Goal: Task Accomplishment & Management: Use online tool/utility

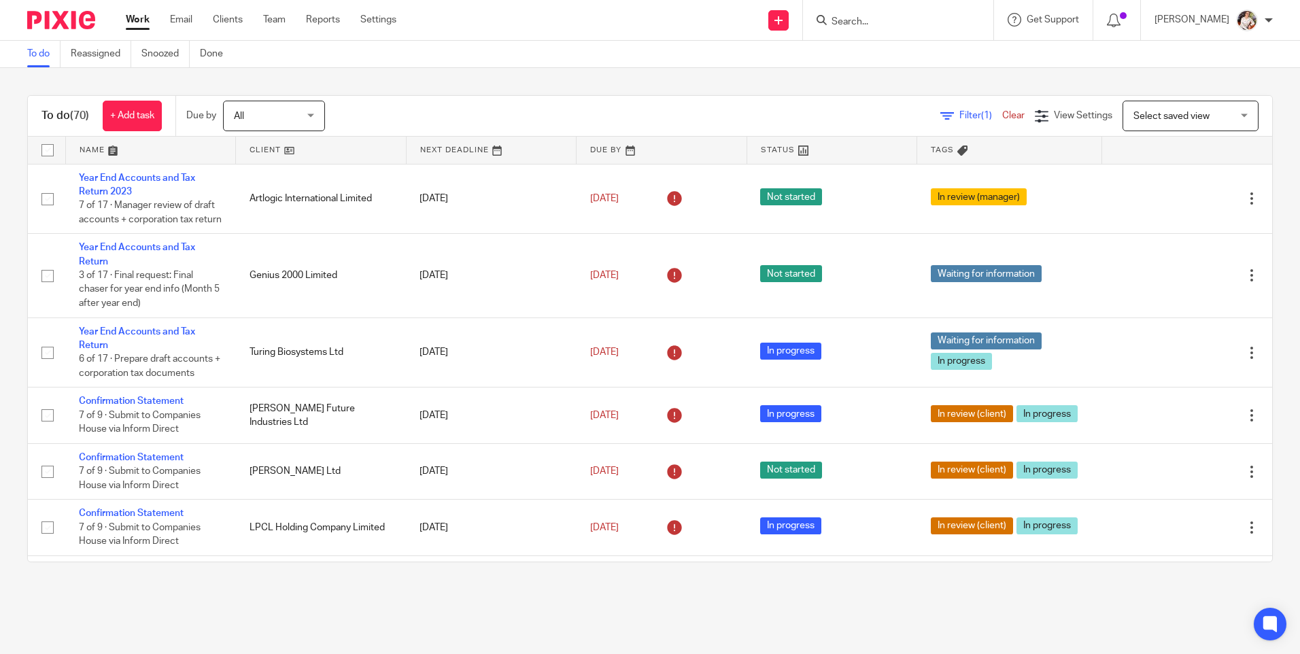
click at [866, 15] on form at bounding box center [902, 20] width 145 height 17
click at [869, 16] on input "Search" at bounding box center [891, 22] width 122 height 12
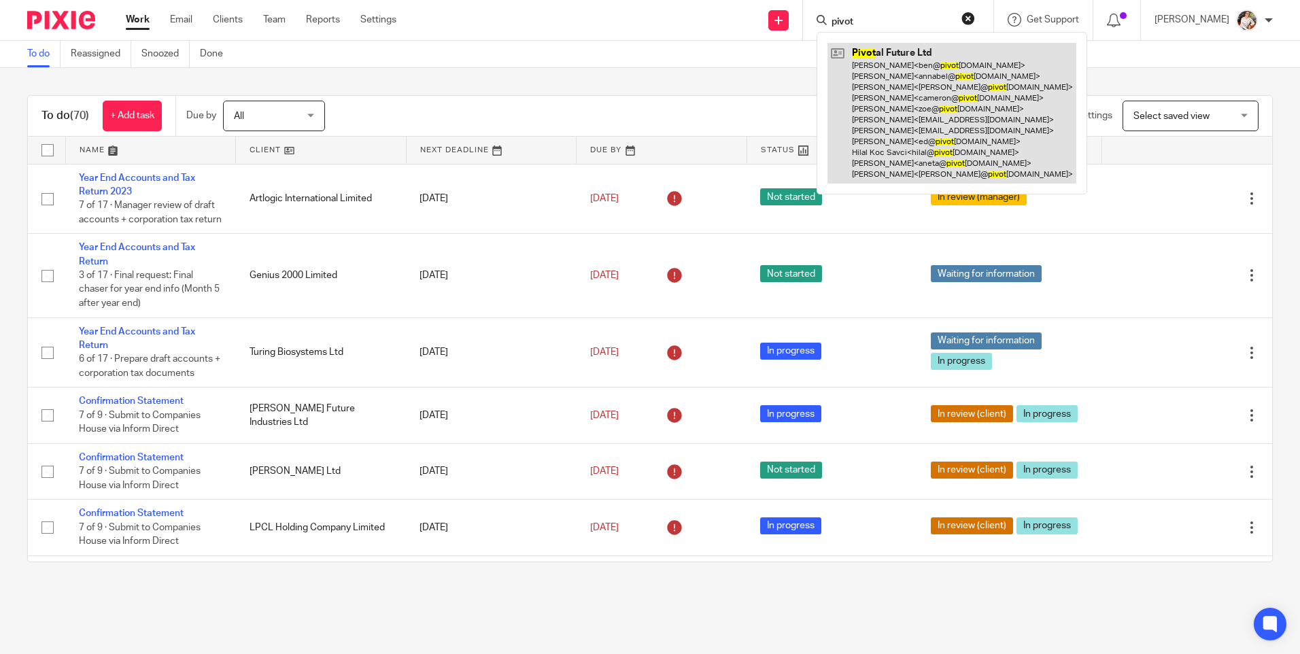
type input "pivot"
click at [890, 126] on link at bounding box center [952, 113] width 249 height 141
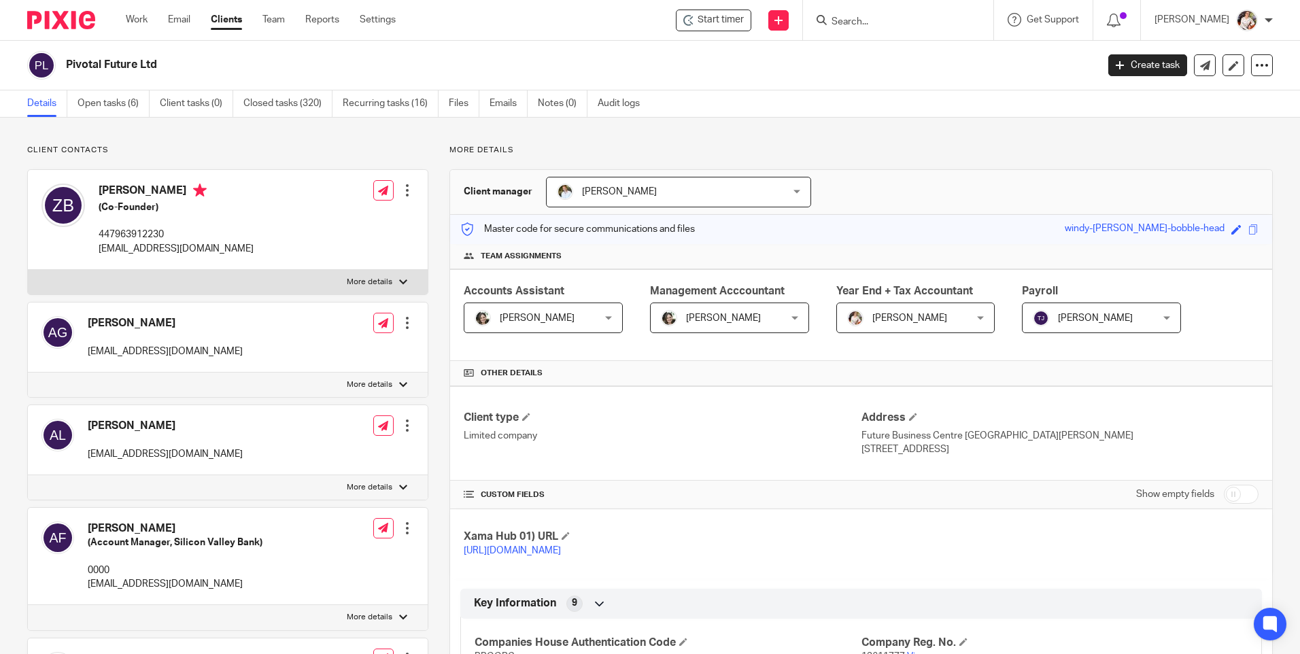
click at [696, 615] on div "Key Information 9" at bounding box center [861, 603] width 781 height 23
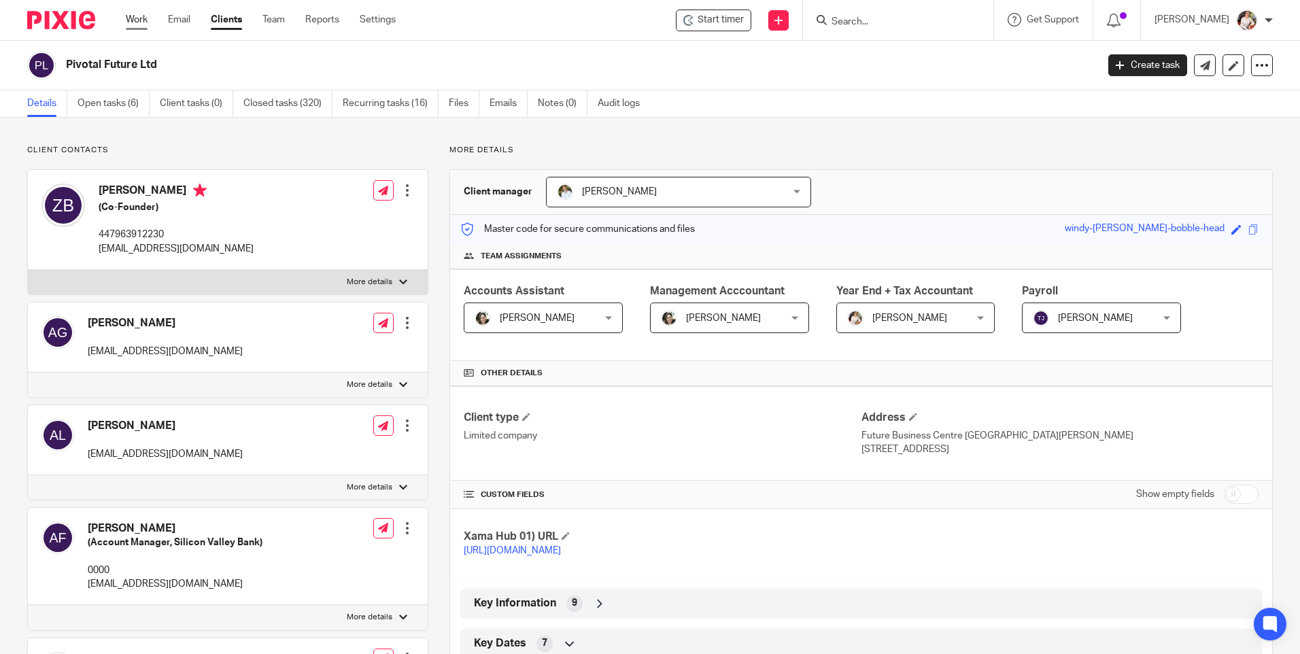
click at [140, 27] on link "Work" at bounding box center [137, 20] width 22 height 14
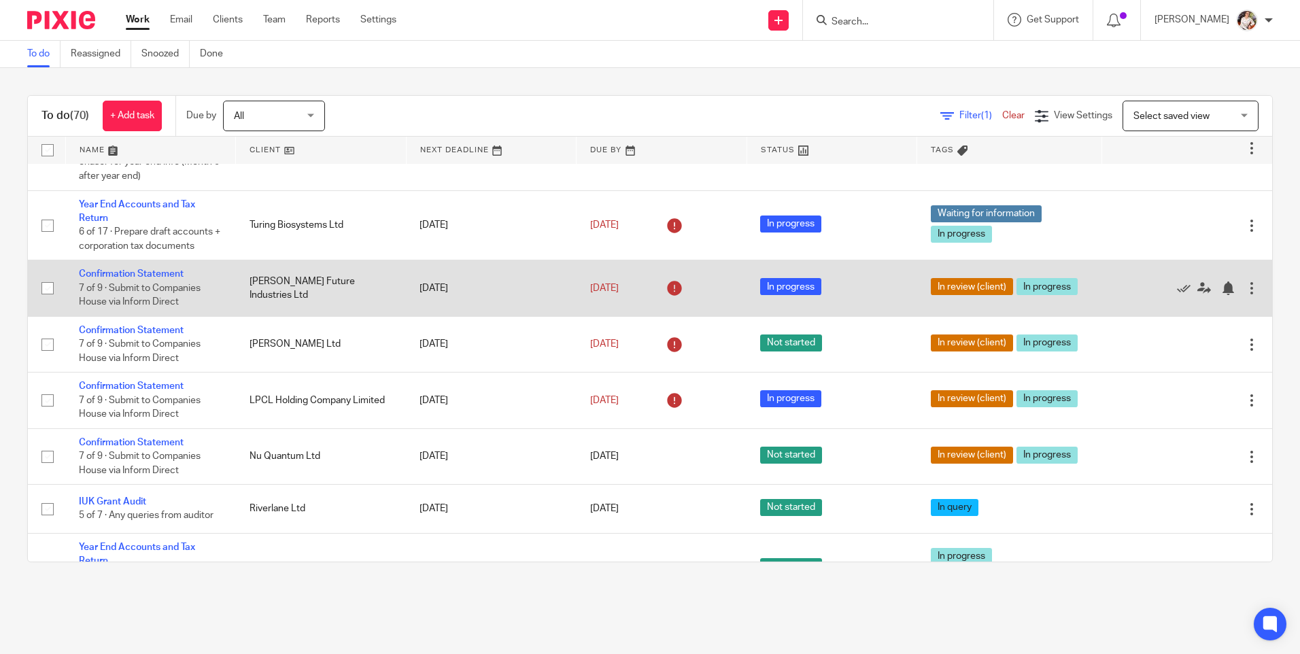
scroll to position [136, 0]
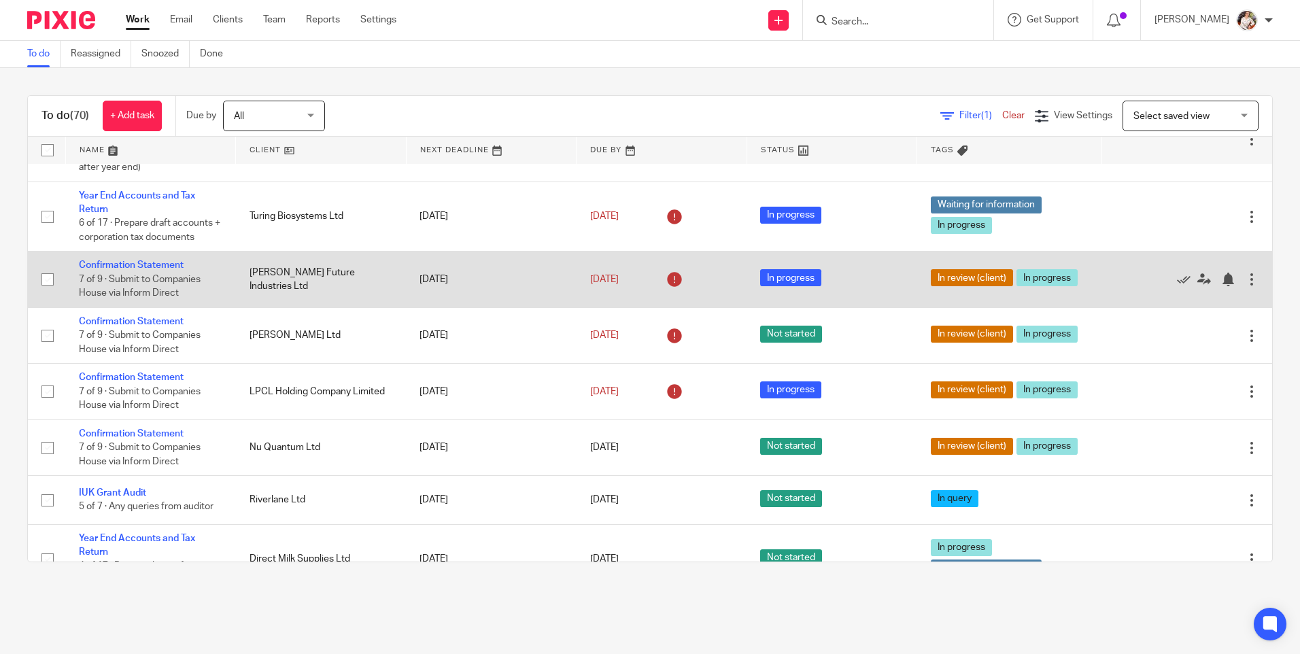
click at [149, 274] on td "Confirmation Statement 7 of 9 · Submit to Companies House via Inform Direct" at bounding box center [150, 280] width 171 height 56
click at [158, 270] on link "Confirmation Statement" at bounding box center [131, 265] width 105 height 10
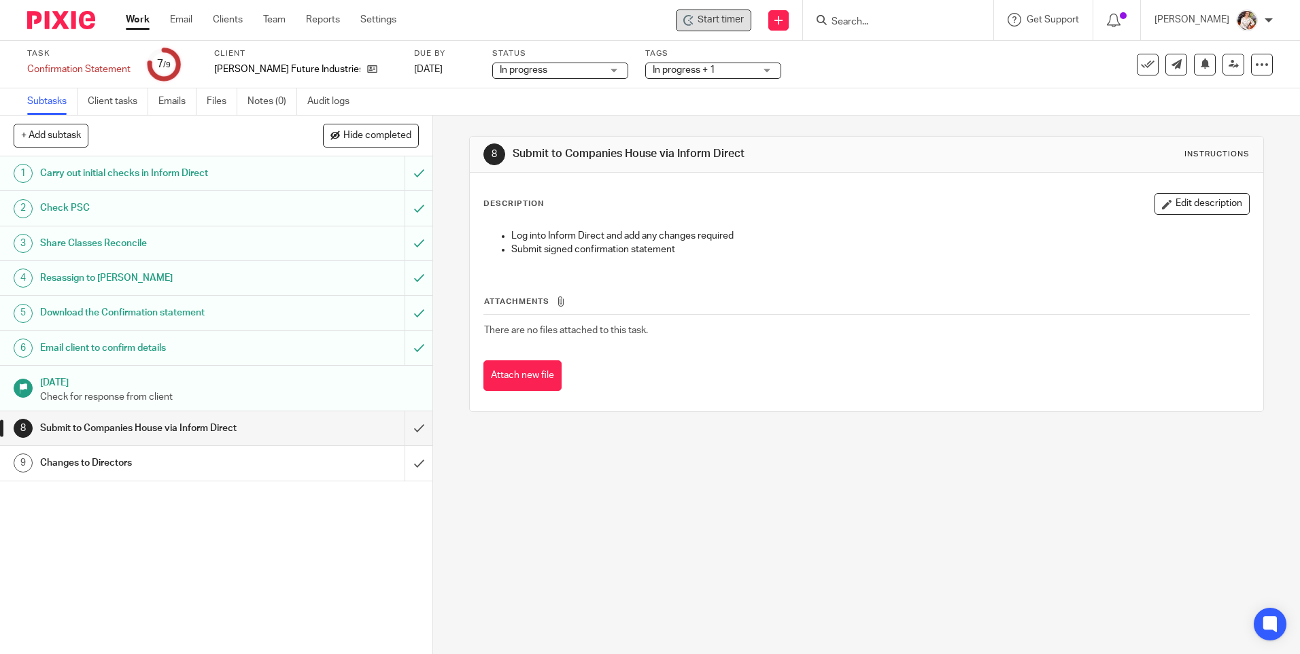
click at [728, 18] on span "Start timer" at bounding box center [721, 20] width 46 height 14
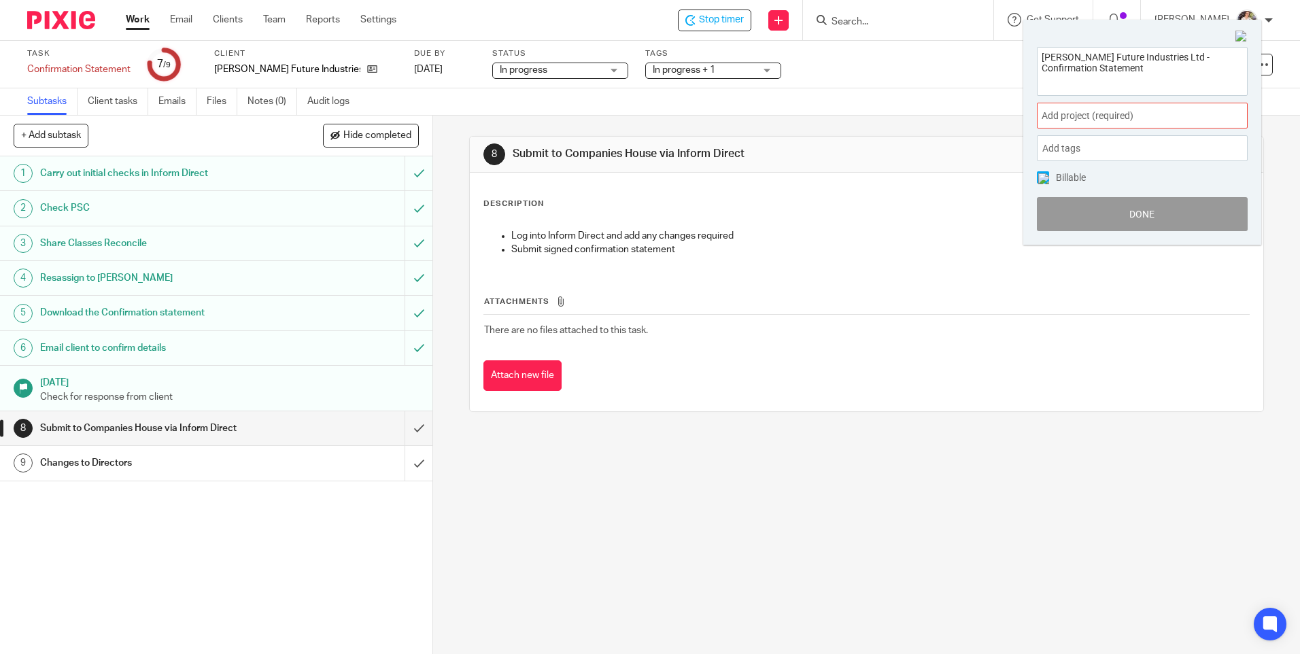
click at [1211, 113] on span "Add project (required) :" at bounding box center [1127, 116] width 171 height 14
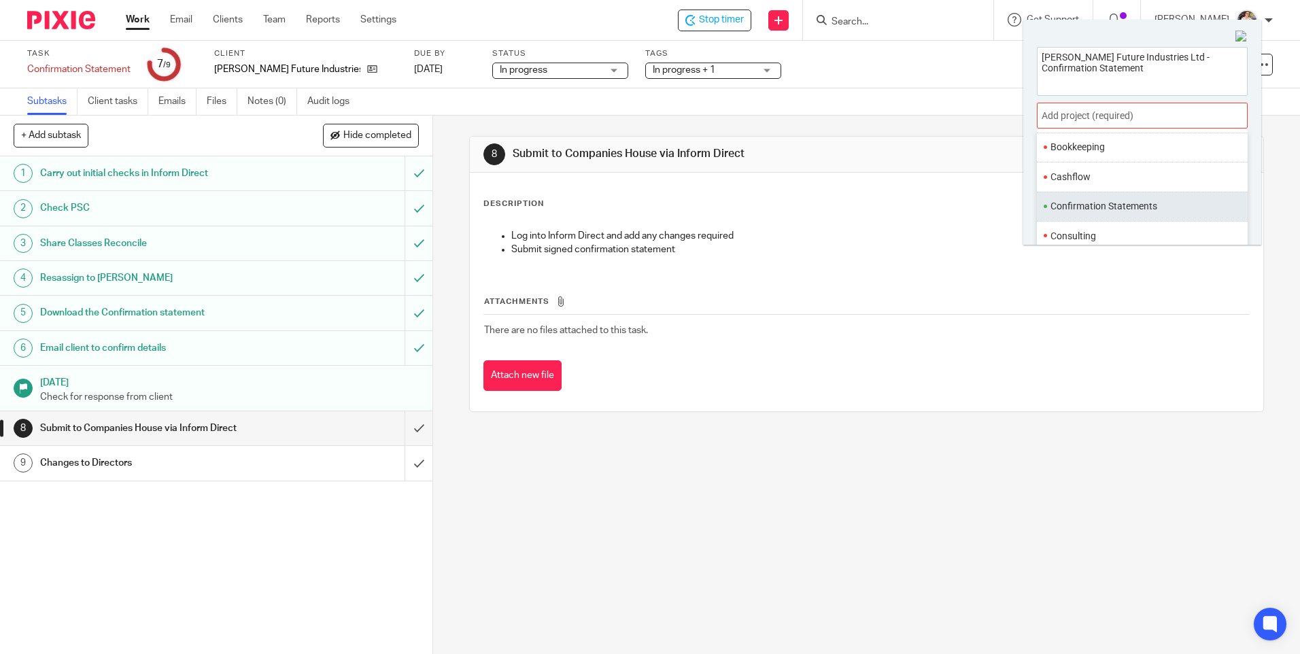
scroll to position [136, 0]
click at [1121, 209] on ul "Confirmation Statements" at bounding box center [1142, 198] width 211 height 29
click at [1105, 201] on li "Confirmation Statements" at bounding box center [1140, 198] width 178 height 14
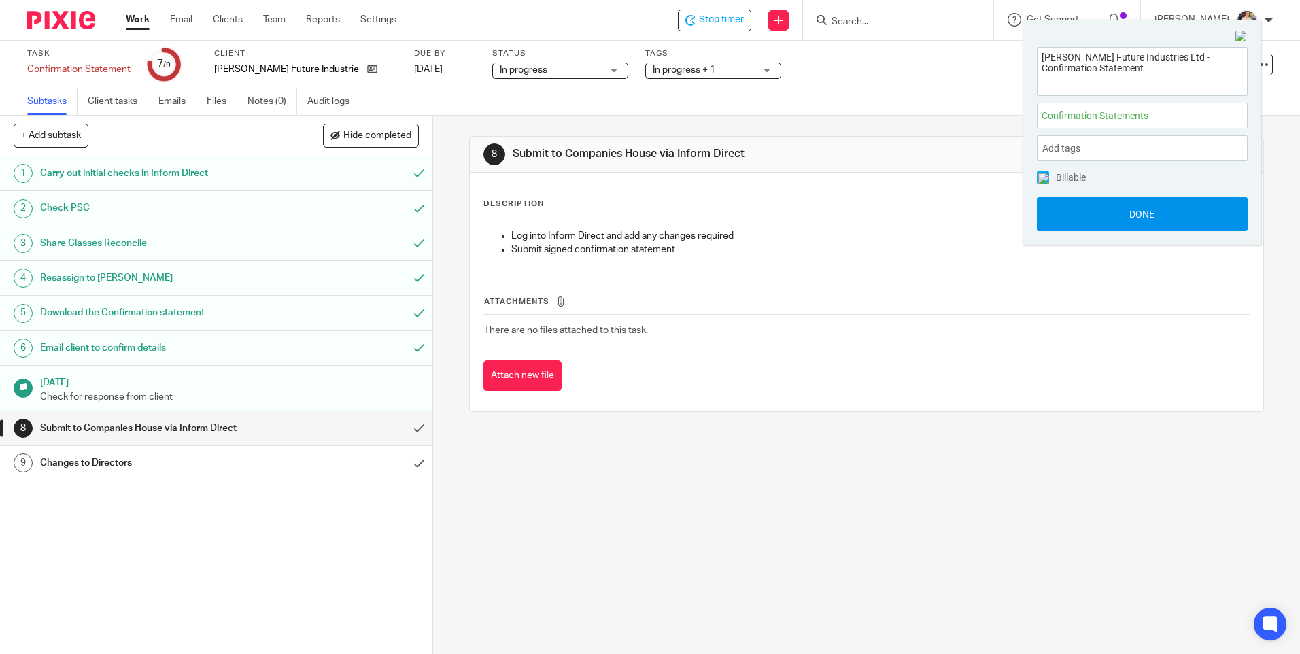
click at [1096, 215] on button "Done" at bounding box center [1142, 214] width 211 height 34
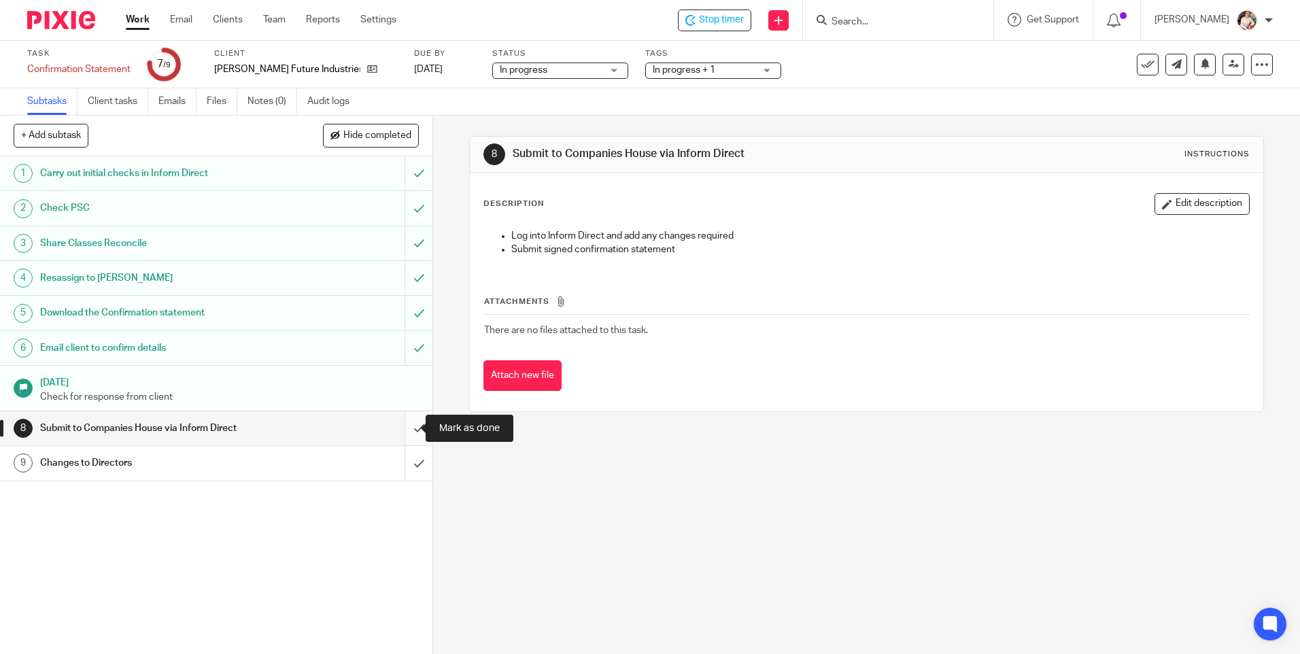
click at [407, 424] on input "submit" at bounding box center [216, 428] width 433 height 34
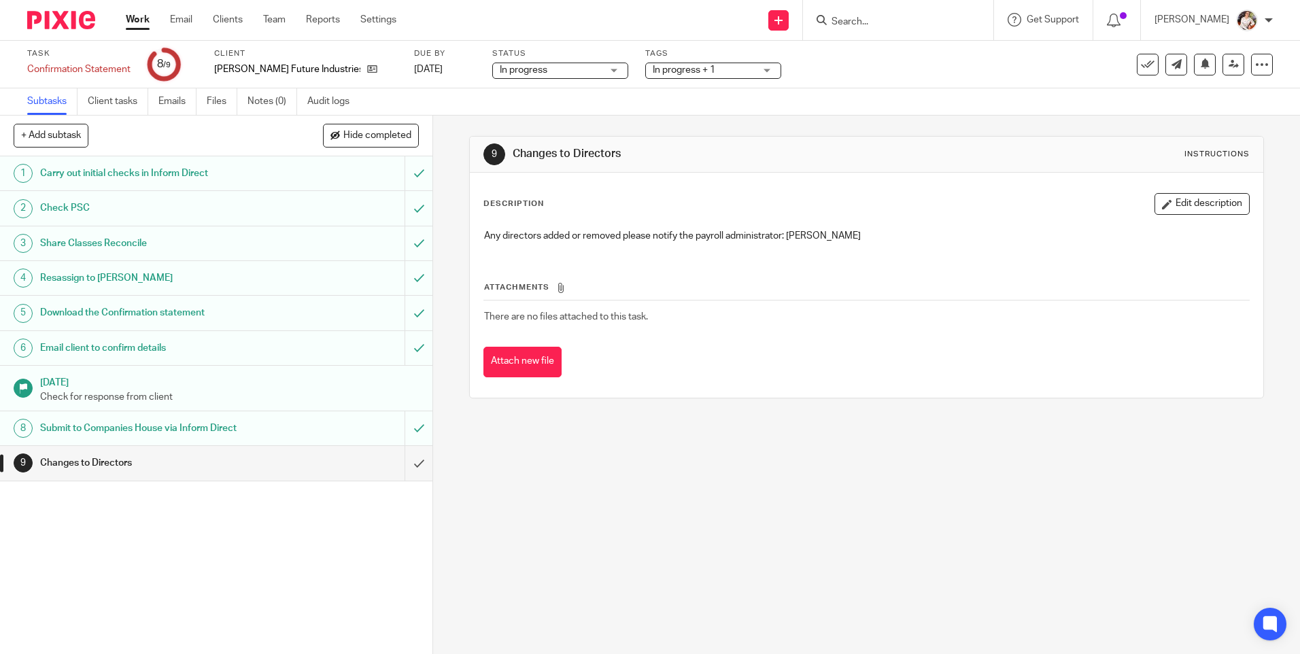
click at [405, 465] on input "submit" at bounding box center [216, 463] width 433 height 34
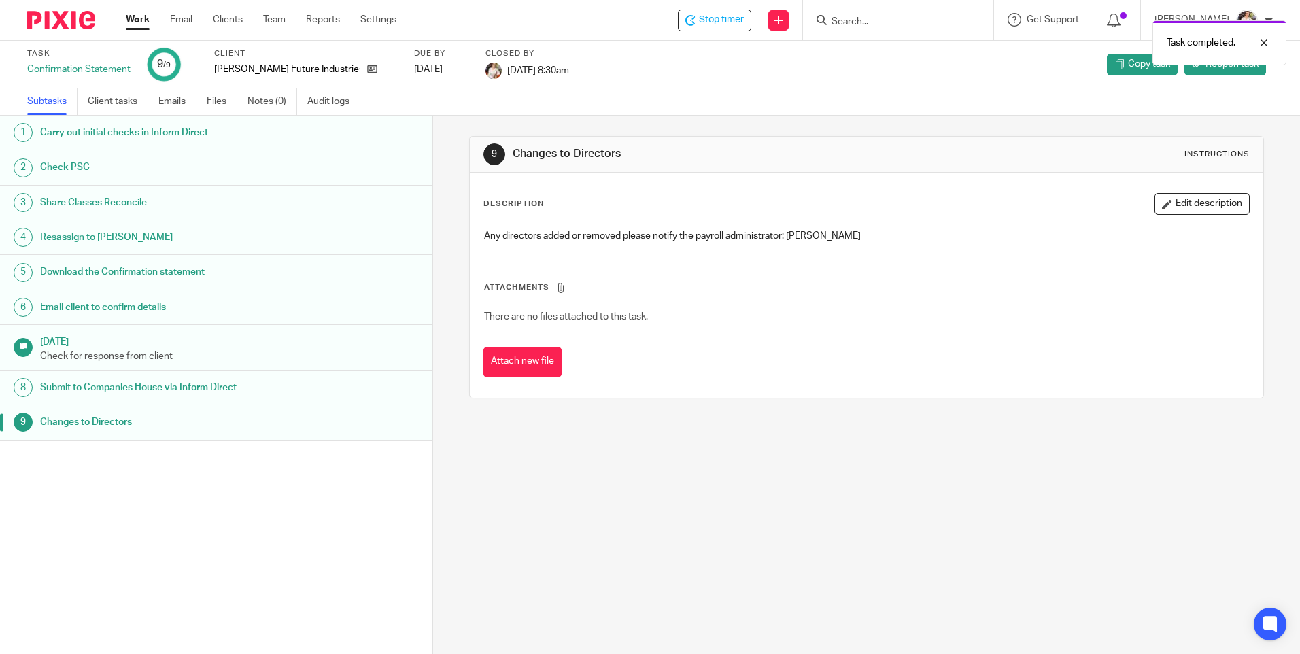
click at [702, 24] on div "Task completed." at bounding box center [968, 40] width 637 height 52
click at [736, 23] on span "Stop timer" at bounding box center [721, 20] width 45 height 14
click at [133, 19] on link "Work" at bounding box center [138, 20] width 24 height 14
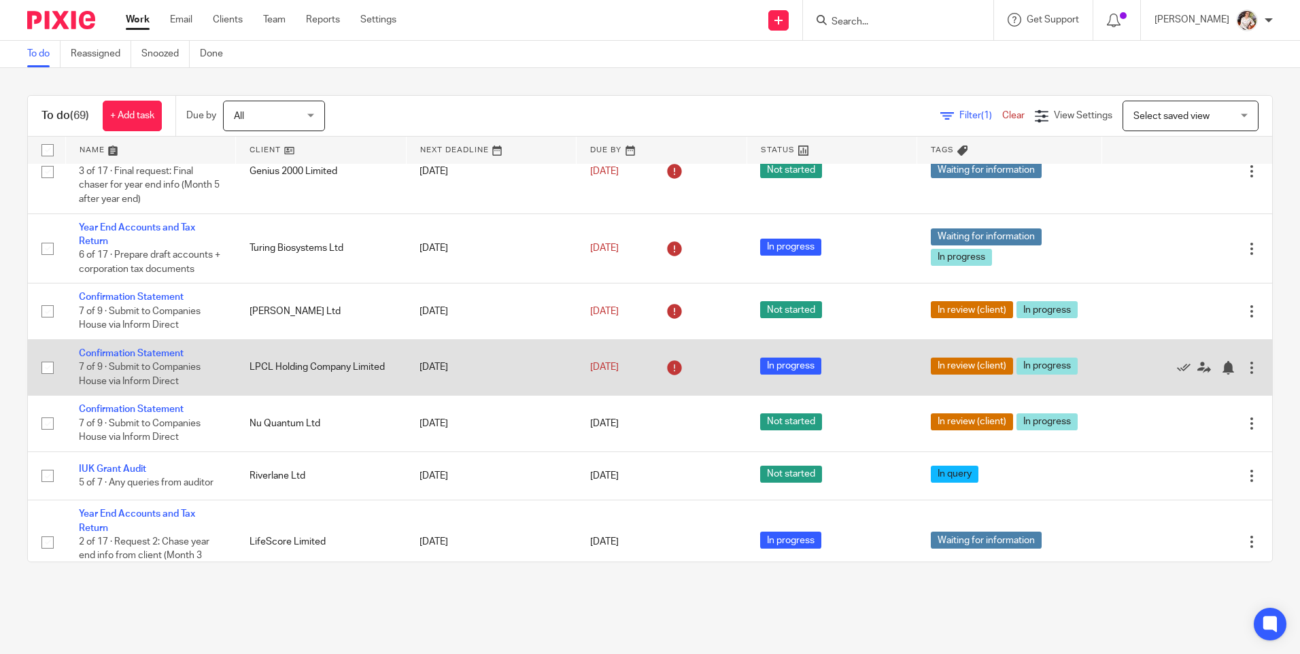
scroll to position [136, 0]
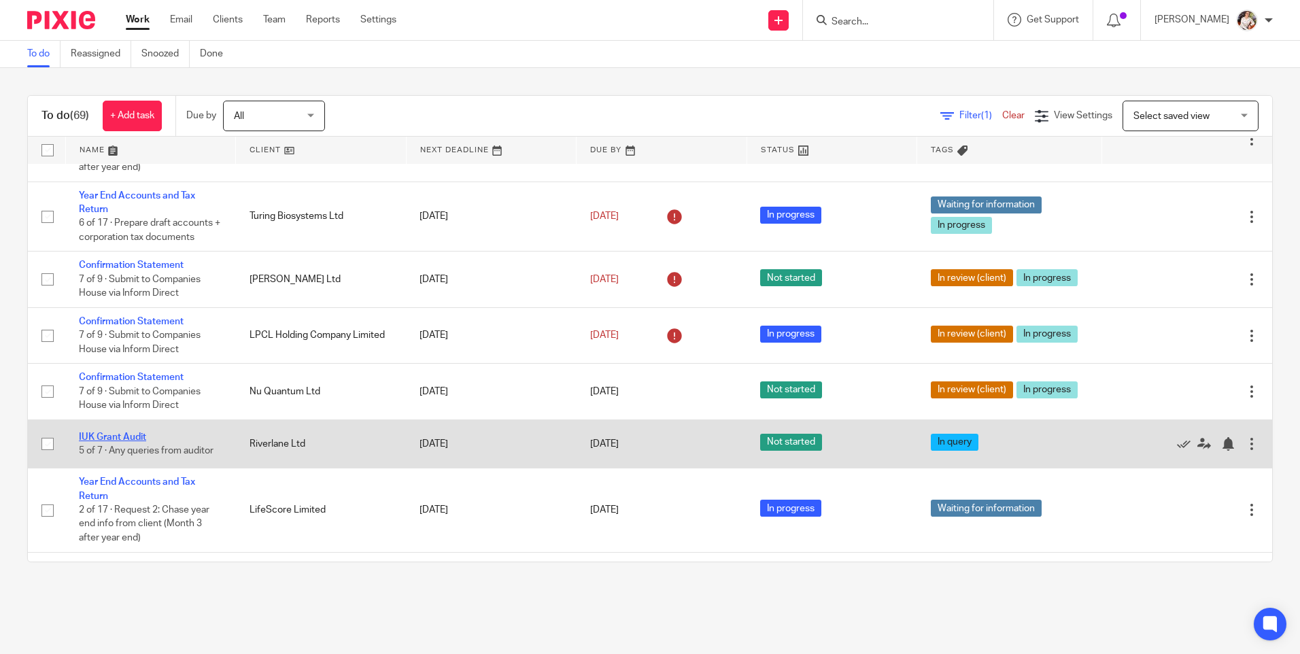
click at [133, 442] on link "IUK Grant Audit" at bounding box center [112, 438] width 67 height 10
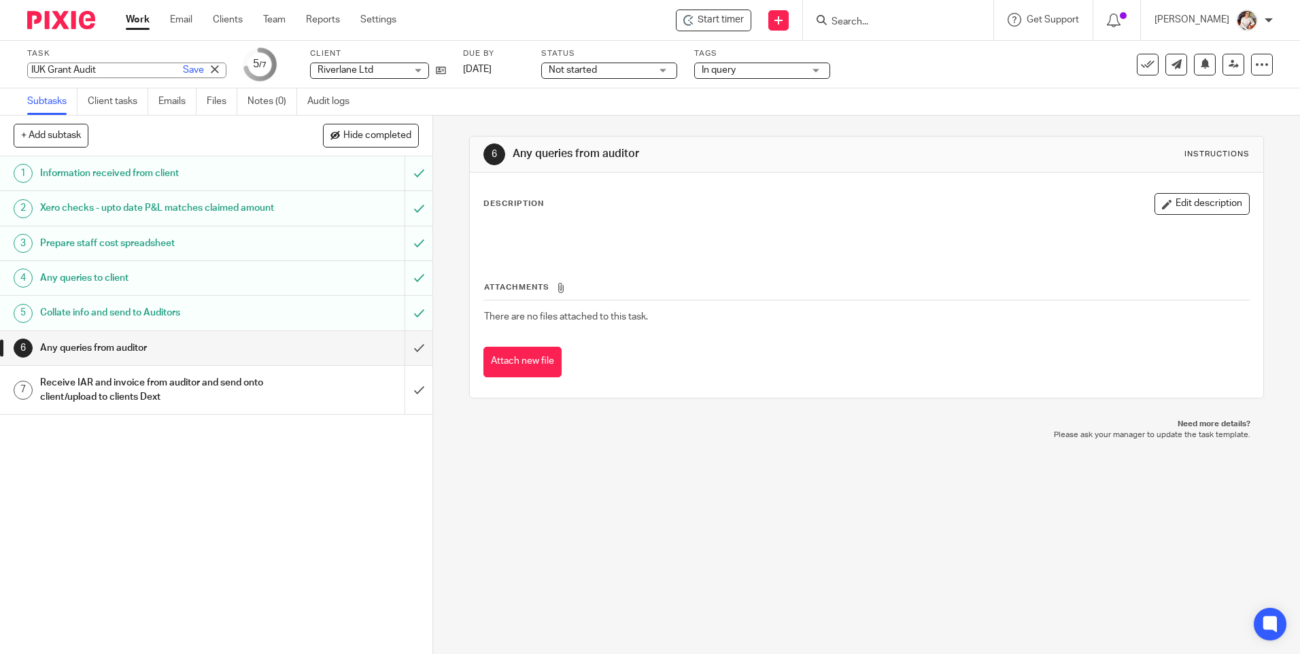
click at [99, 69] on div "IUK Grant Audit Save IUK Grant Audit" at bounding box center [126, 71] width 199 height 16
click at [123, 71] on input "IUK Grant Audit" at bounding box center [126, 71] width 199 height 16
type input "IUK Grant Audit - CATALYST 10071684 EoP"
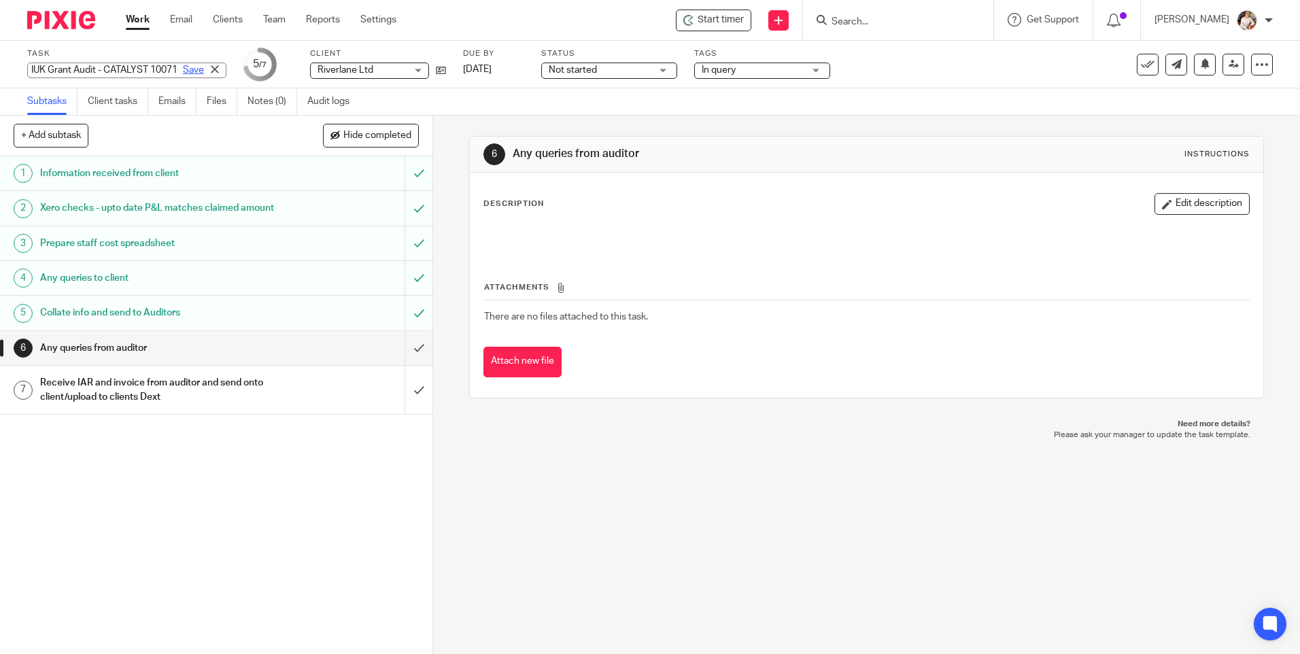
click at [183, 66] on link "Save" at bounding box center [193, 70] width 21 height 14
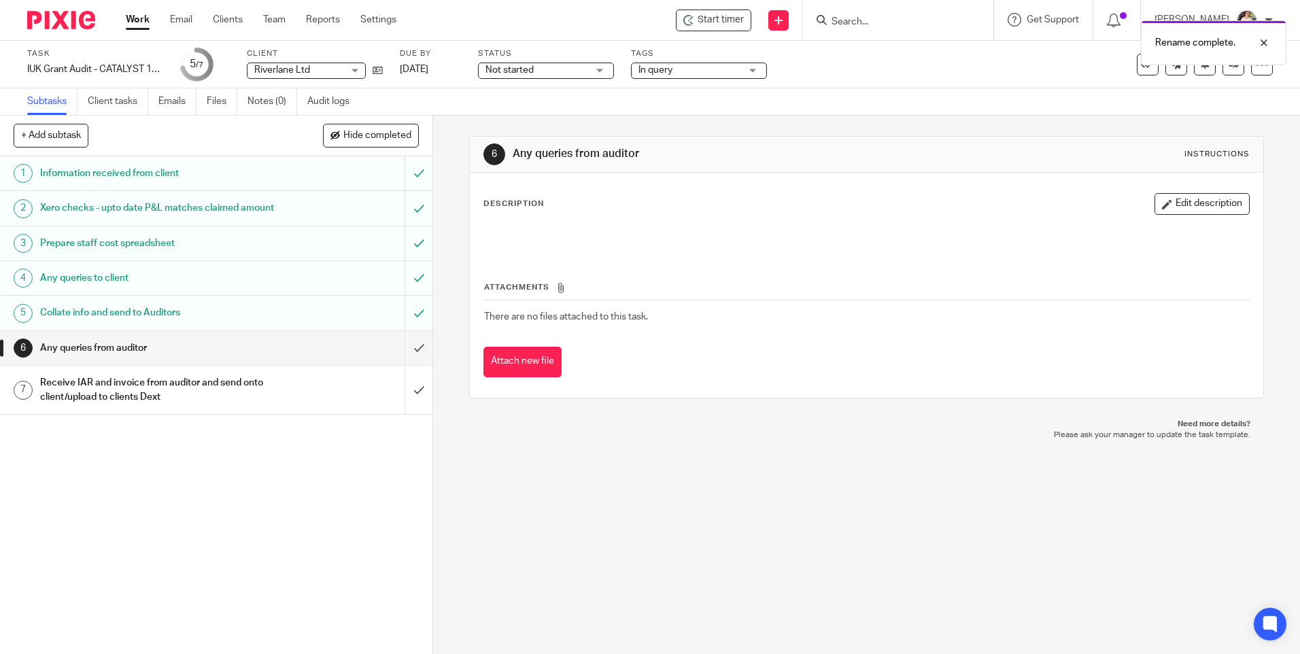
click at [710, 21] on div "Rename complete." at bounding box center [968, 40] width 637 height 52
click at [719, 26] on span "Start timer" at bounding box center [721, 20] width 46 height 14
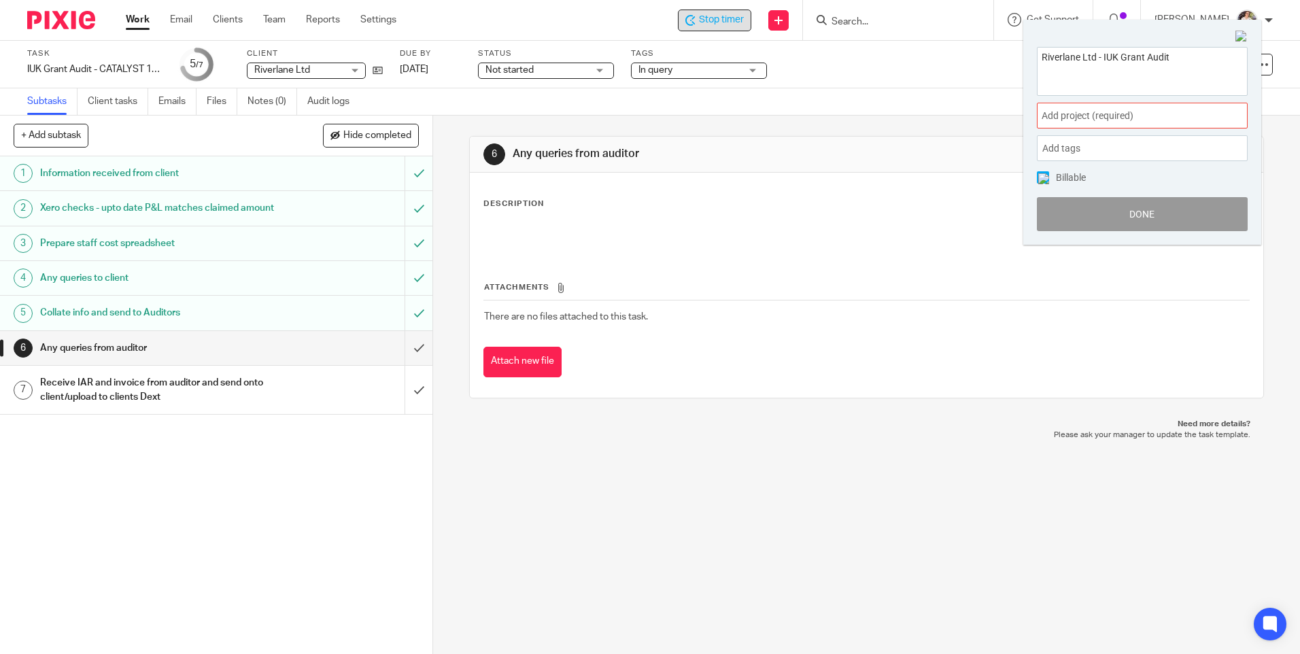
click at [1136, 112] on span "Add project (required) :" at bounding box center [1127, 116] width 171 height 14
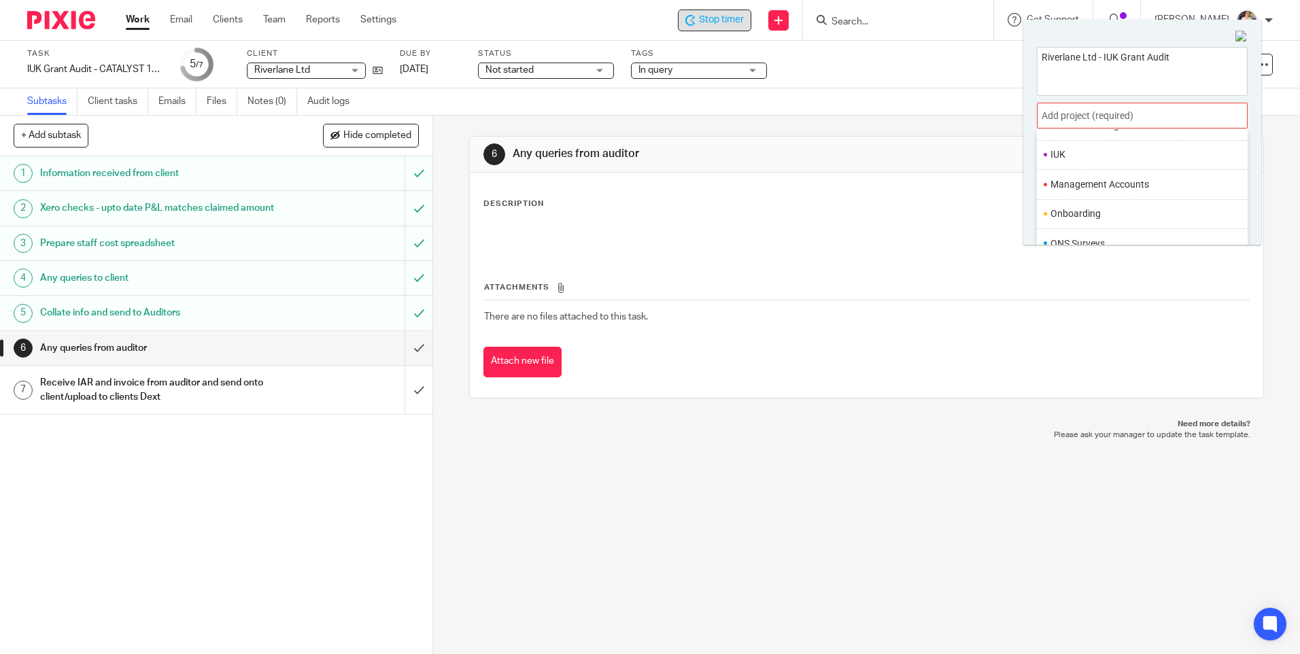
scroll to position [408, 0]
click at [1075, 136] on li "IUK" at bounding box center [1140, 133] width 178 height 14
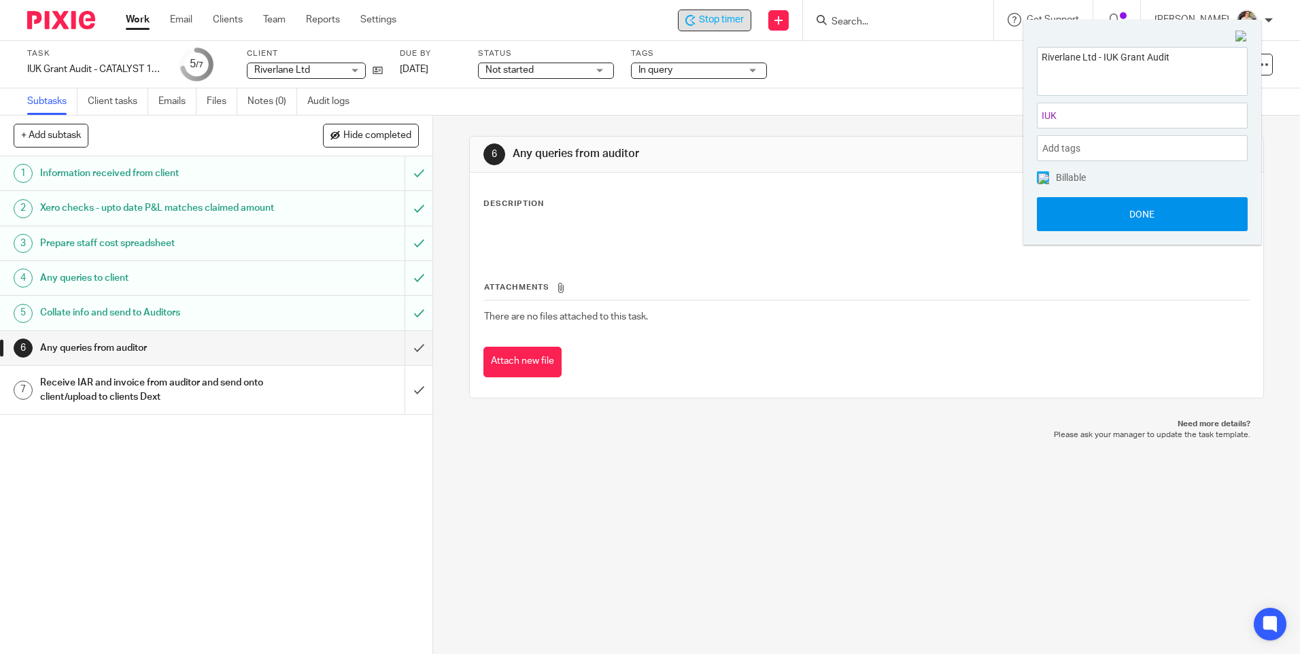
click at [1114, 216] on button "Done" at bounding box center [1142, 214] width 211 height 34
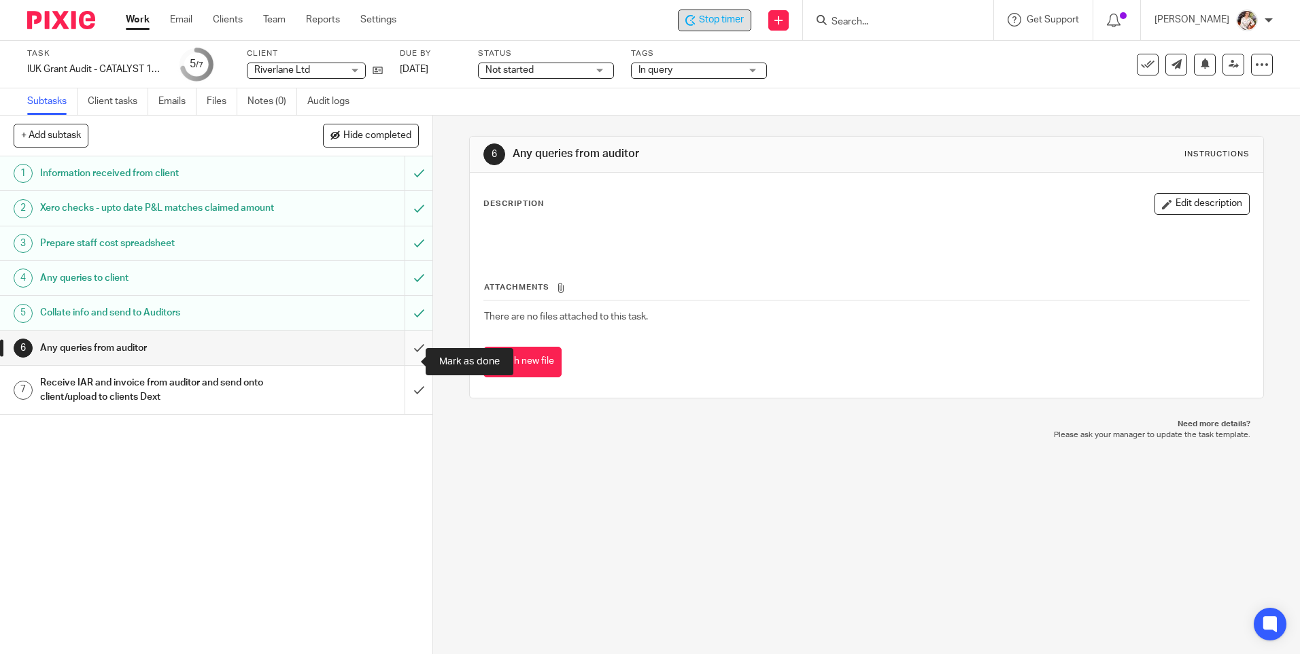
click at [402, 360] on input "submit" at bounding box center [216, 348] width 433 height 34
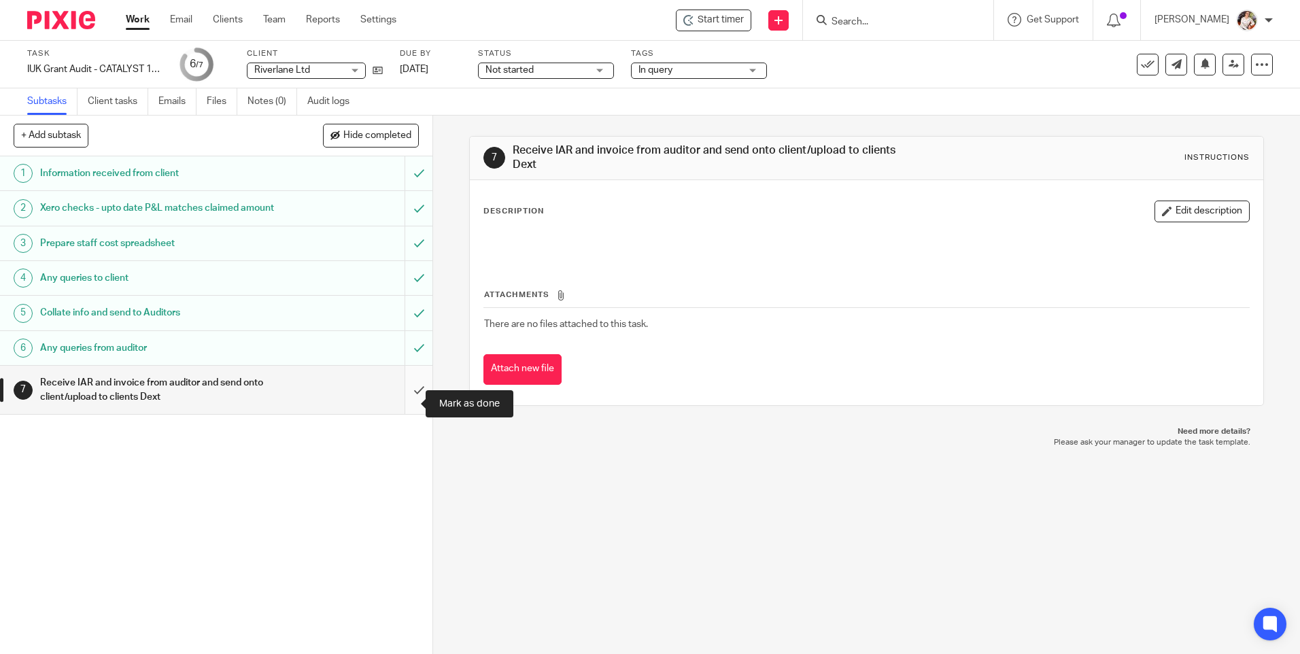
click at [410, 403] on input "submit" at bounding box center [216, 390] width 433 height 48
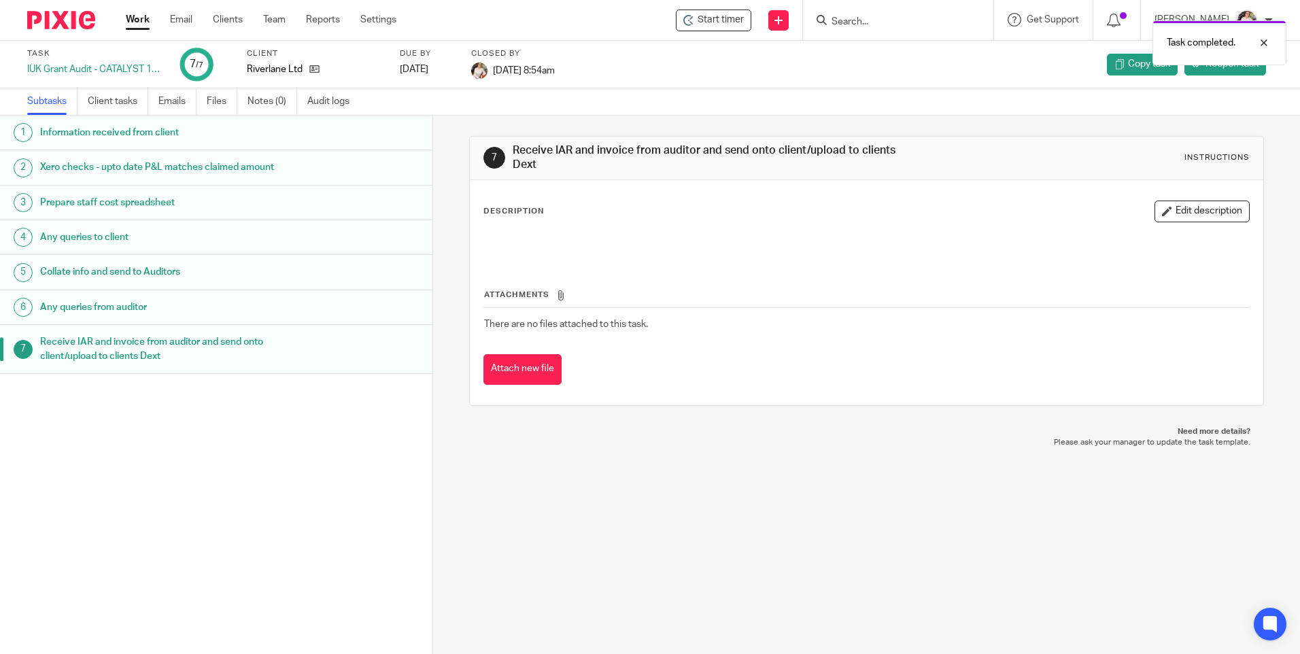
click at [133, 19] on link "Work" at bounding box center [138, 20] width 24 height 14
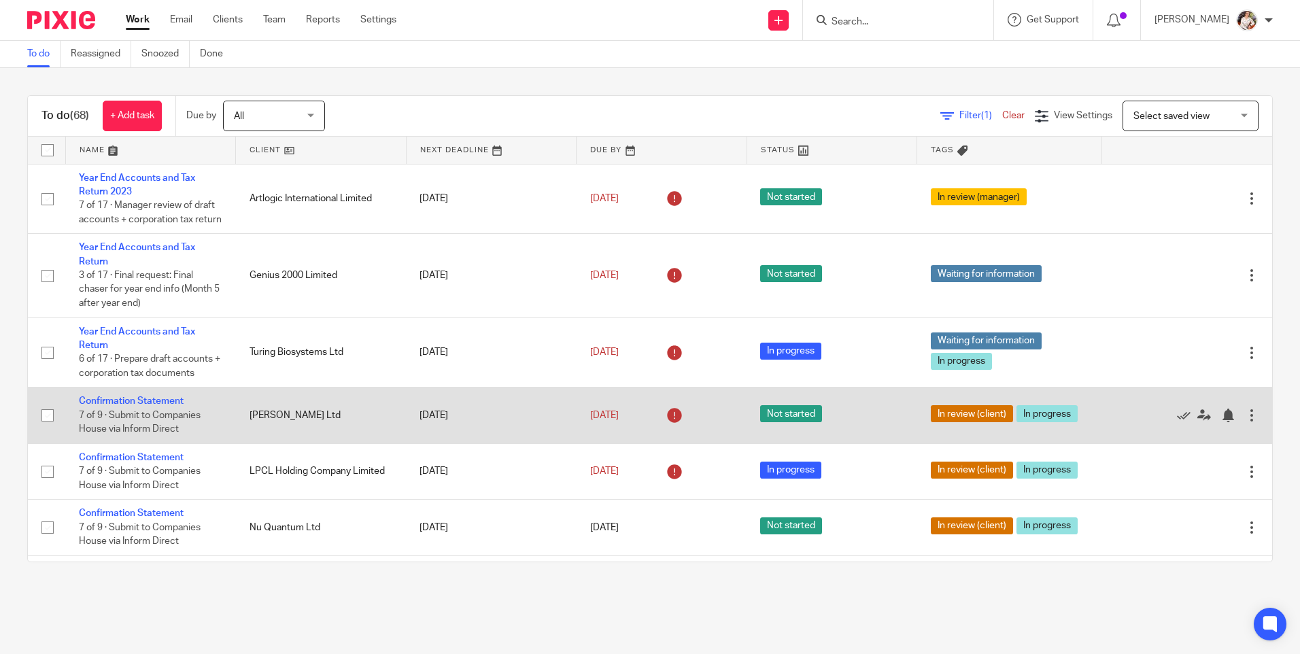
scroll to position [68, 0]
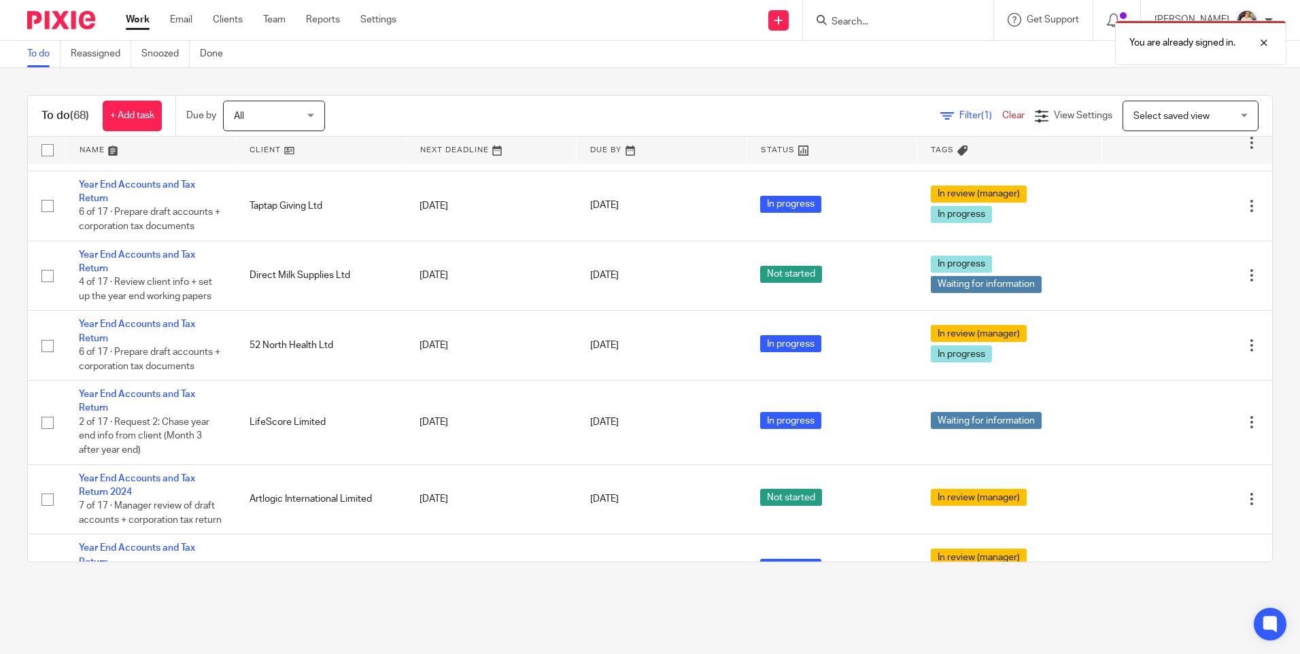
scroll to position [408, 0]
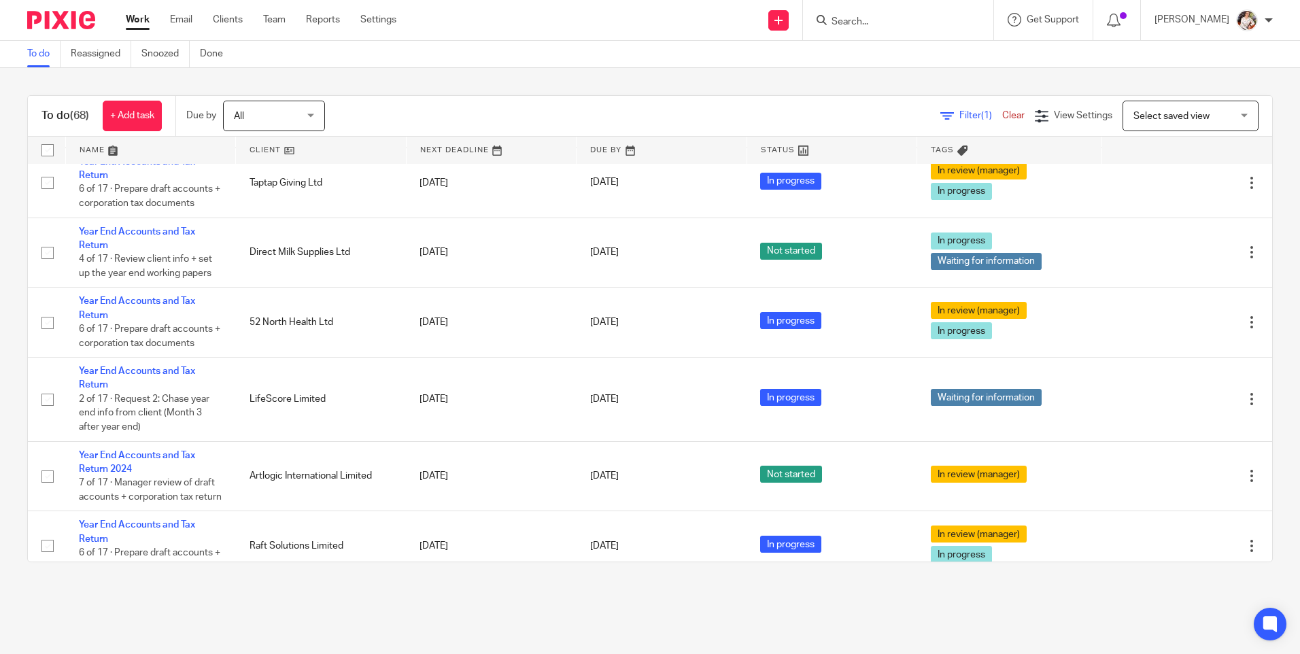
click at [881, 7] on div at bounding box center [898, 20] width 190 height 40
click at [879, 17] on input "Search" at bounding box center [891, 22] width 122 height 12
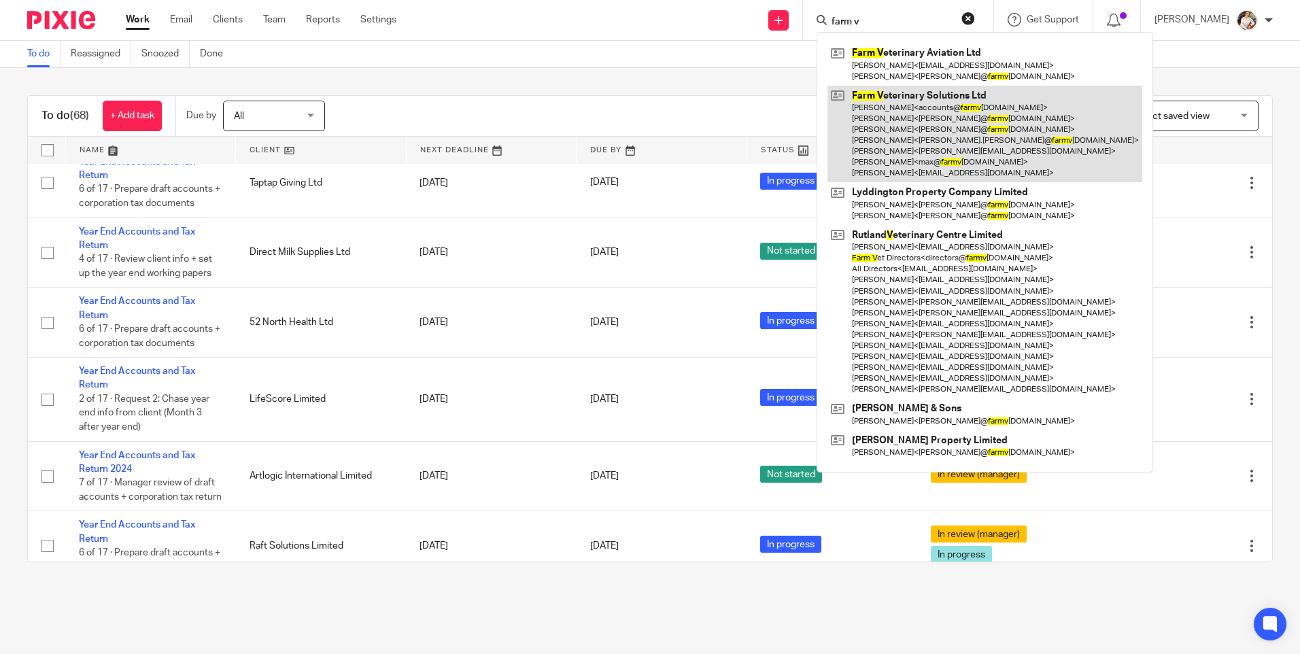
type input "farm v"
click at [945, 124] on link at bounding box center [985, 134] width 315 height 97
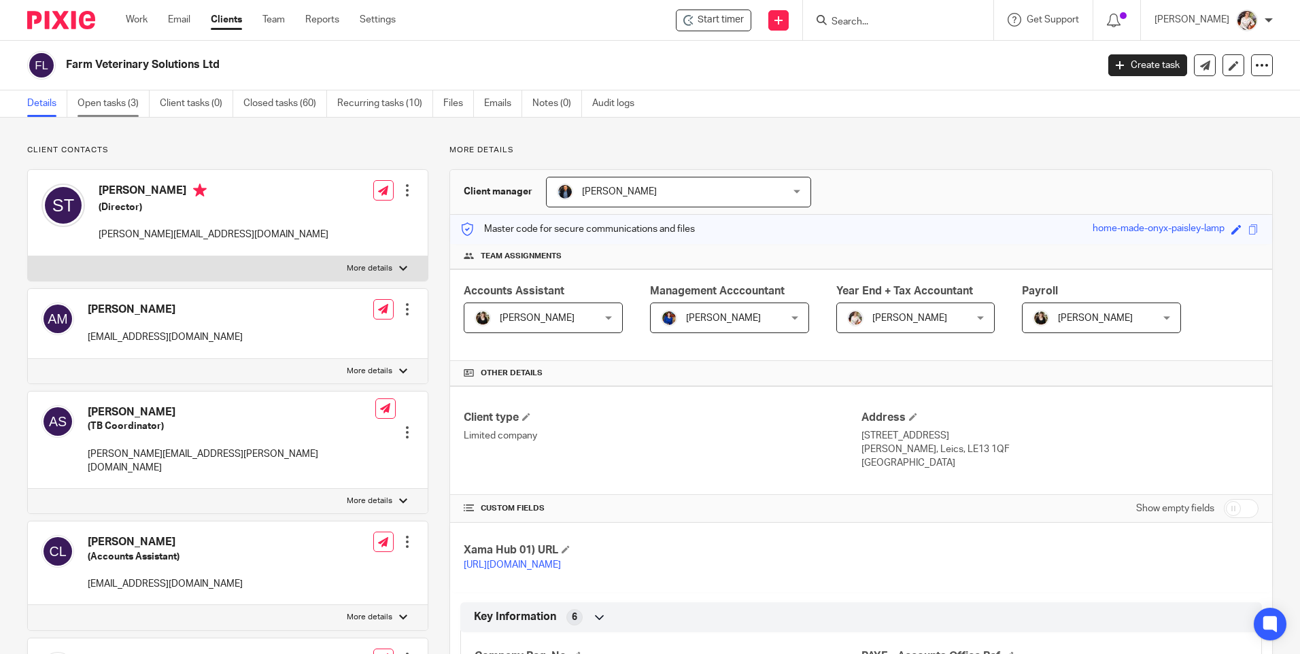
click at [121, 112] on link "Open tasks (3)" at bounding box center [114, 103] width 72 height 27
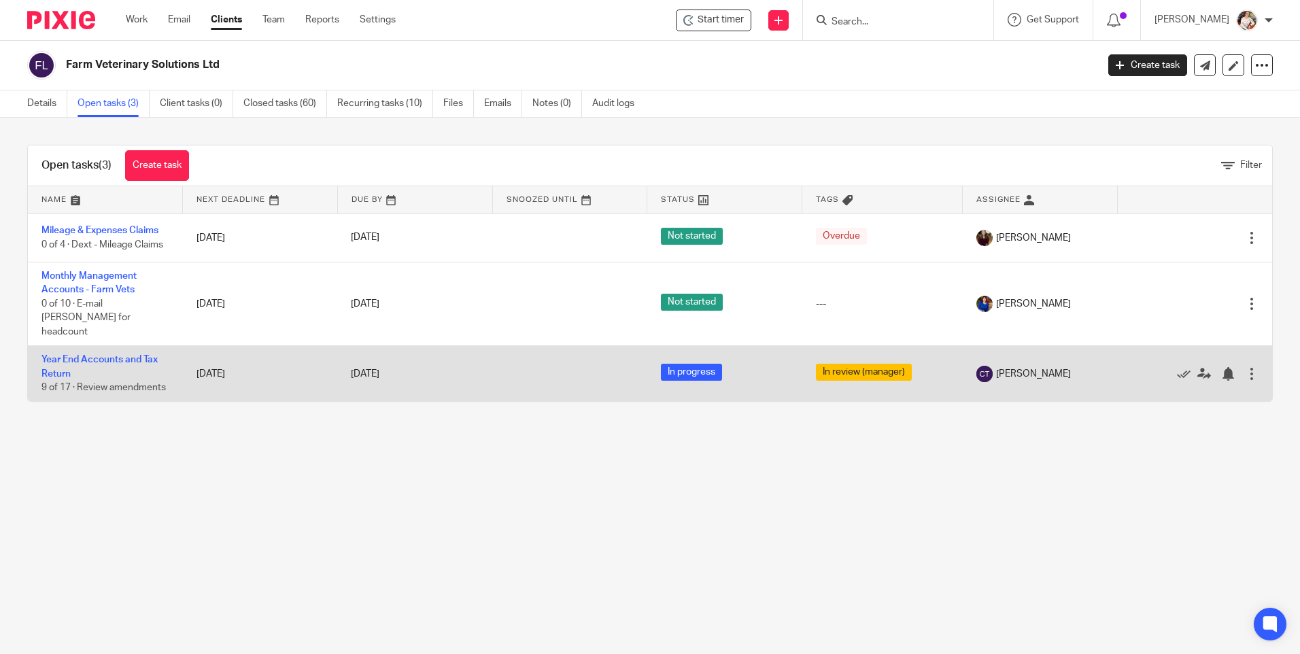
click at [119, 351] on td "Year End Accounts and Tax Return 9 of 17 · Review amendments" at bounding box center [105, 374] width 155 height 56
click at [119, 355] on link "Year End Accounts and Tax Return" at bounding box center [99, 366] width 116 height 23
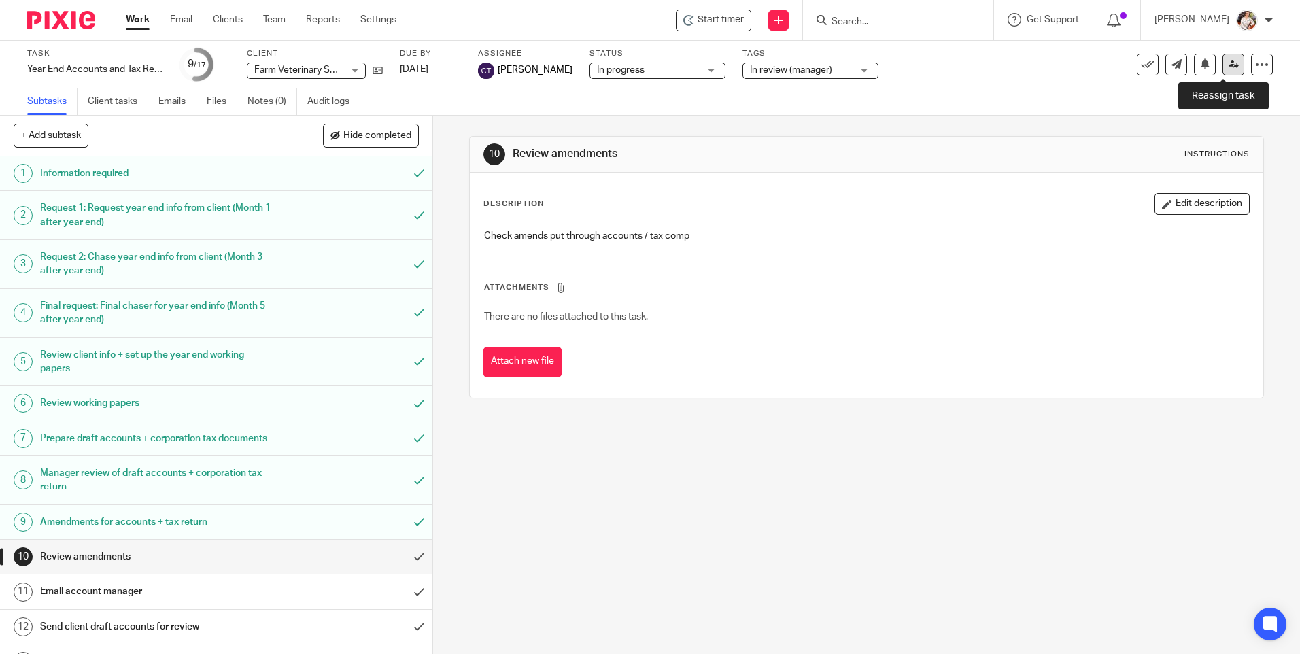
click at [1234, 67] on link at bounding box center [1234, 65] width 22 height 22
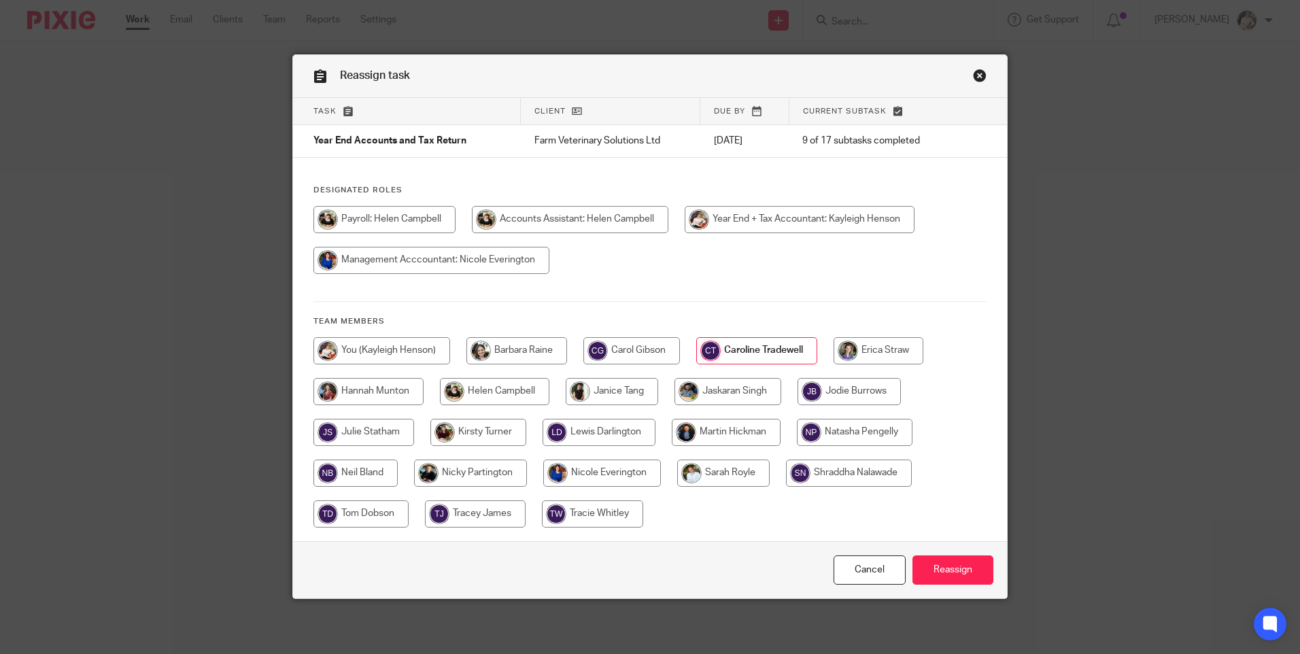
click at [378, 350] on input "radio" at bounding box center [382, 350] width 137 height 27
radio input "true"
click at [963, 580] on input "Reassign" at bounding box center [953, 570] width 81 height 29
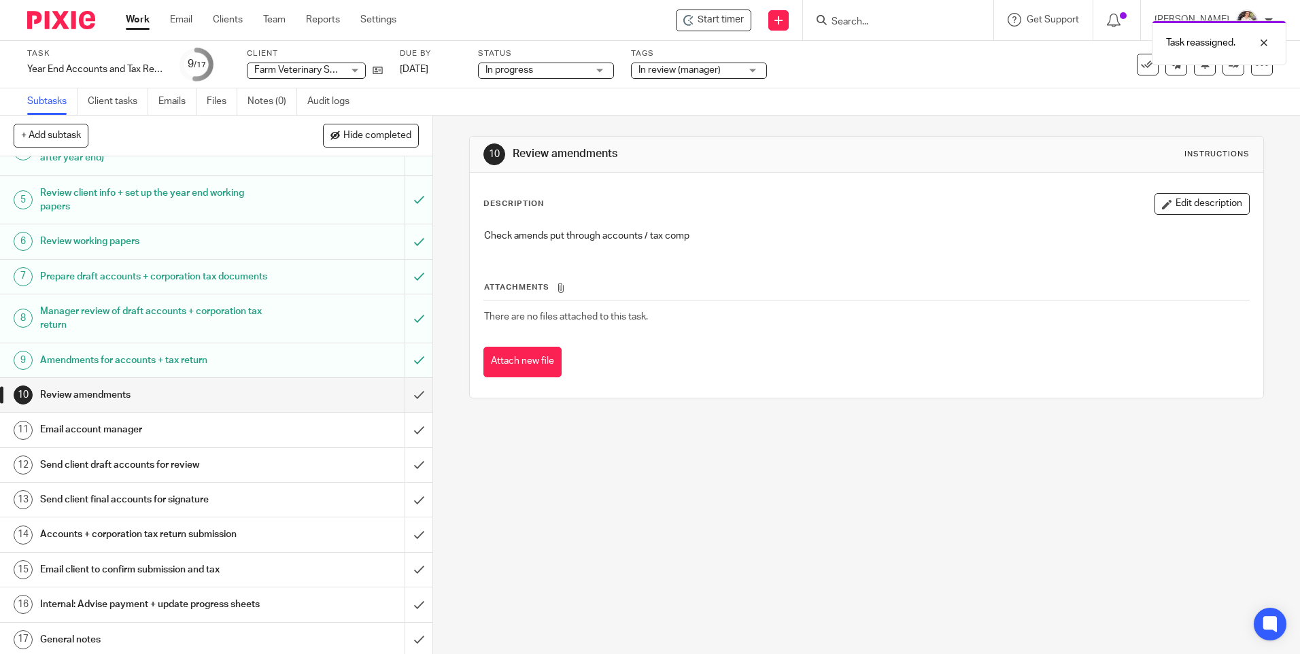
scroll to position [179, 0]
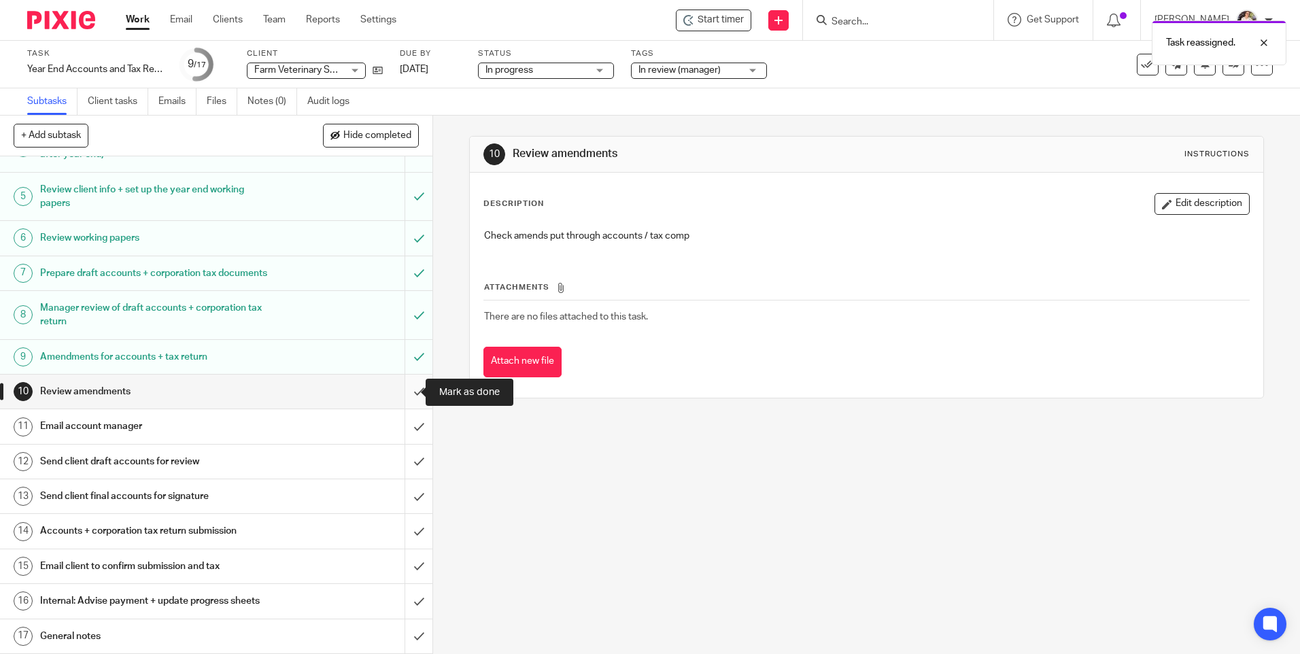
click at [404, 388] on input "submit" at bounding box center [216, 392] width 433 height 34
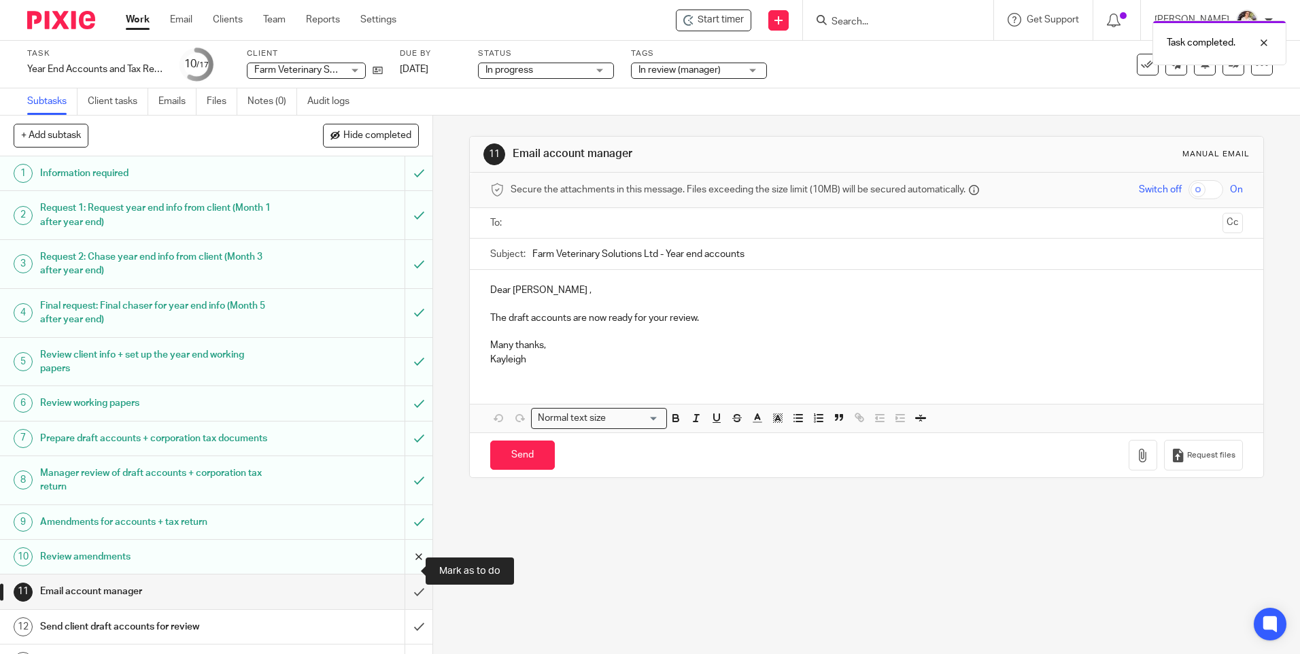
click at [406, 566] on input "submit" at bounding box center [216, 557] width 433 height 34
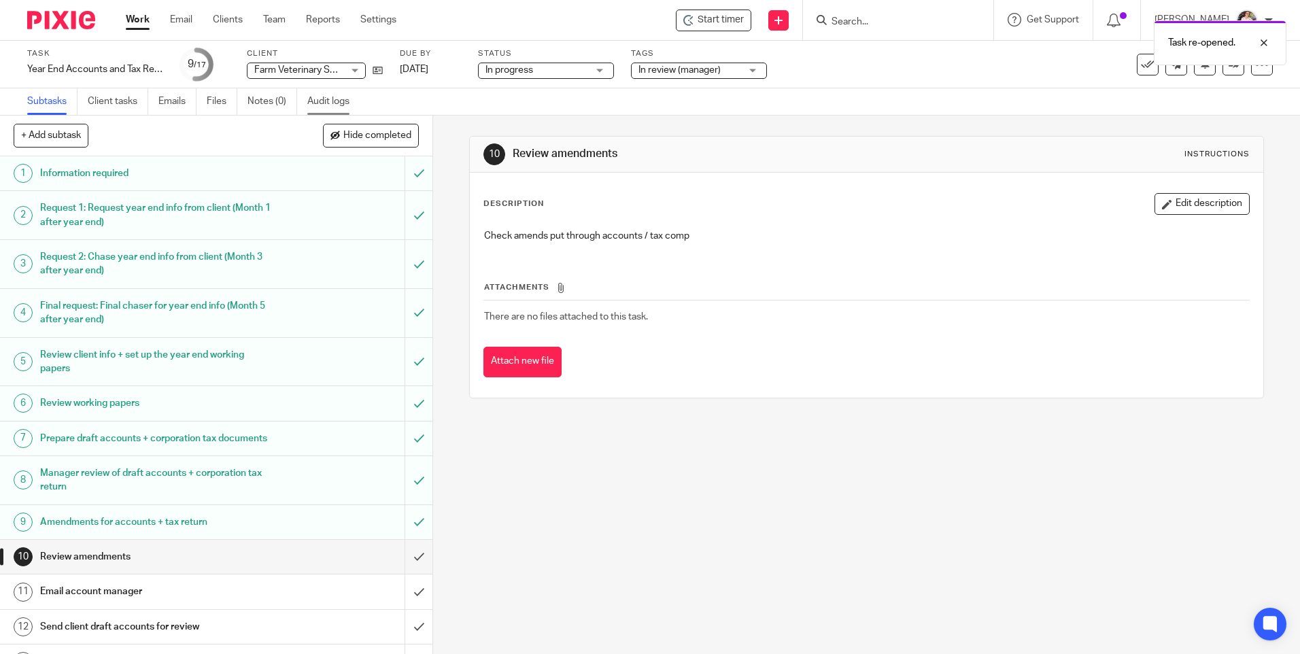
click at [328, 101] on link "Audit logs" at bounding box center [333, 101] width 52 height 27
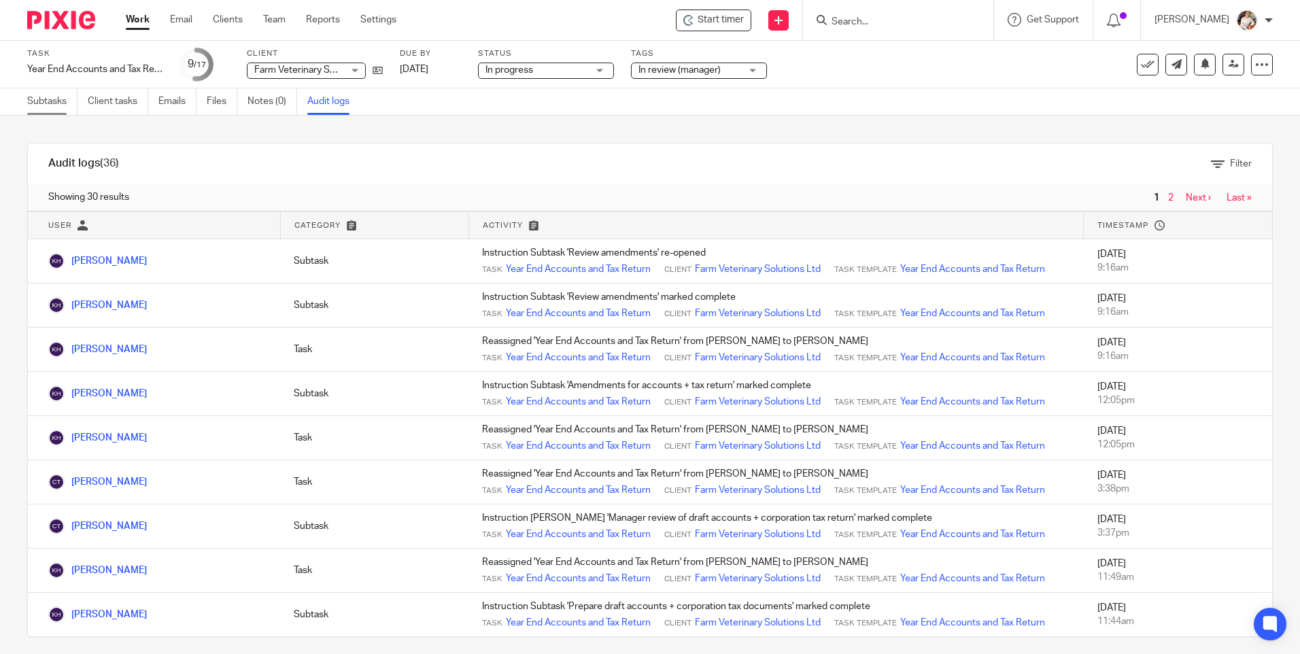
click at [49, 99] on link "Subtasks" at bounding box center [52, 101] width 50 height 27
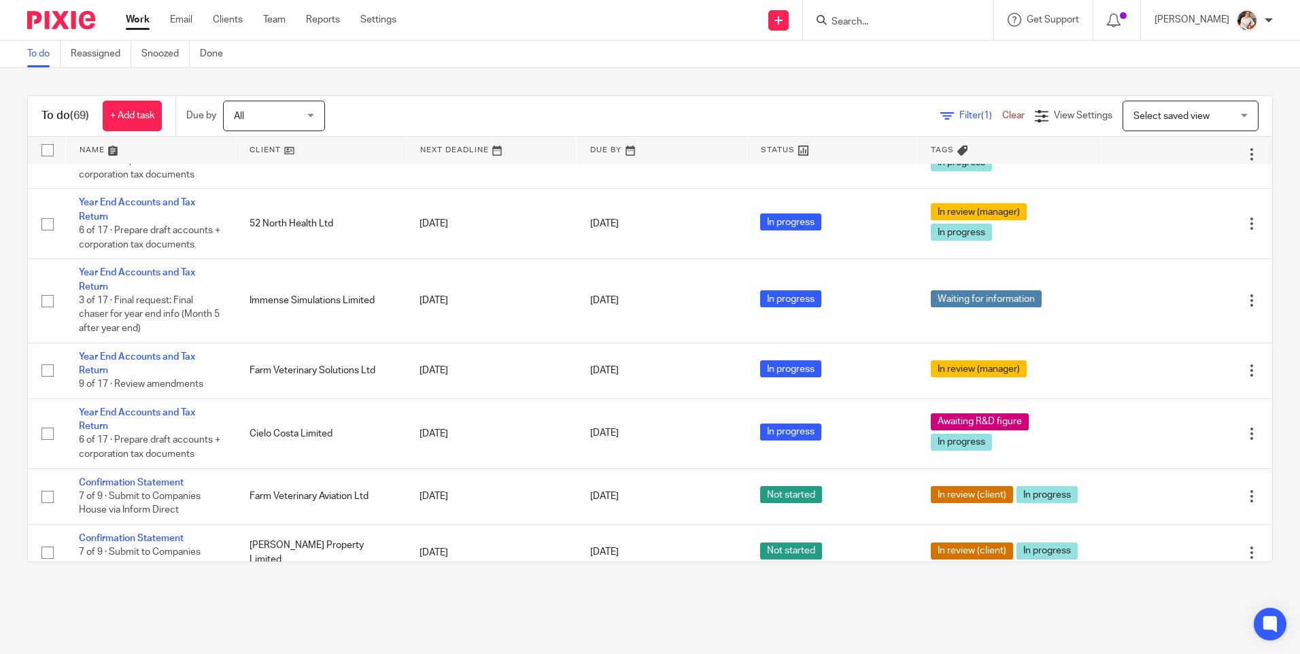
scroll to position [952, 0]
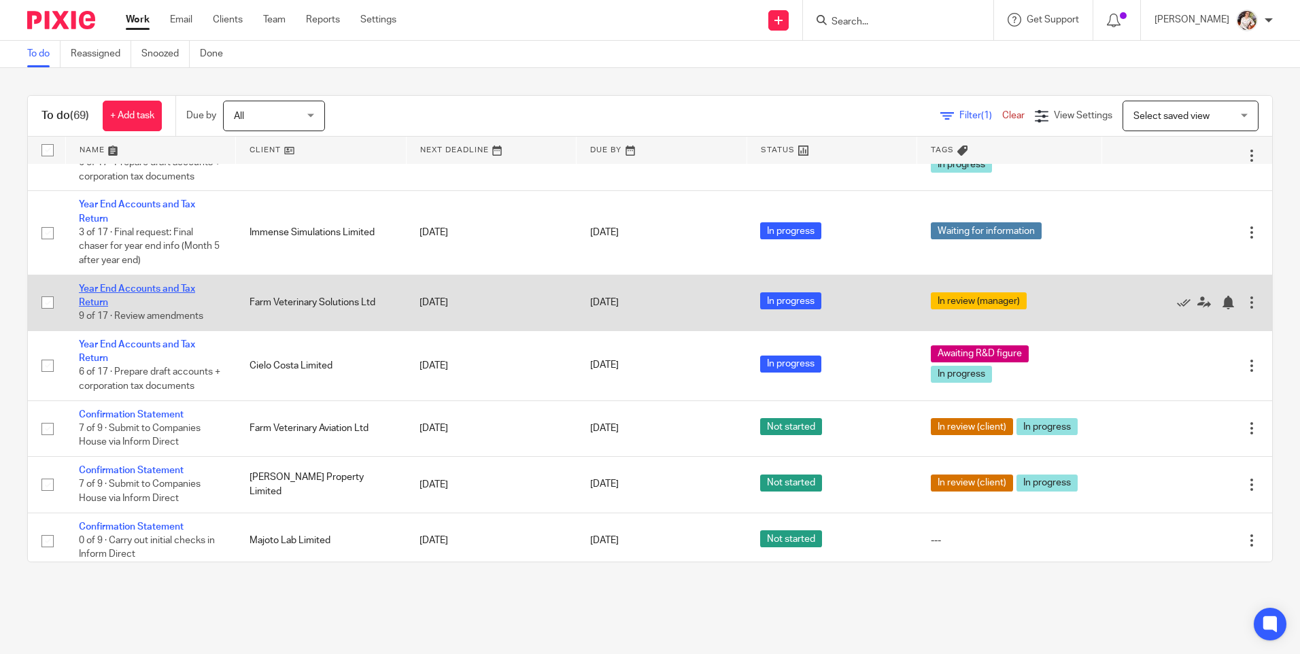
click at [122, 307] on link "Year End Accounts and Tax Return" at bounding box center [137, 295] width 116 height 23
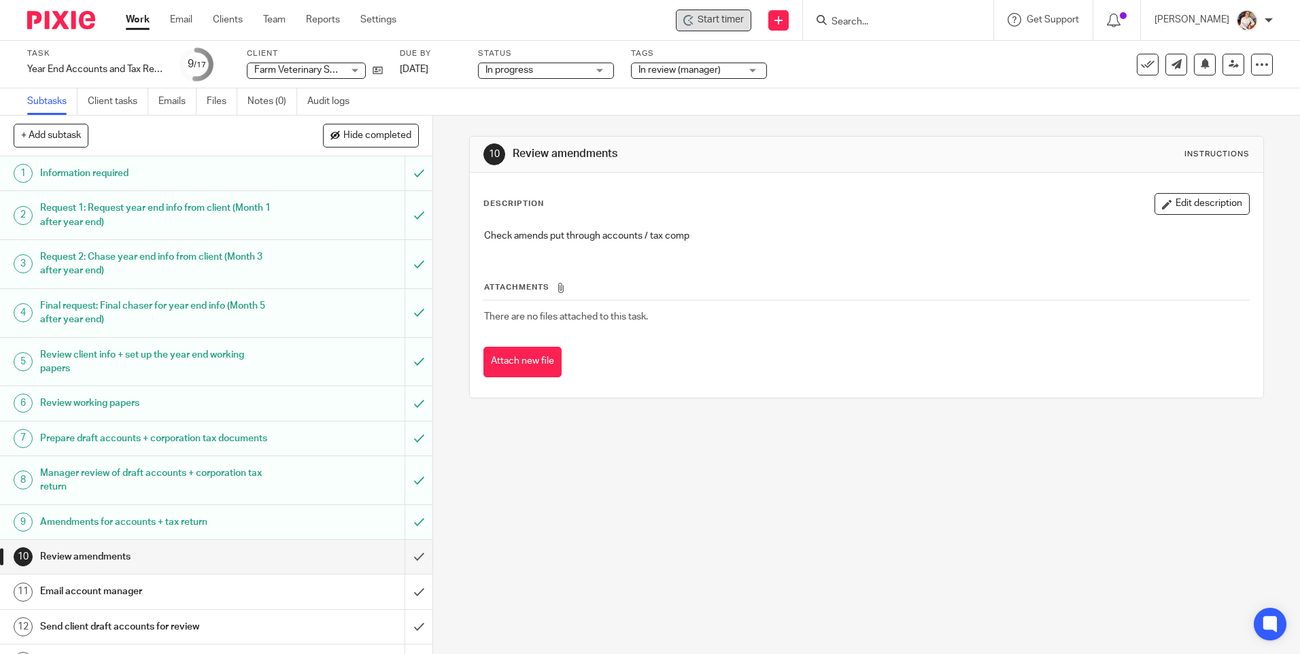
click at [713, 23] on span "Start timer" at bounding box center [721, 20] width 46 height 14
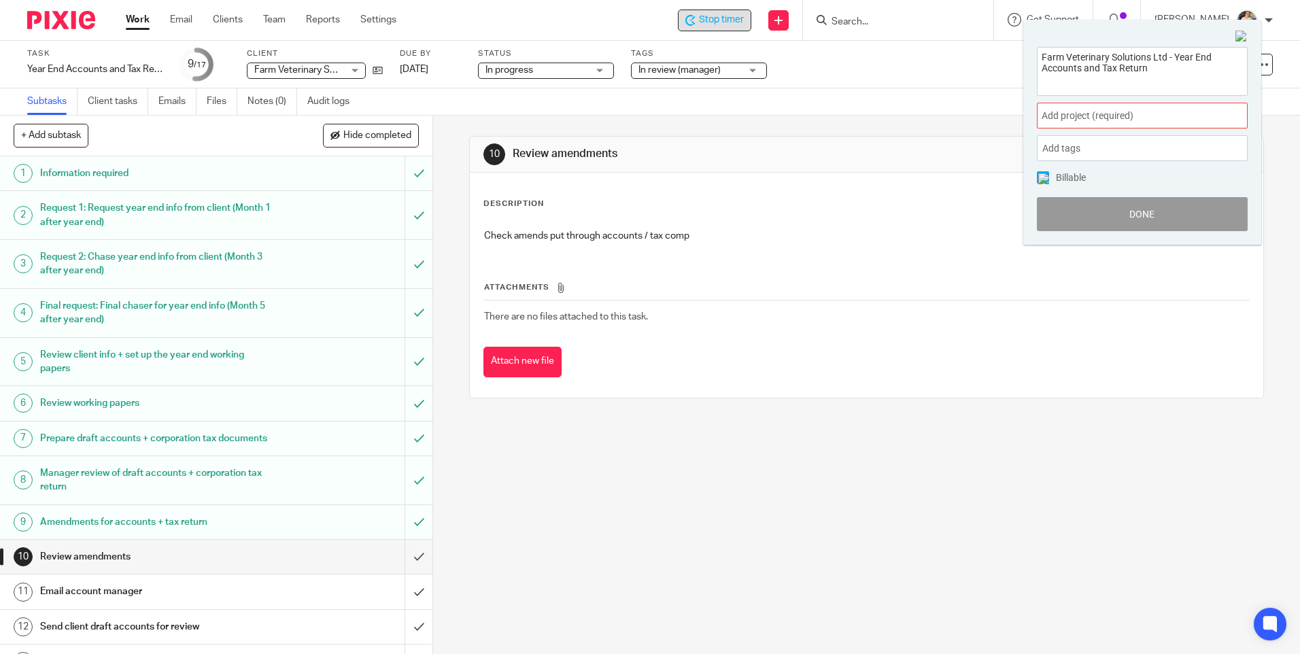
click at [1192, 119] on span "Add project (required) :" at bounding box center [1127, 116] width 171 height 14
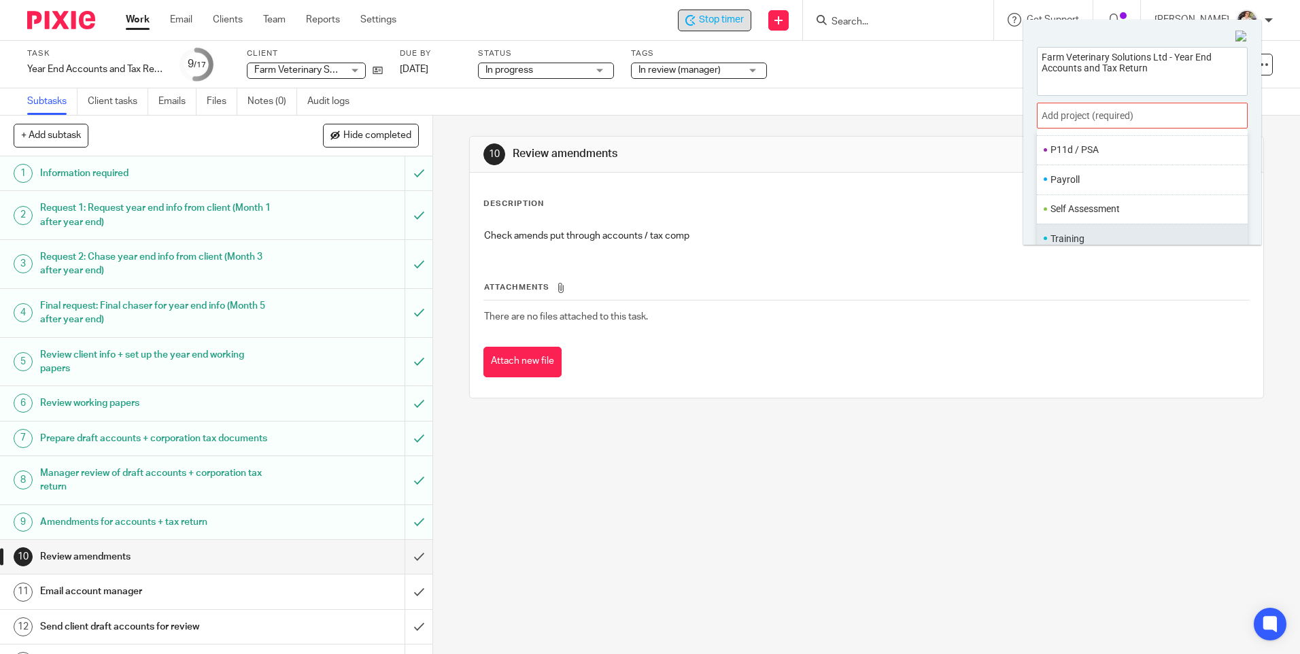
scroll to position [67, 0]
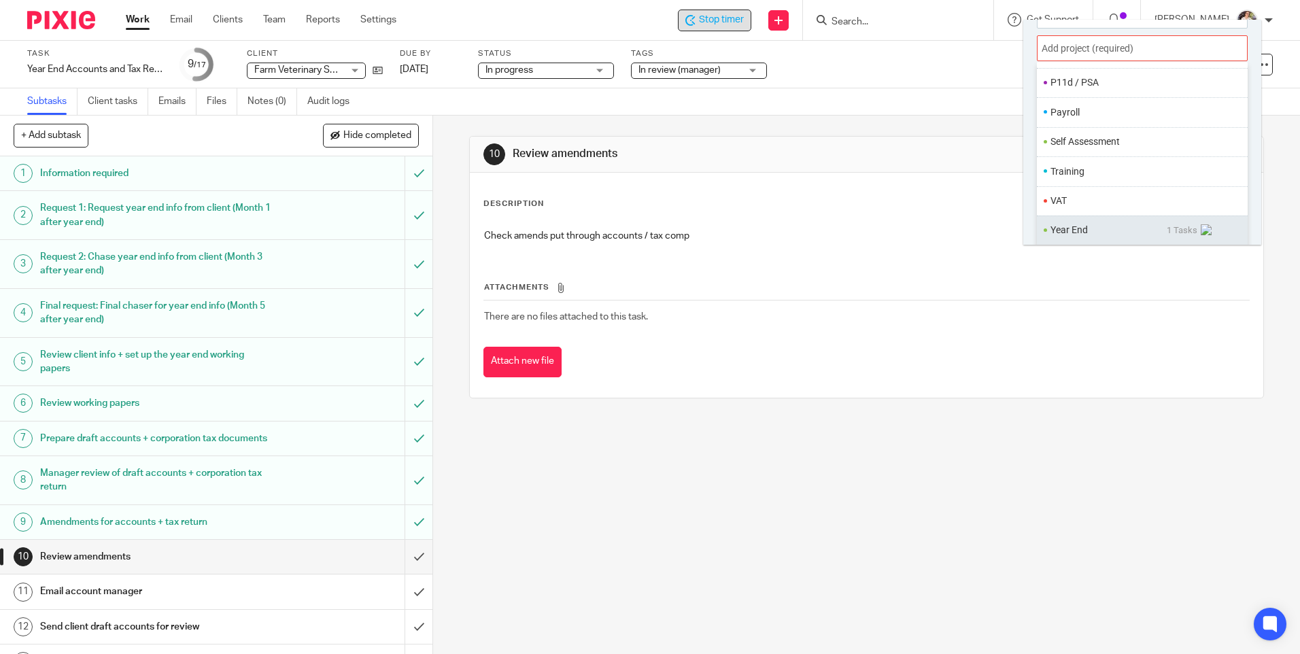
click at [1073, 231] on li "Year End" at bounding box center [1109, 230] width 116 height 14
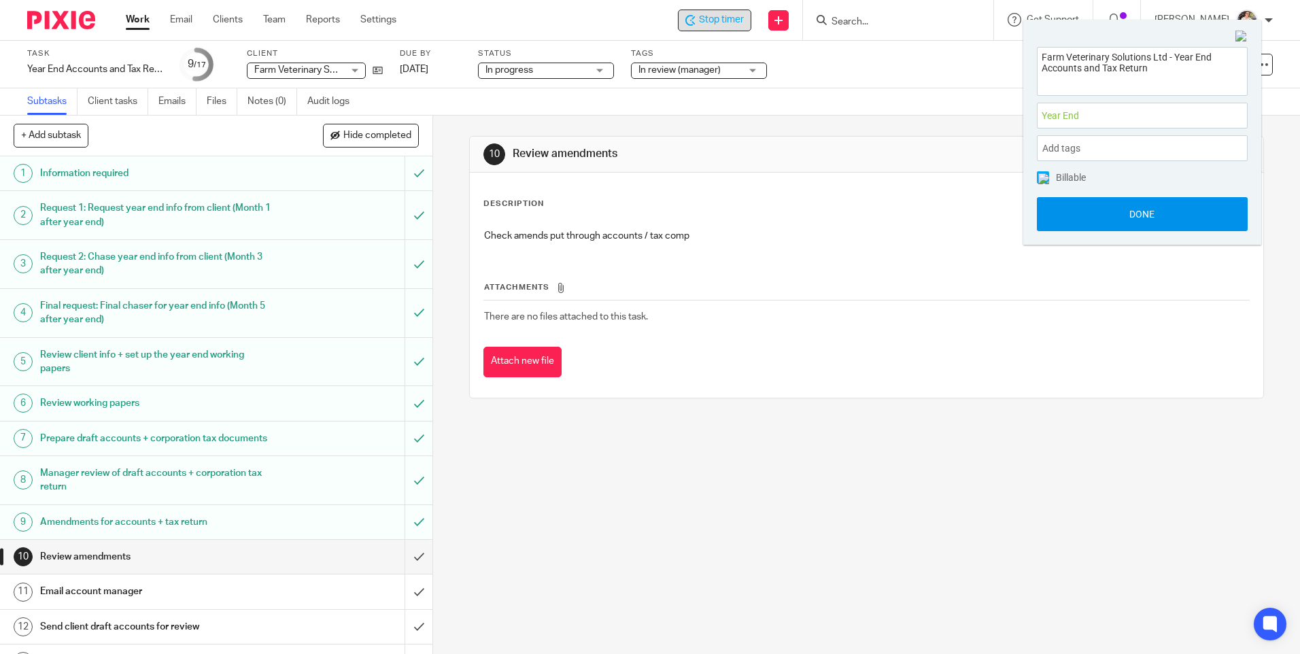
click at [1066, 217] on button "Done" at bounding box center [1142, 214] width 211 height 34
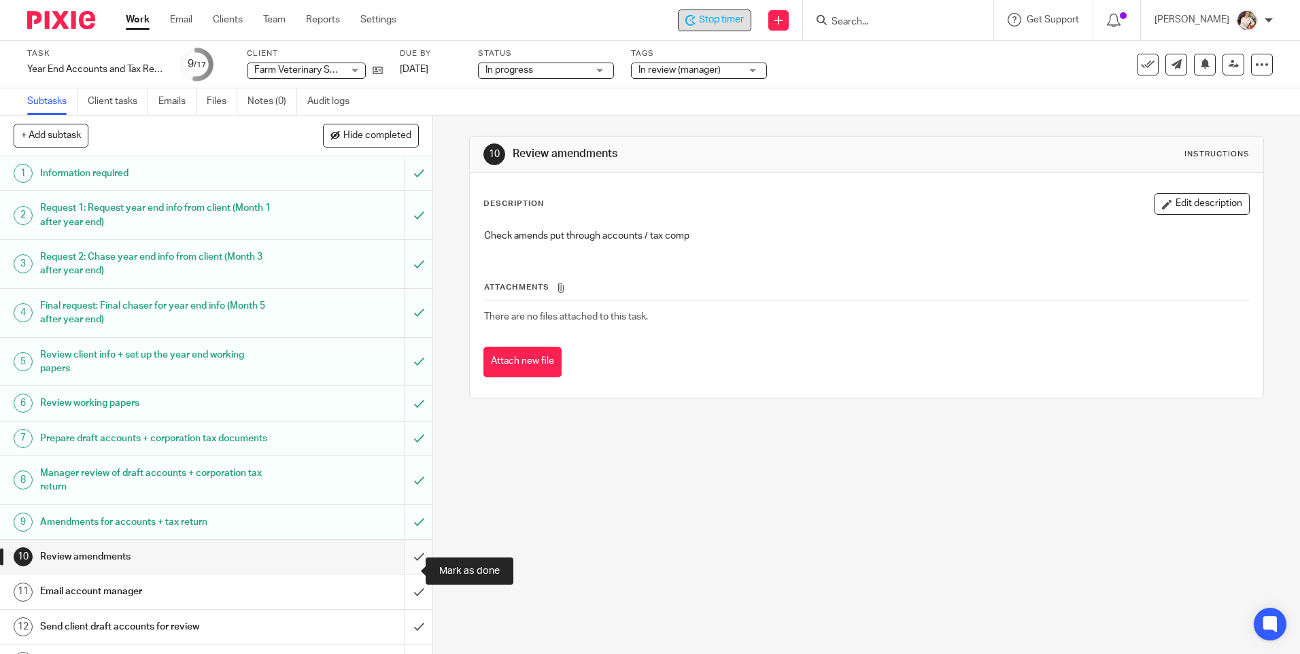
click at [411, 570] on input "submit" at bounding box center [216, 557] width 433 height 34
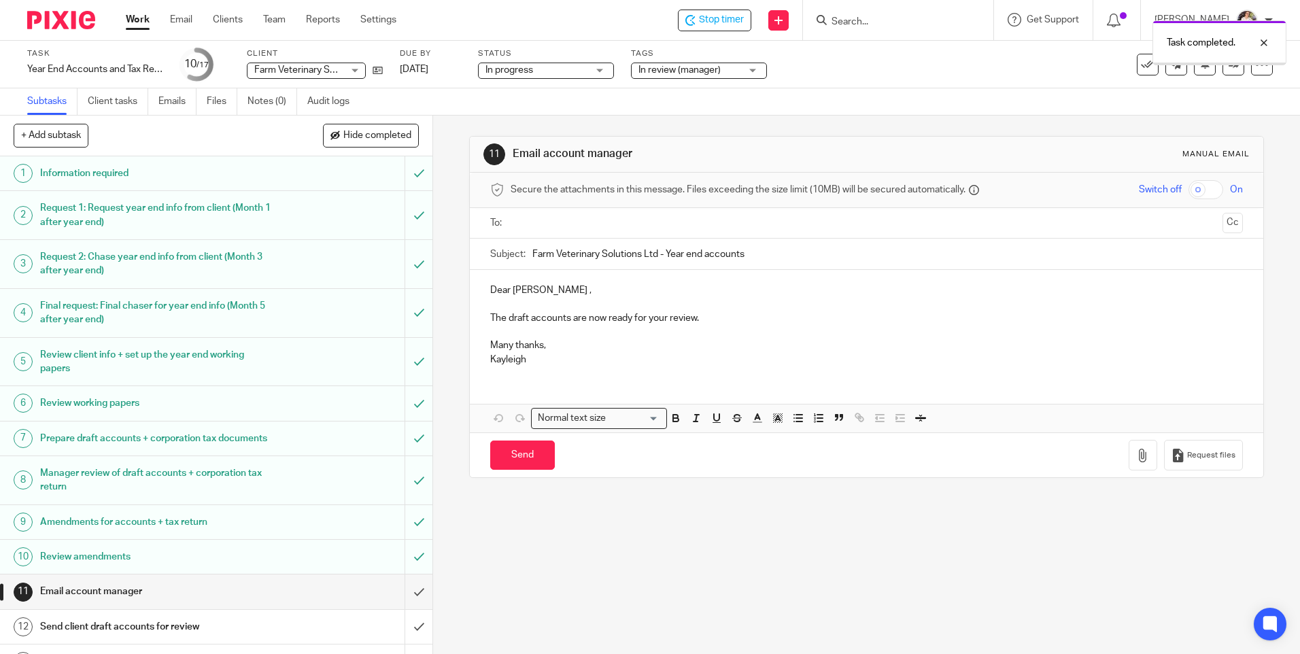
scroll to position [68, 0]
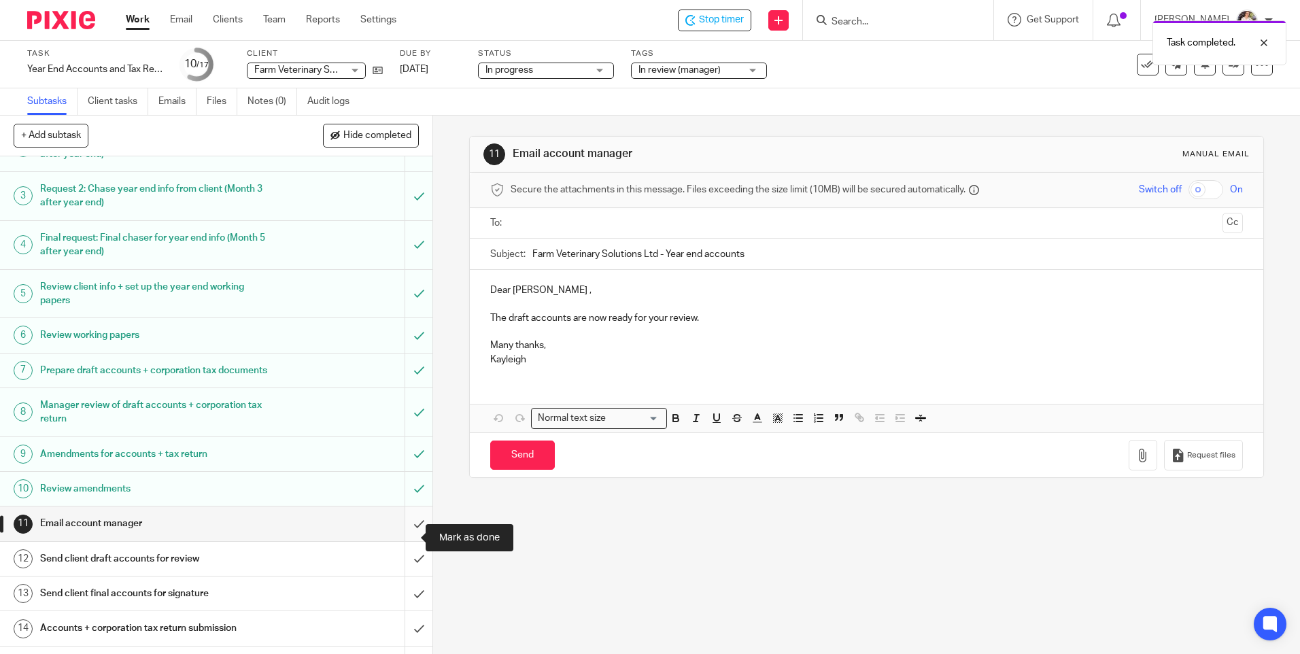
click at [408, 531] on input "submit" at bounding box center [216, 524] width 433 height 34
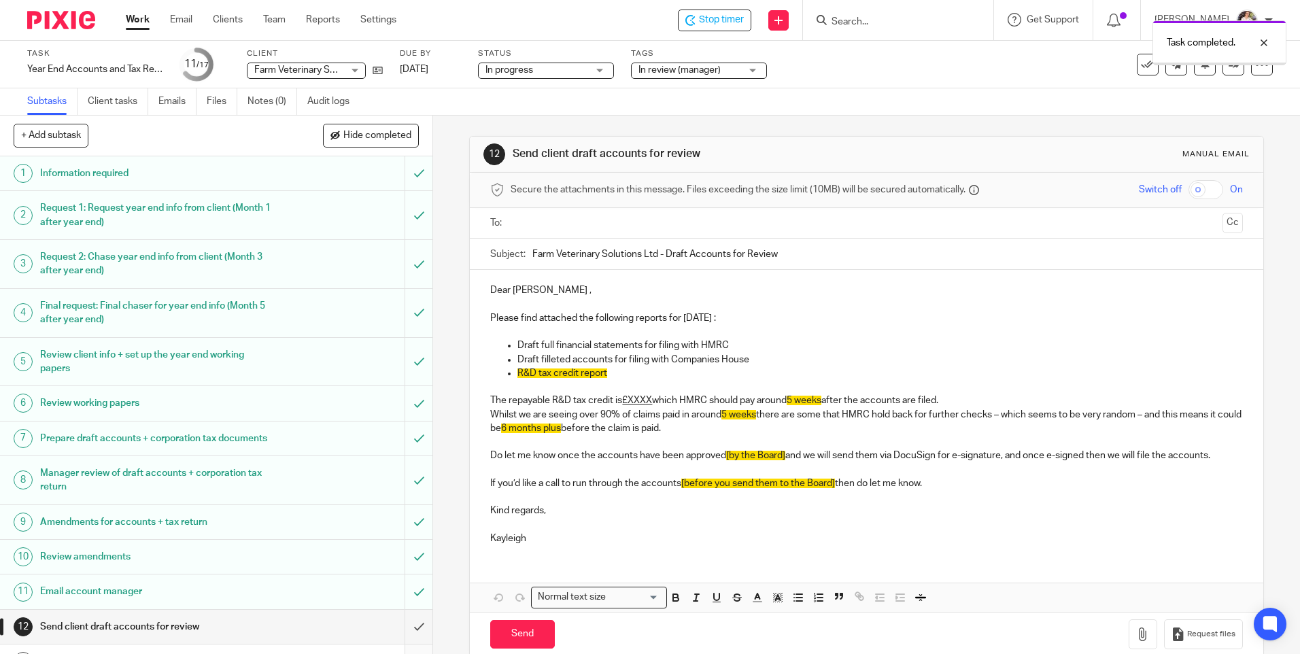
scroll to position [179, 0]
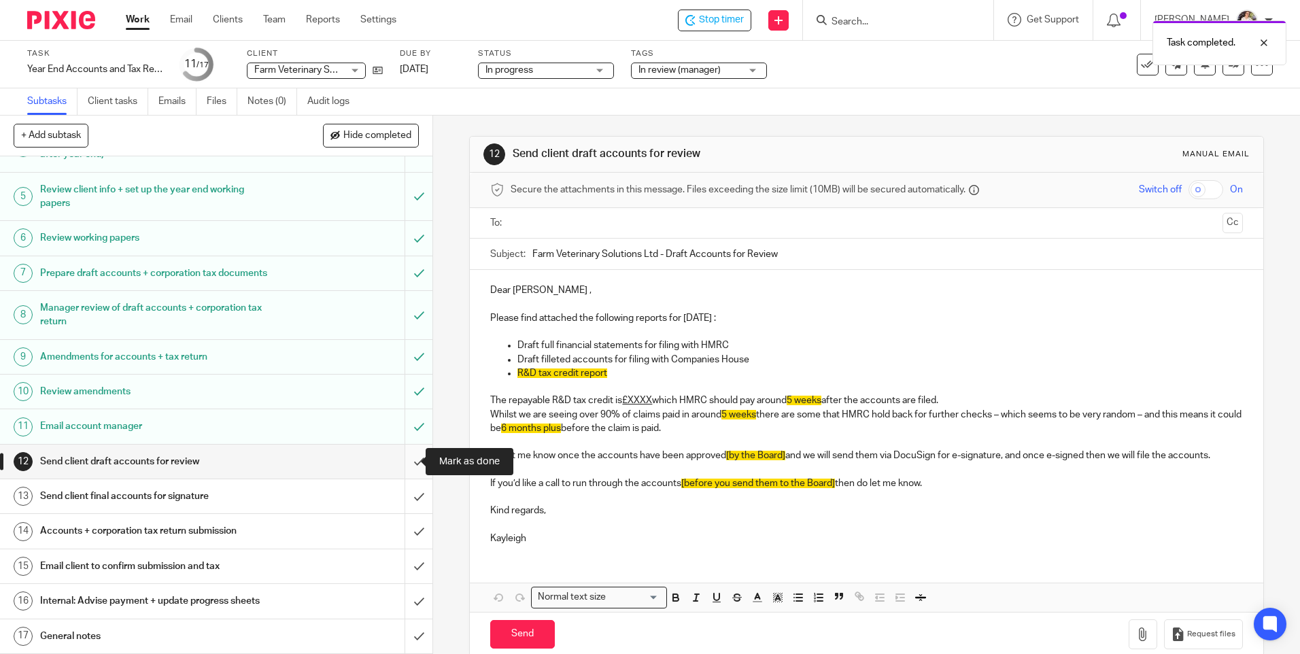
click at [403, 464] on input "submit" at bounding box center [216, 462] width 433 height 34
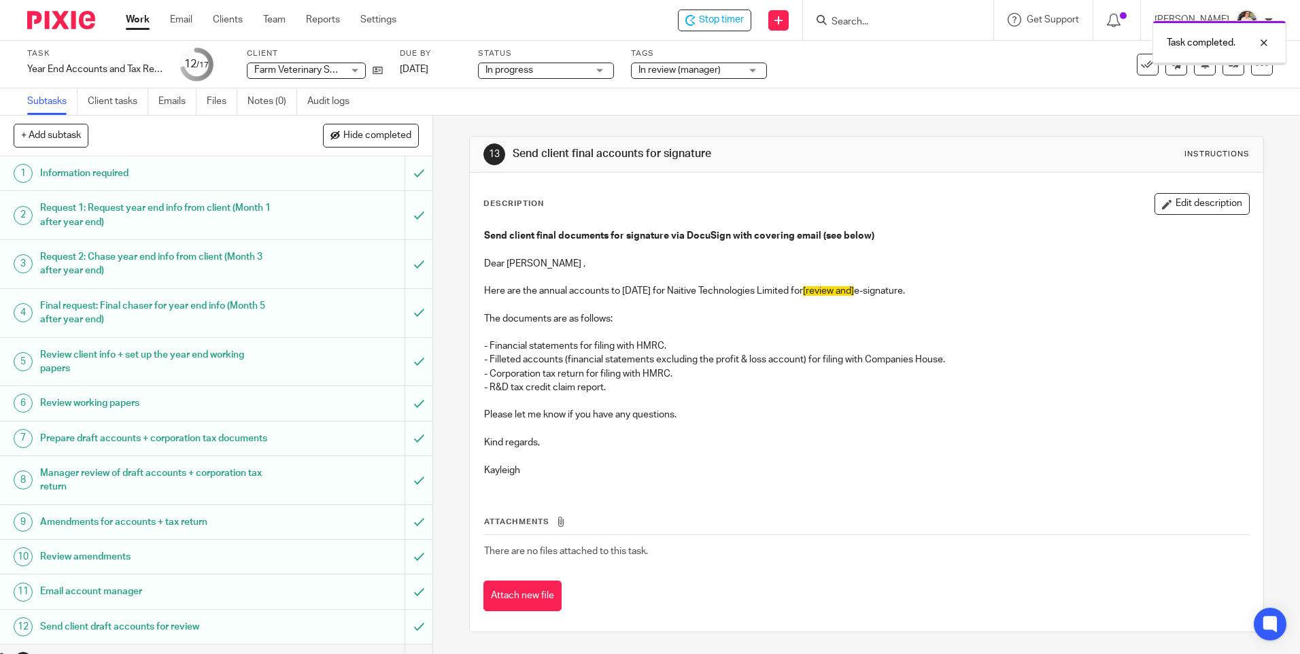
click at [703, 73] on span "In review (manager)" at bounding box center [680, 70] width 82 height 10
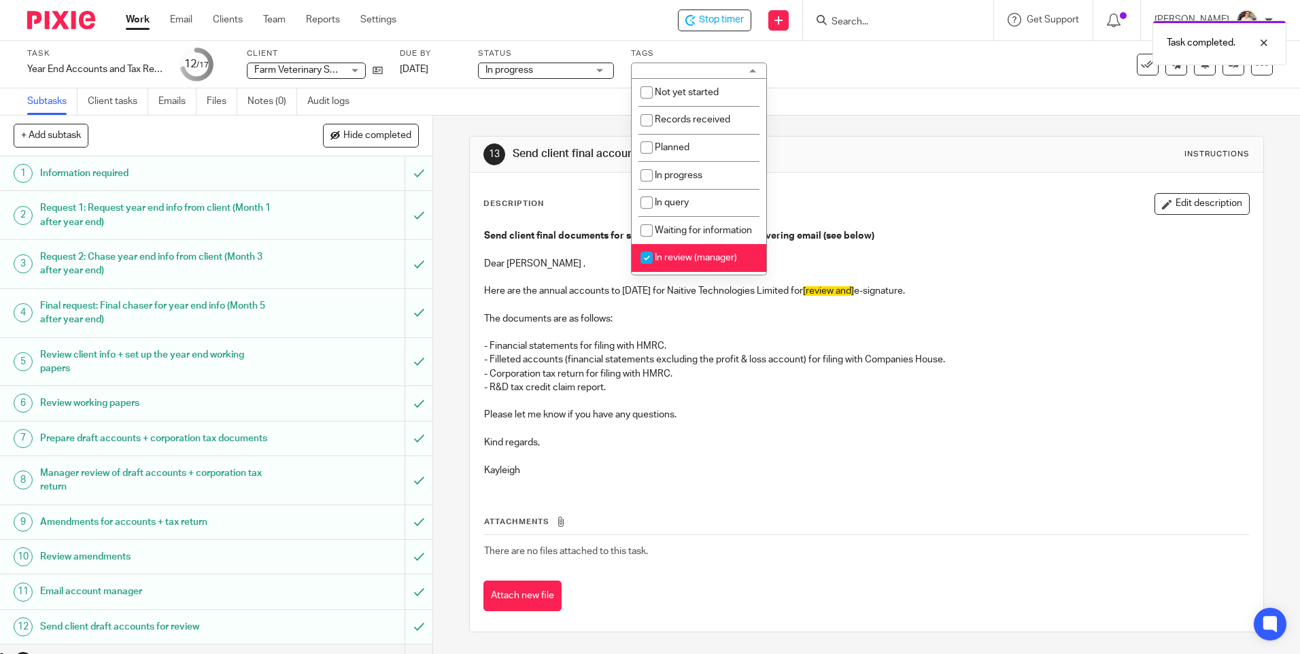
click at [713, 266] on li "In review (manager)" at bounding box center [699, 258] width 135 height 28
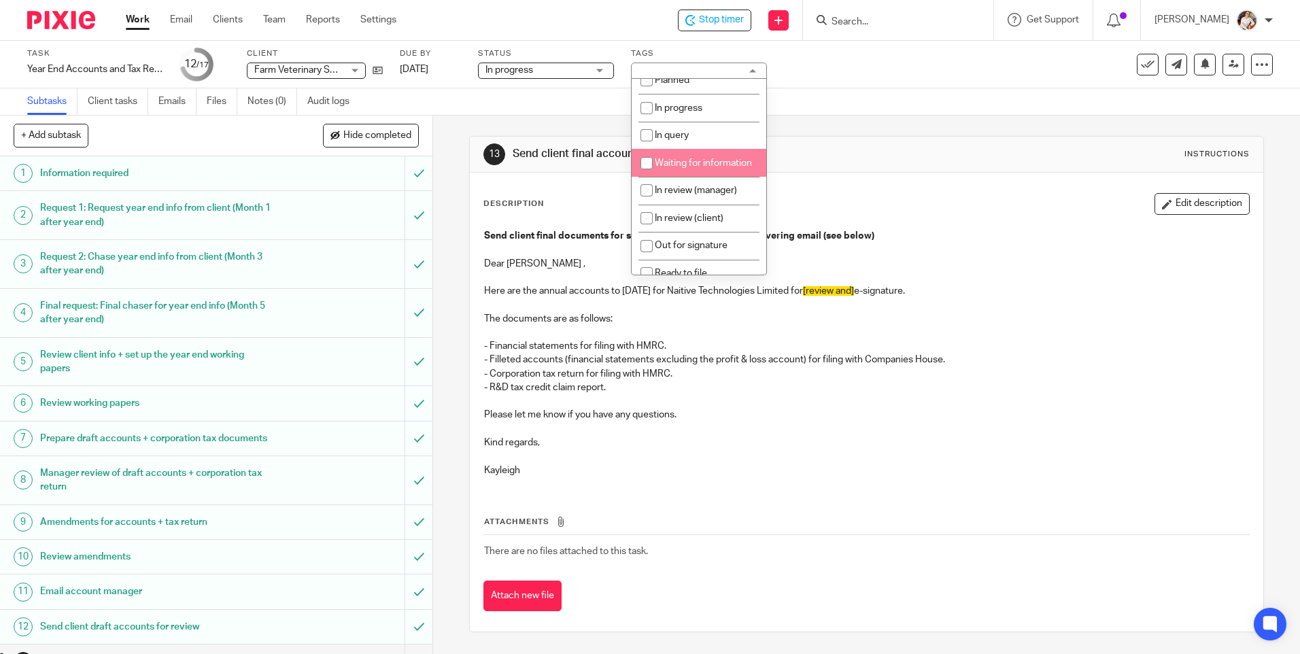
scroll to position [68, 0]
click at [720, 195] on span "In review (manager)" at bounding box center [696, 190] width 82 height 10
checkbox input "true"
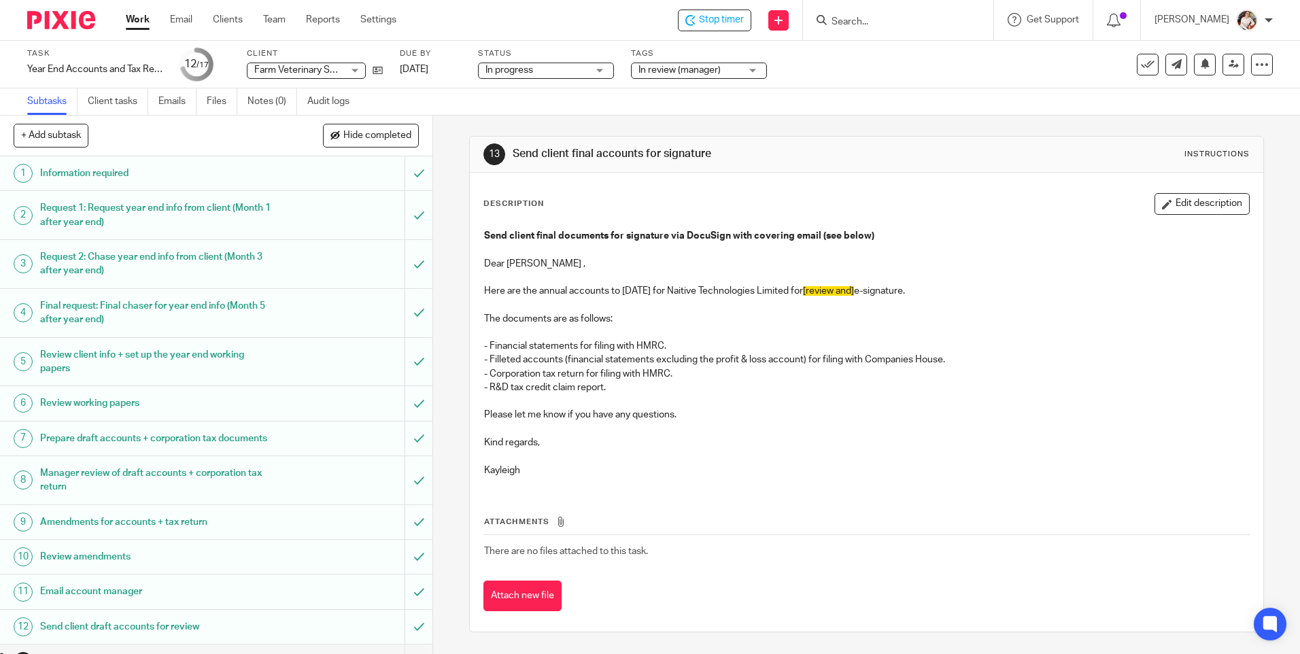
click at [892, 88] on div "Task Year End Accounts and Tax Return Save Year End Accounts and Tax Return 12 …" at bounding box center [650, 65] width 1300 height 48
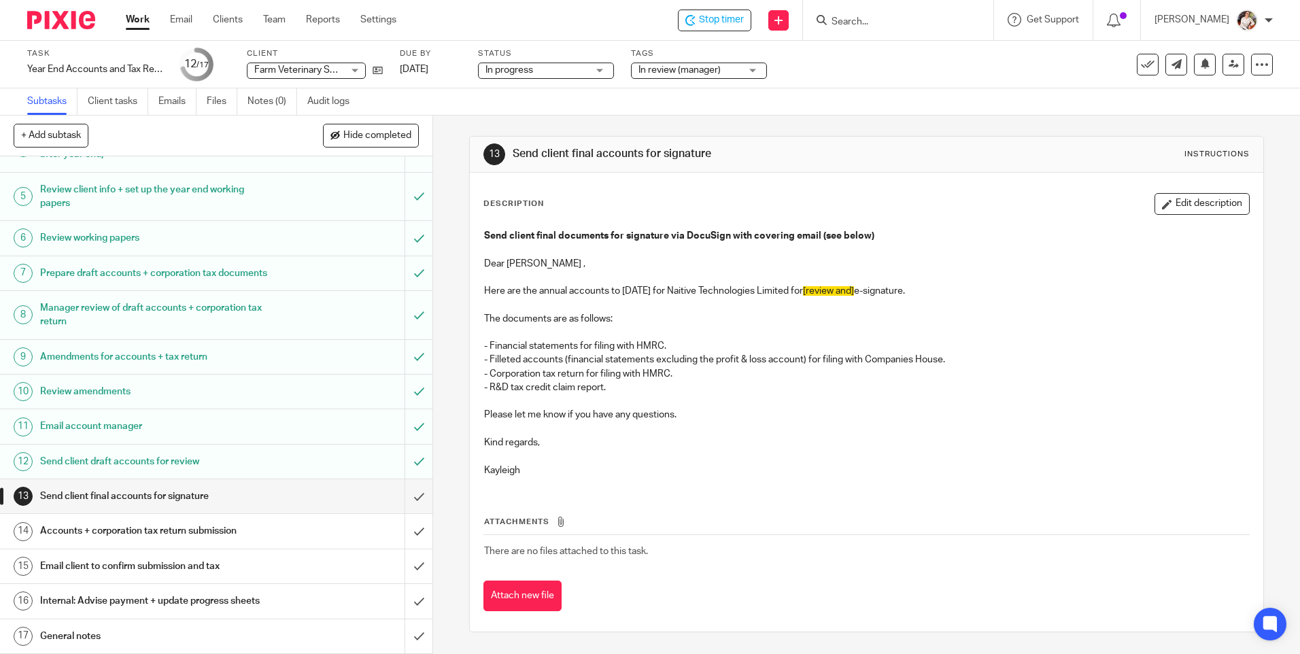
scroll to position [179, 0]
click at [1229, 67] on icon at bounding box center [1234, 64] width 10 height 10
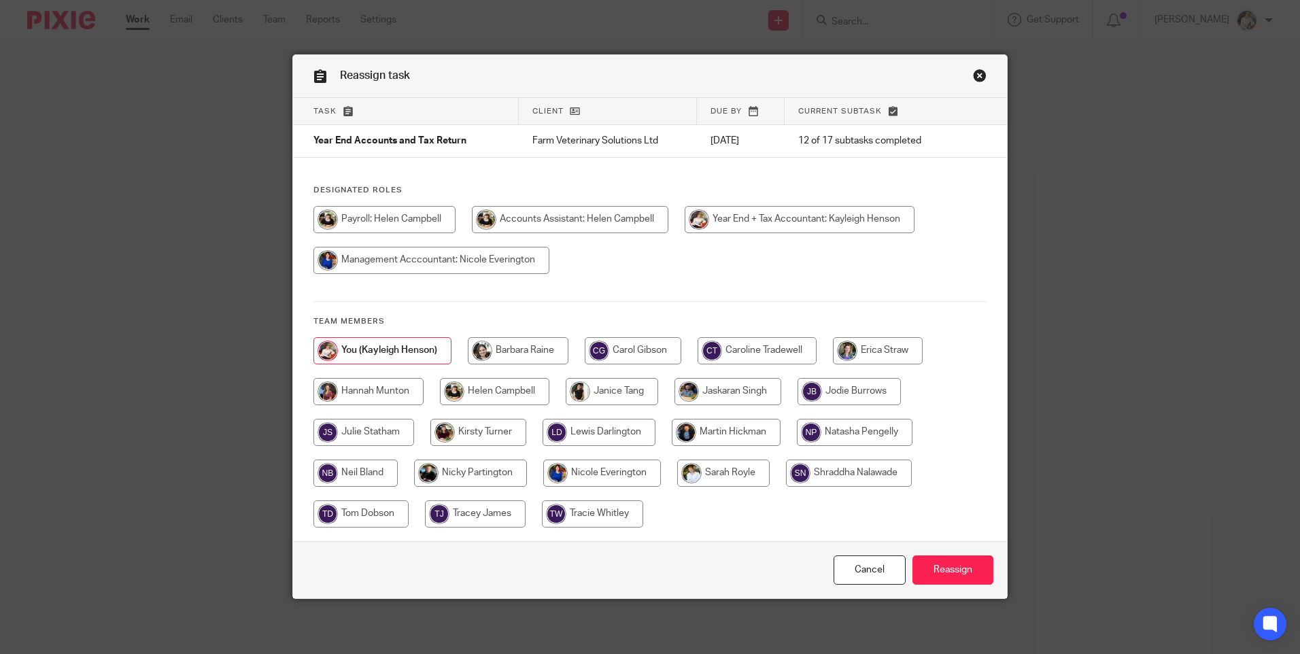
click at [752, 360] on input "radio" at bounding box center [757, 350] width 119 height 27
radio input "true"
click at [951, 582] on input "Reassign" at bounding box center [953, 570] width 81 height 29
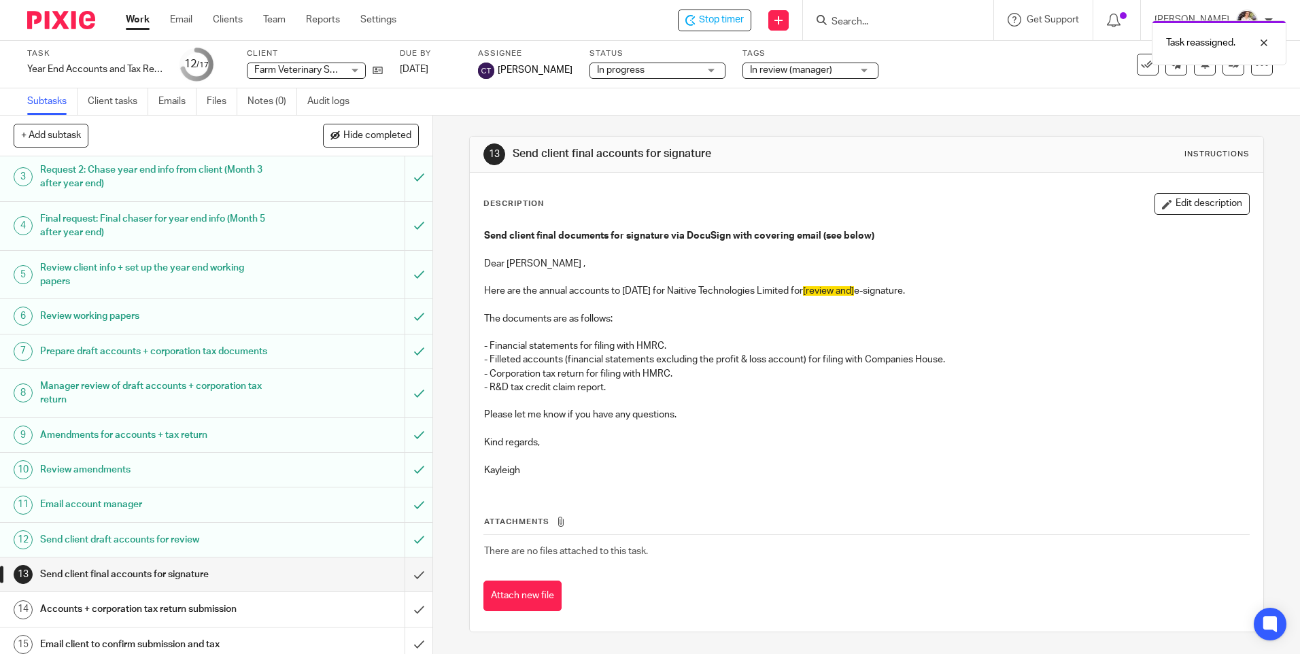
scroll to position [179, 0]
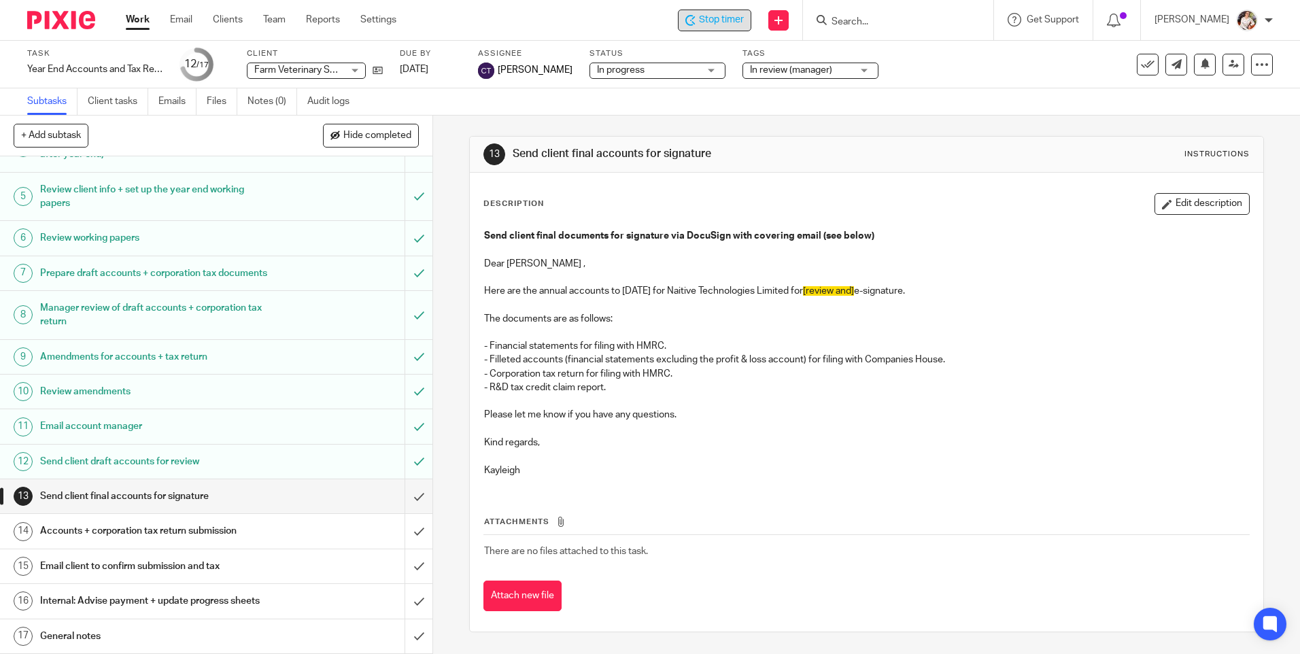
click at [716, 20] on span "Stop timer" at bounding box center [721, 20] width 45 height 14
click at [136, 15] on link "Work" at bounding box center [138, 20] width 24 height 14
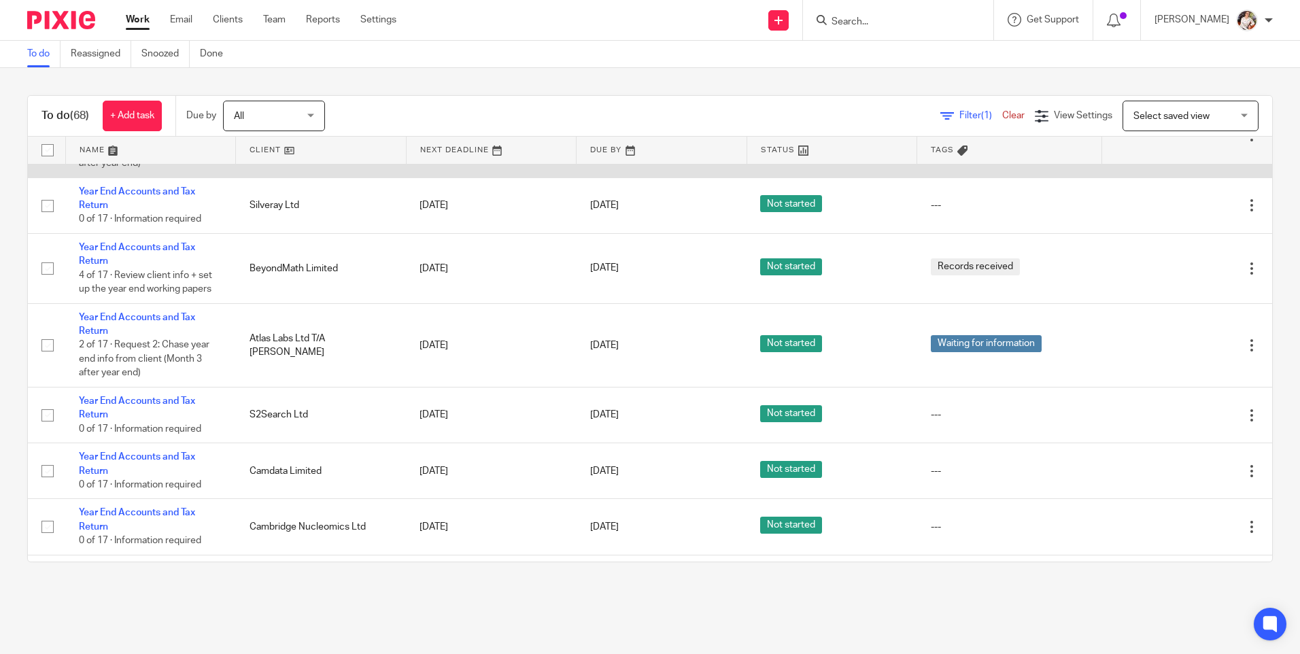
scroll to position [3605, 0]
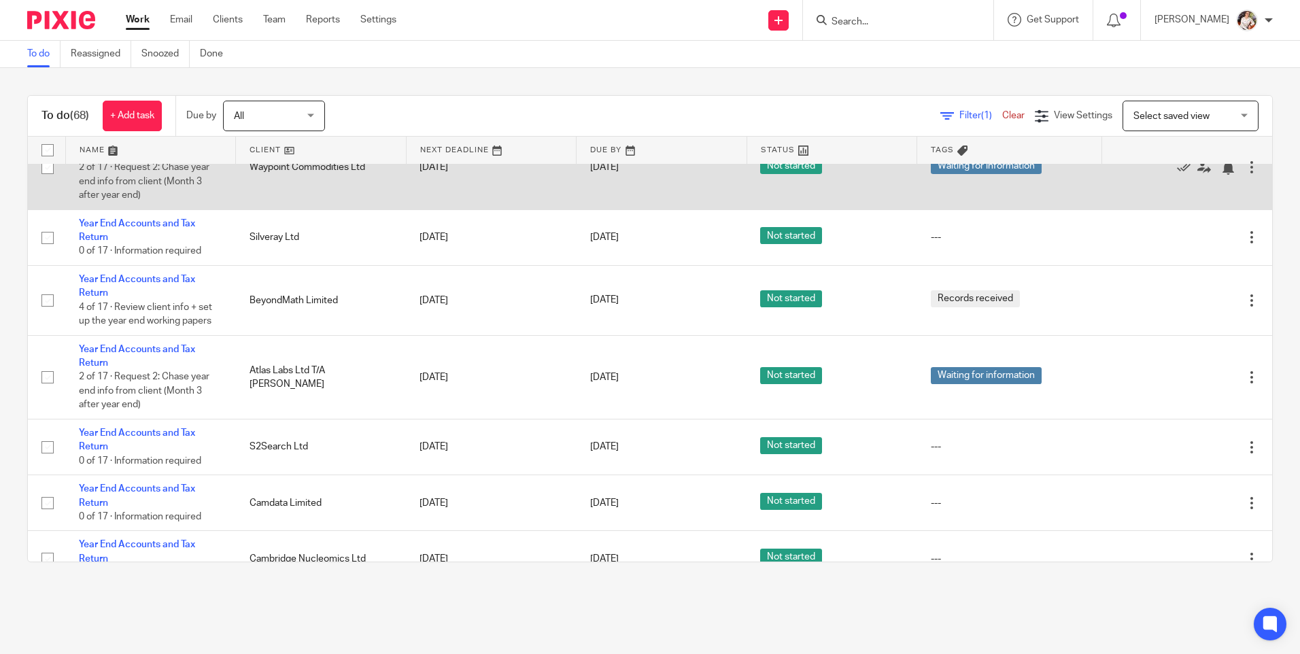
click at [157, 158] on link "Year End Accounts and Tax Return" at bounding box center [137, 146] width 116 height 23
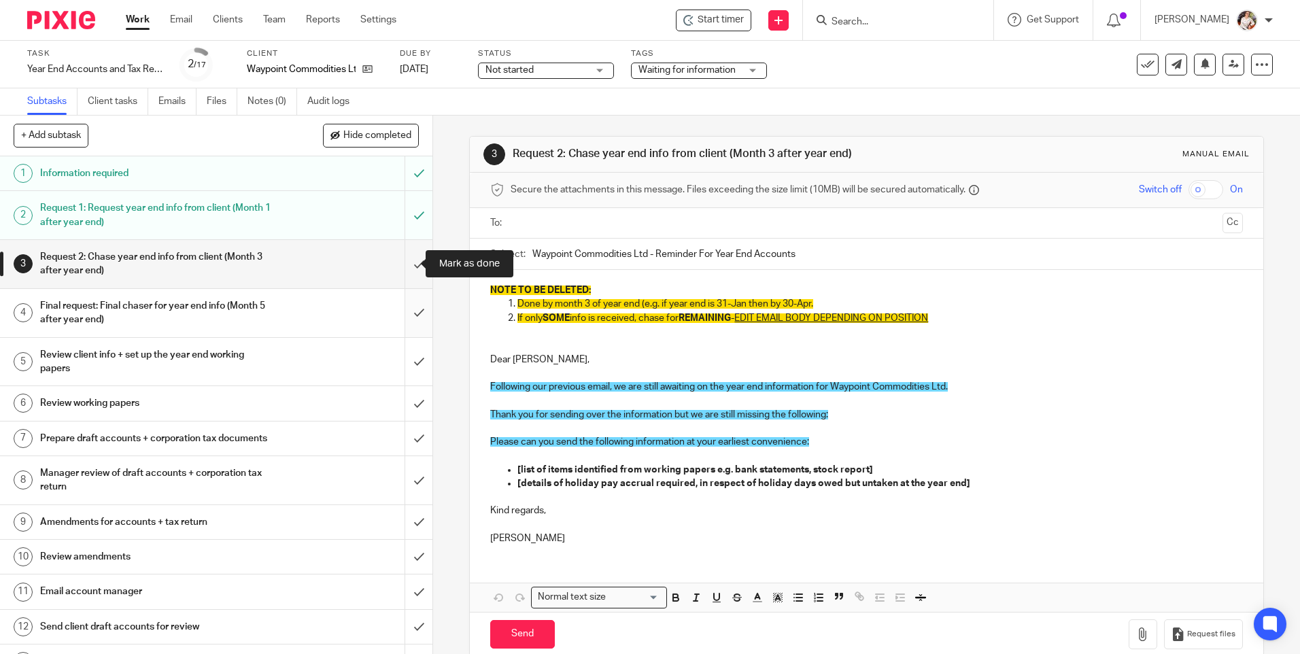
drag, startPoint x: 400, startPoint y: 265, endPoint x: 406, endPoint y: 309, distance: 44.0
click at [400, 265] on input "submit" at bounding box center [216, 264] width 433 height 48
click at [406, 329] on input "submit" at bounding box center [216, 313] width 433 height 48
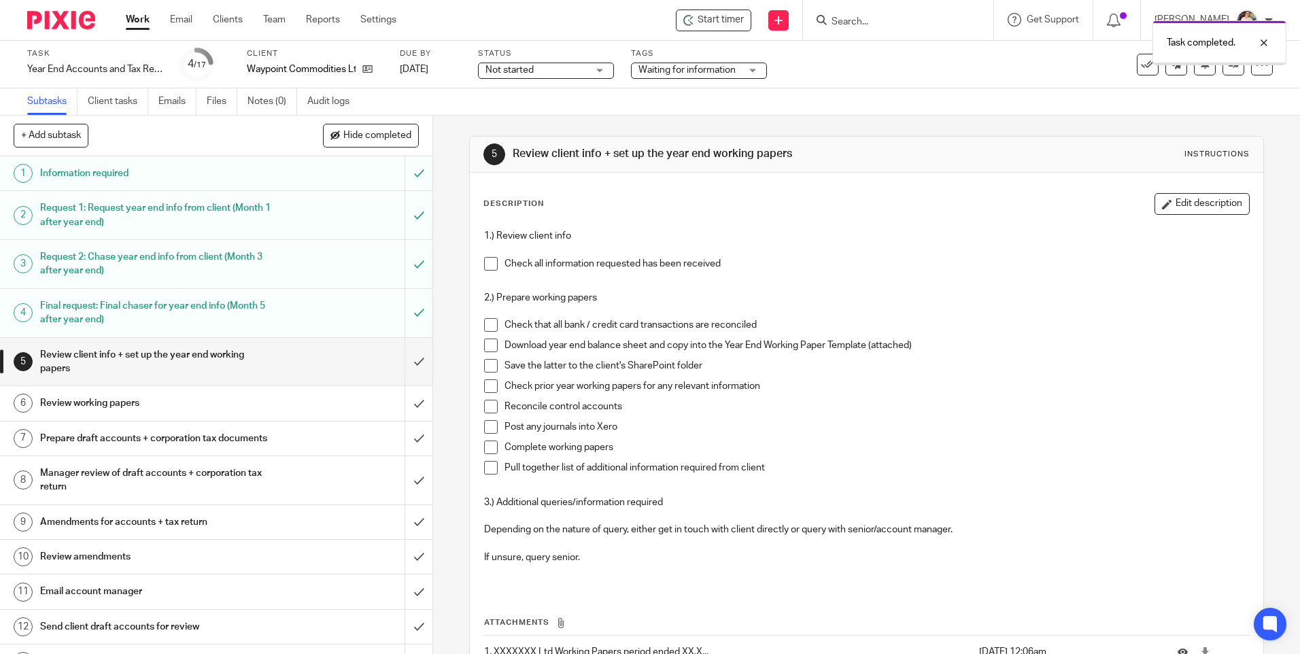
click at [714, 74] on span "Waiting for information" at bounding box center [687, 70] width 97 height 10
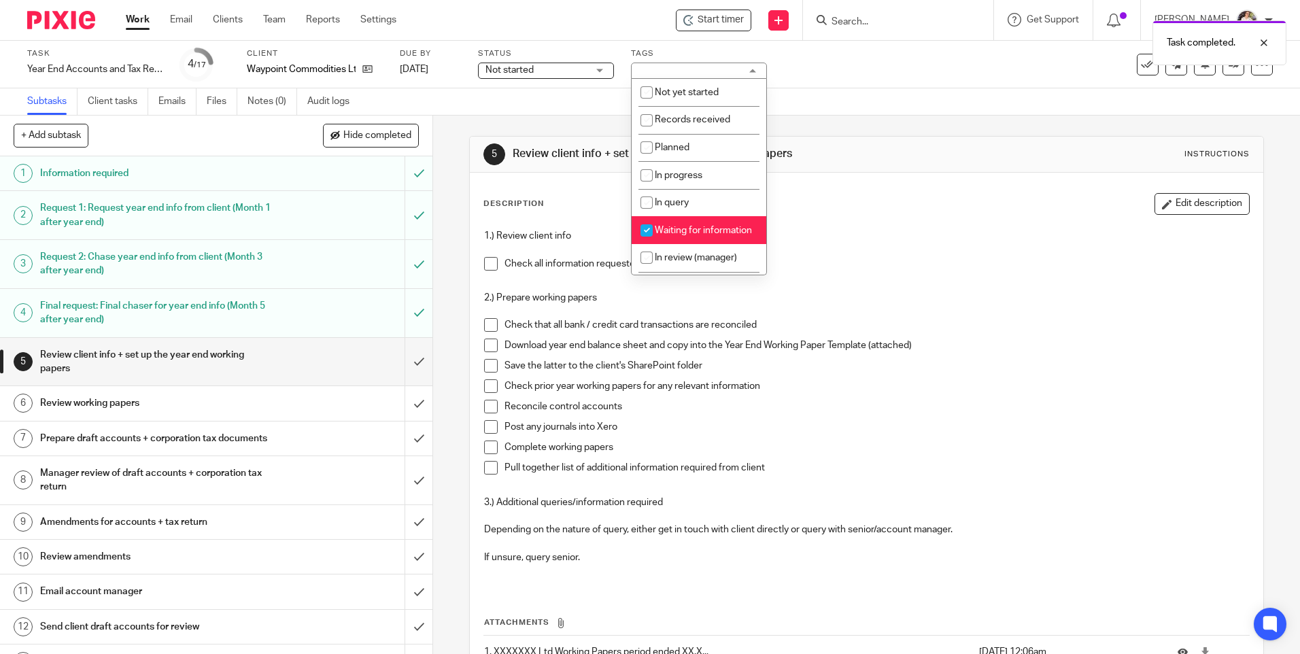
click at [702, 237] on li "Waiting for information" at bounding box center [699, 230] width 135 height 28
checkbox input "false"
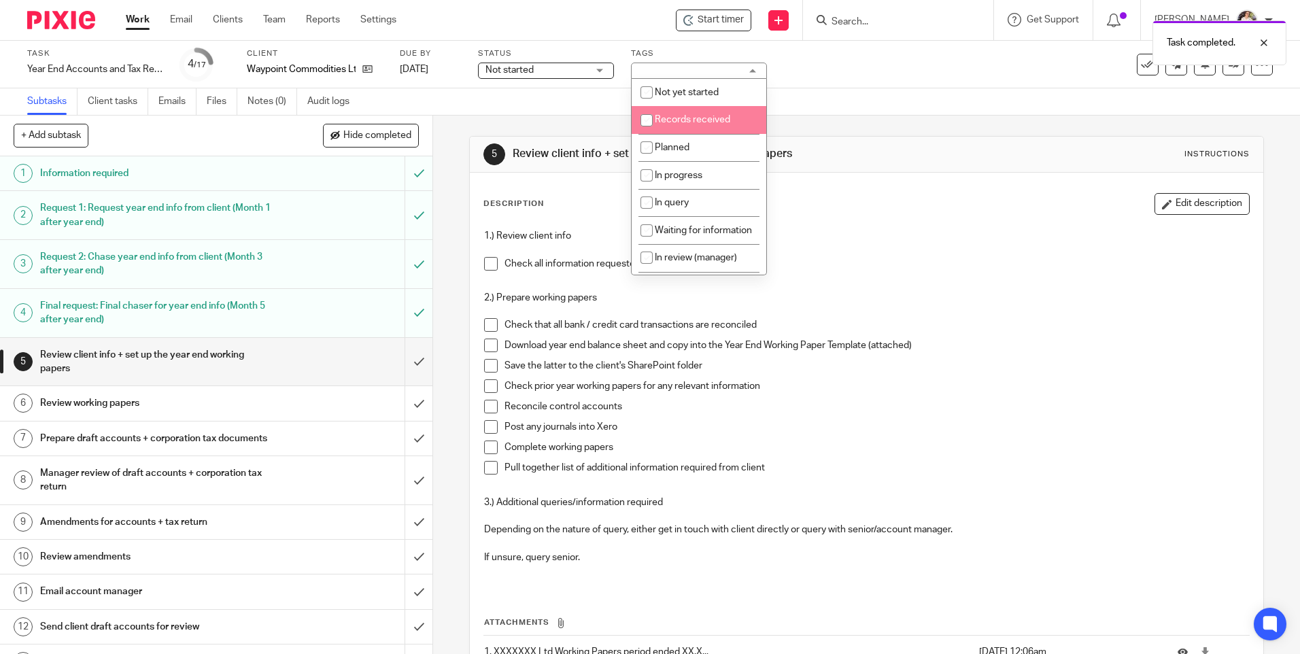
click at [715, 123] on span "Records received" at bounding box center [692, 120] width 75 height 10
checkbox input "true"
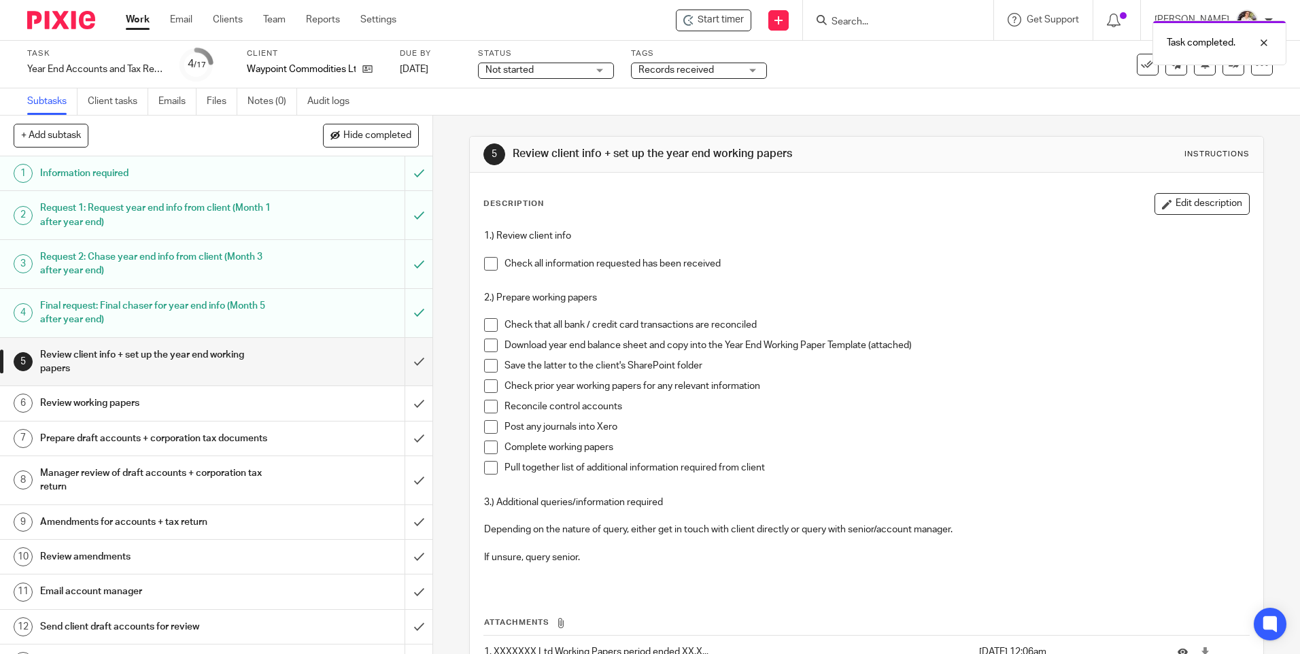
click at [534, 114] on div "Subtasks Client tasks Emails Files Notes (0) Audit logs" at bounding box center [650, 101] width 1300 height 27
click at [368, 71] on icon at bounding box center [367, 69] width 10 height 10
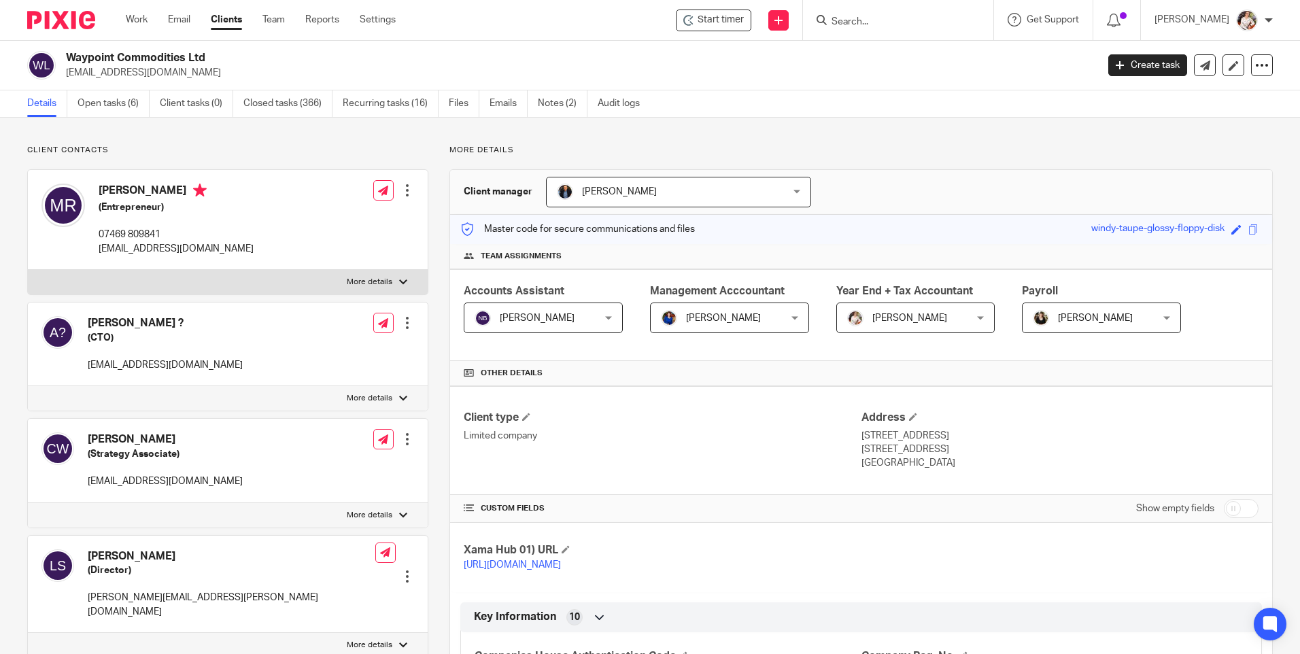
click at [920, 21] on input "Search" at bounding box center [891, 22] width 122 height 12
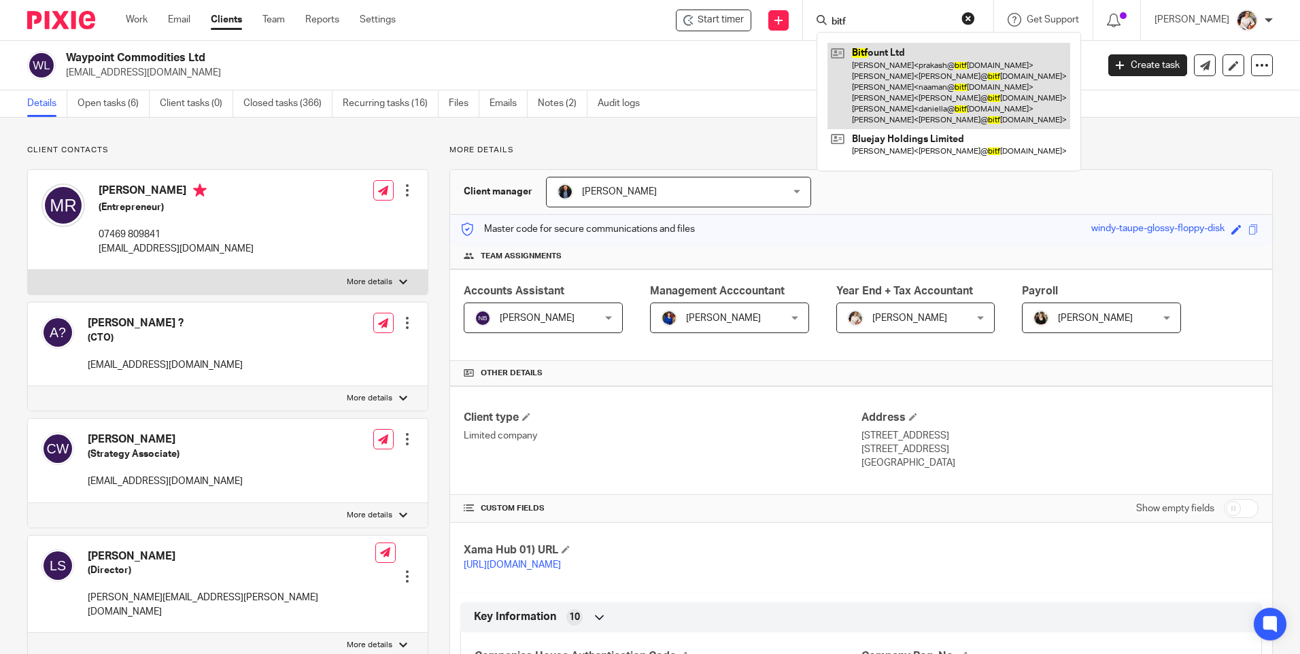
type input "bitf"
click at [909, 55] on link at bounding box center [949, 86] width 243 height 86
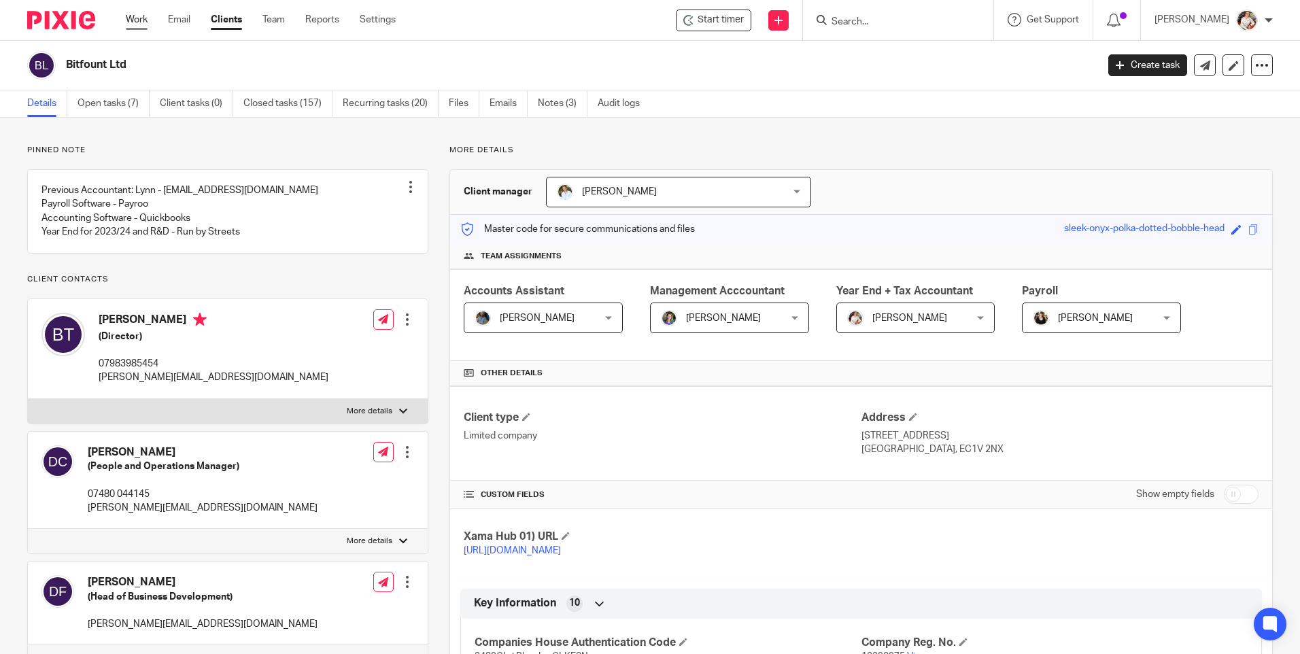
click at [126, 16] on link "Work" at bounding box center [137, 20] width 22 height 14
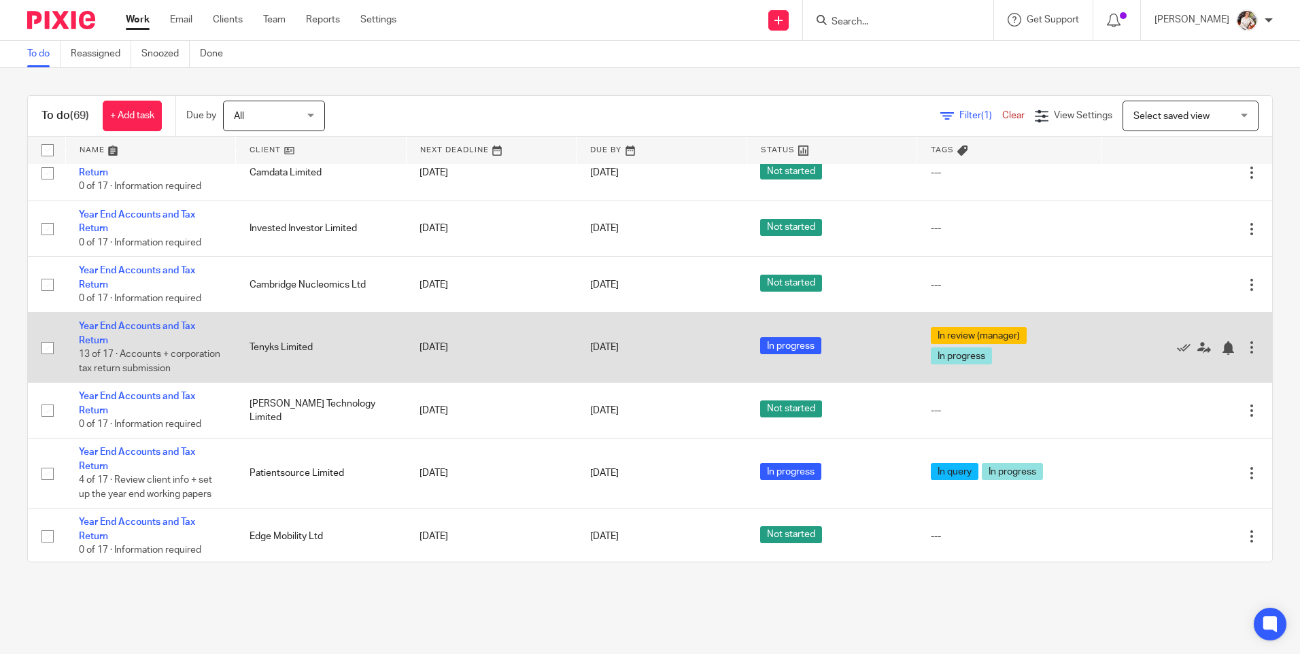
scroll to position [4013, 0]
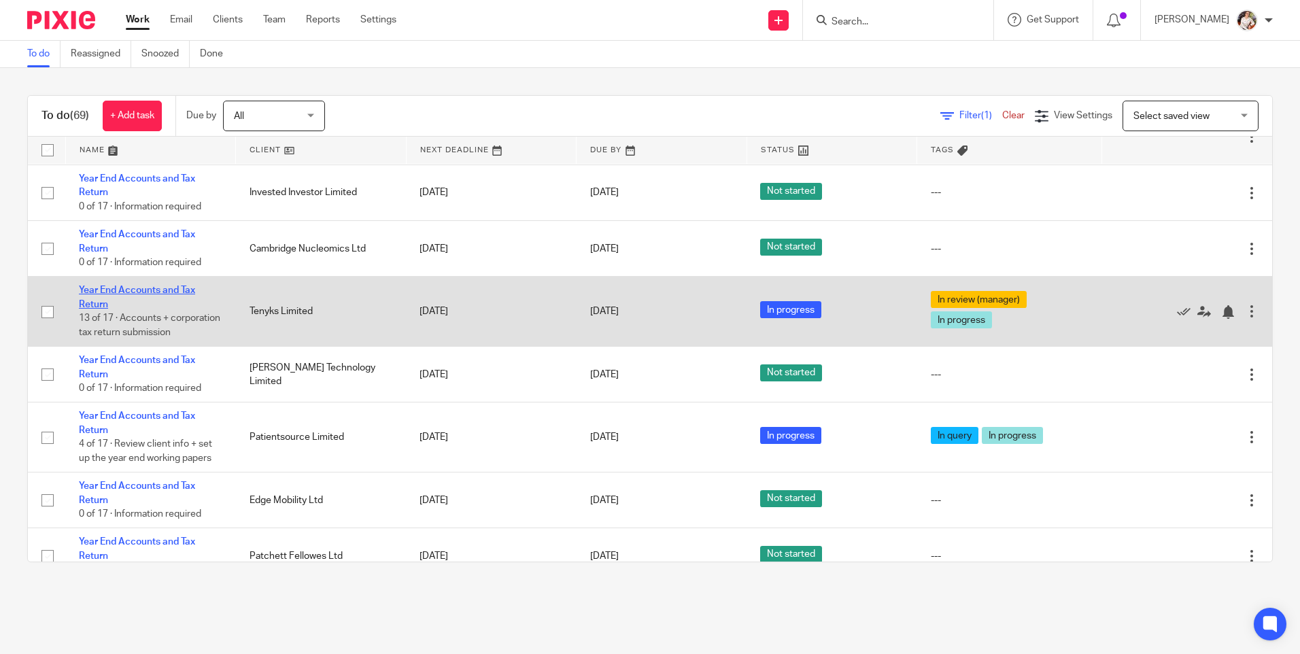
click at [129, 309] on link "Year End Accounts and Tax Return" at bounding box center [137, 297] width 116 height 23
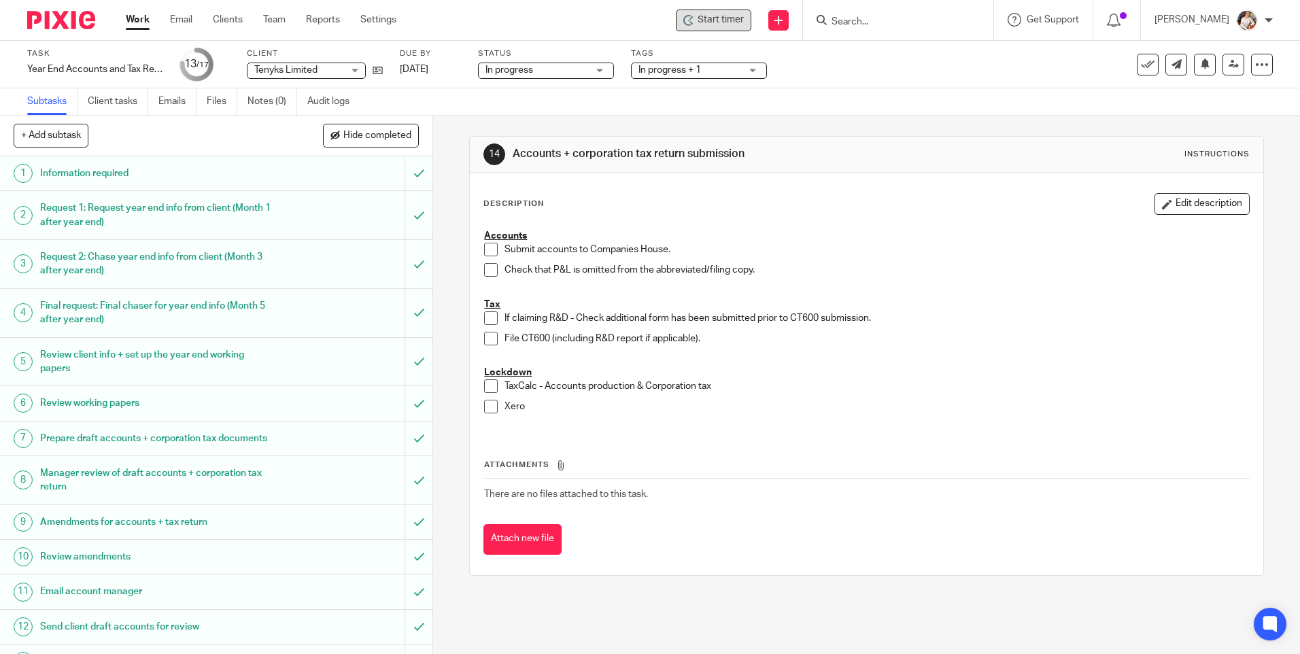
click at [709, 28] on div "Start timer" at bounding box center [713, 21] width 75 height 22
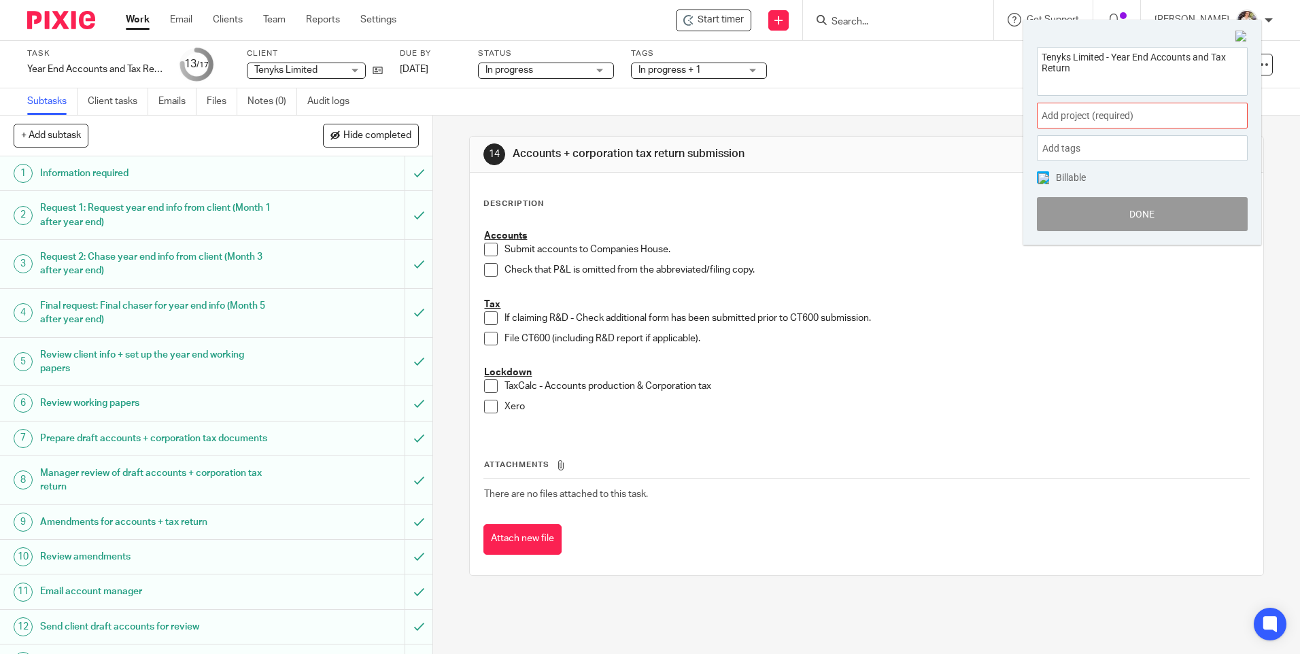
click at [1153, 123] on span "Add project (required) :" at bounding box center [1127, 116] width 171 height 14
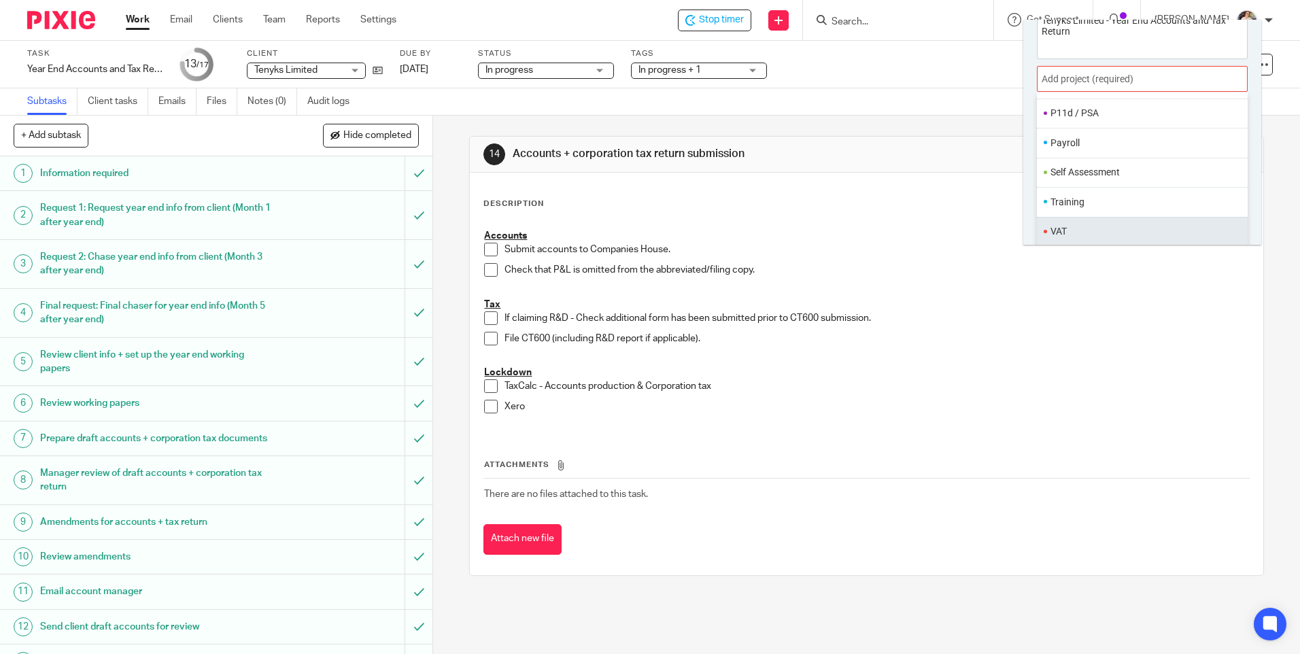
scroll to position [67, 0]
click at [1071, 226] on li "Year End" at bounding box center [1109, 230] width 116 height 14
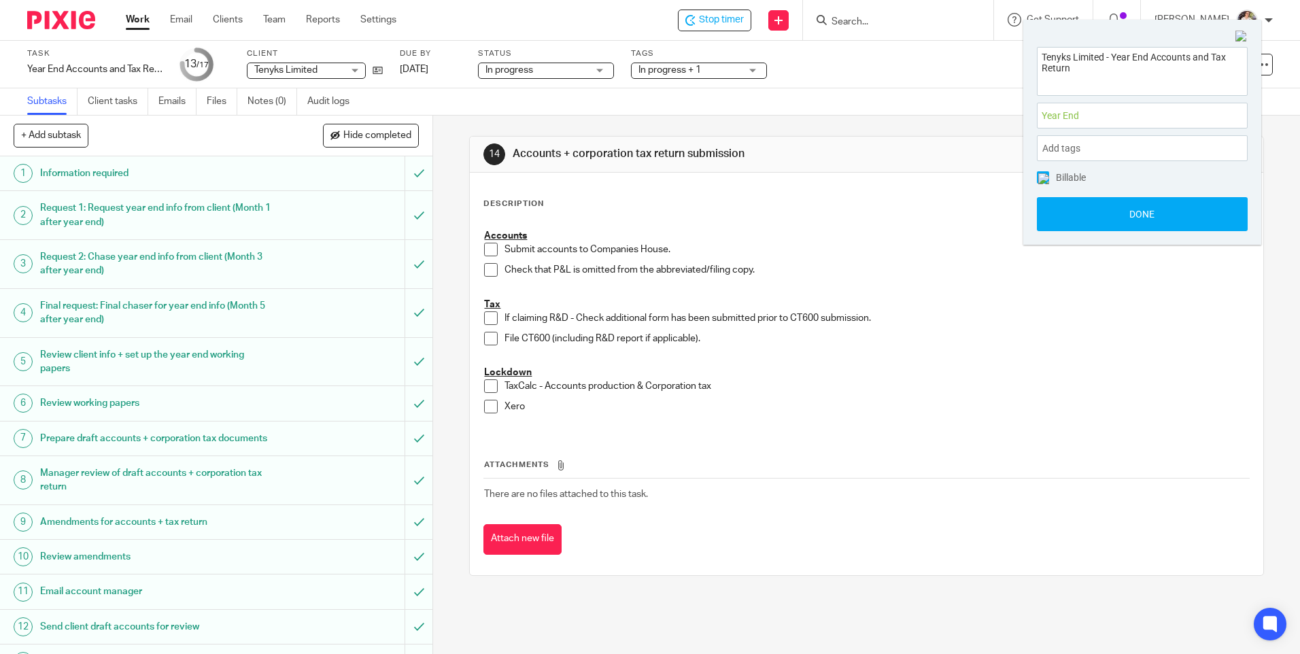
scroll to position [0, 0]
click at [1078, 214] on button "Done" at bounding box center [1142, 214] width 211 height 34
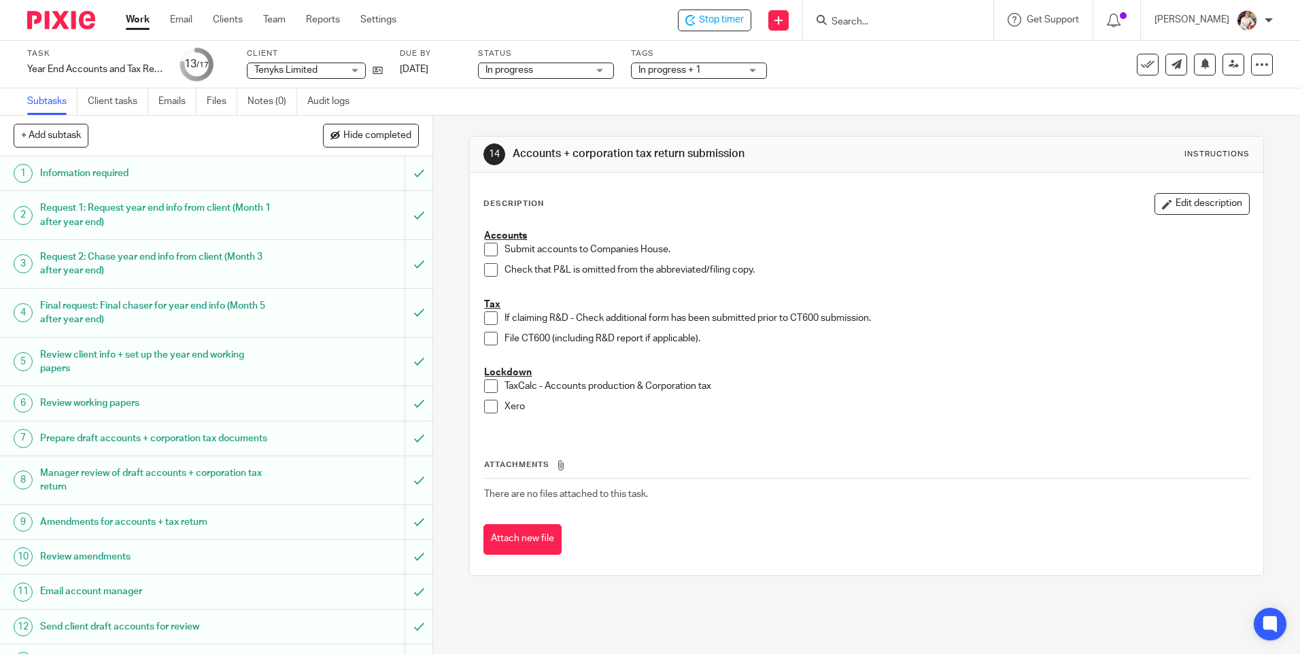
click at [488, 408] on span at bounding box center [491, 407] width 14 height 14
click at [485, 249] on span at bounding box center [491, 250] width 14 height 14
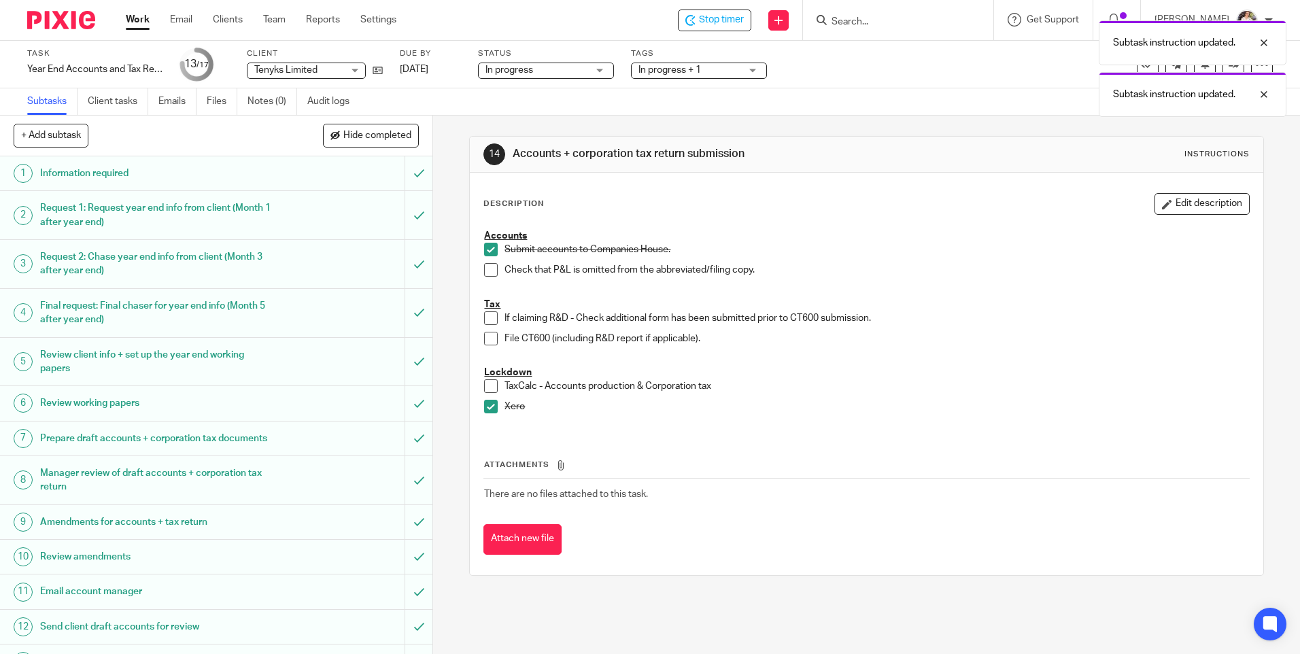
click at [488, 273] on span at bounding box center [491, 270] width 14 height 14
click at [492, 320] on span at bounding box center [491, 318] width 14 height 14
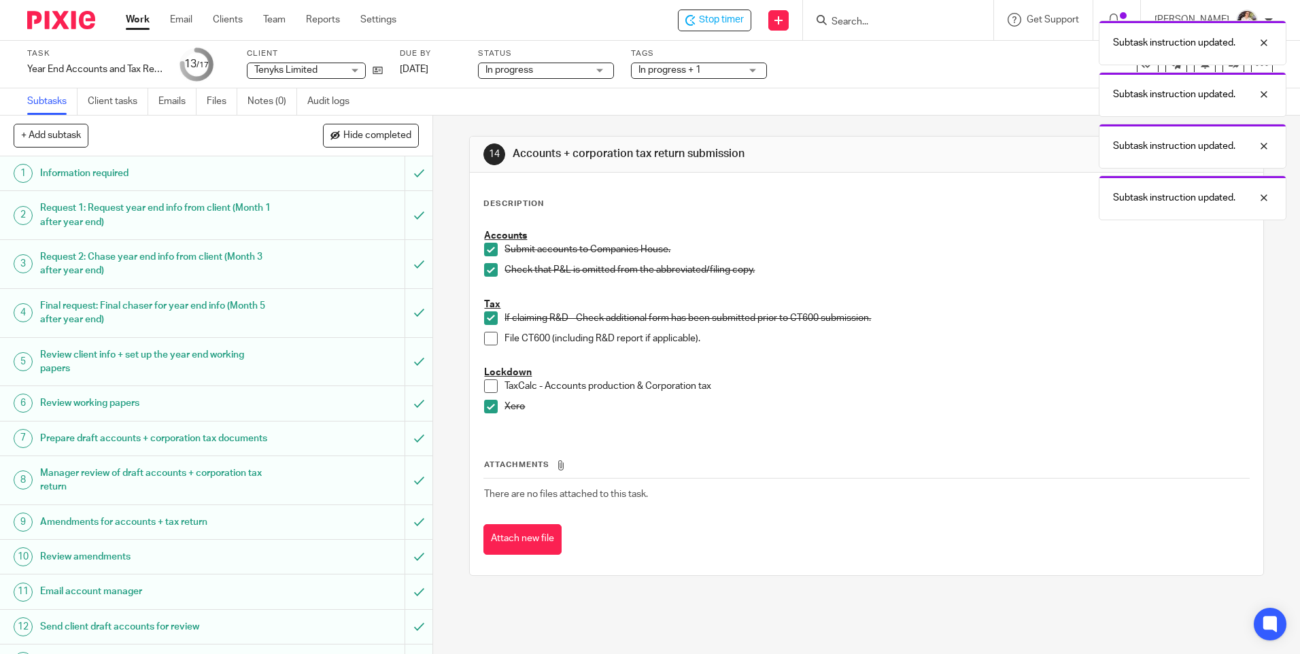
click at [490, 334] on span at bounding box center [491, 339] width 14 height 14
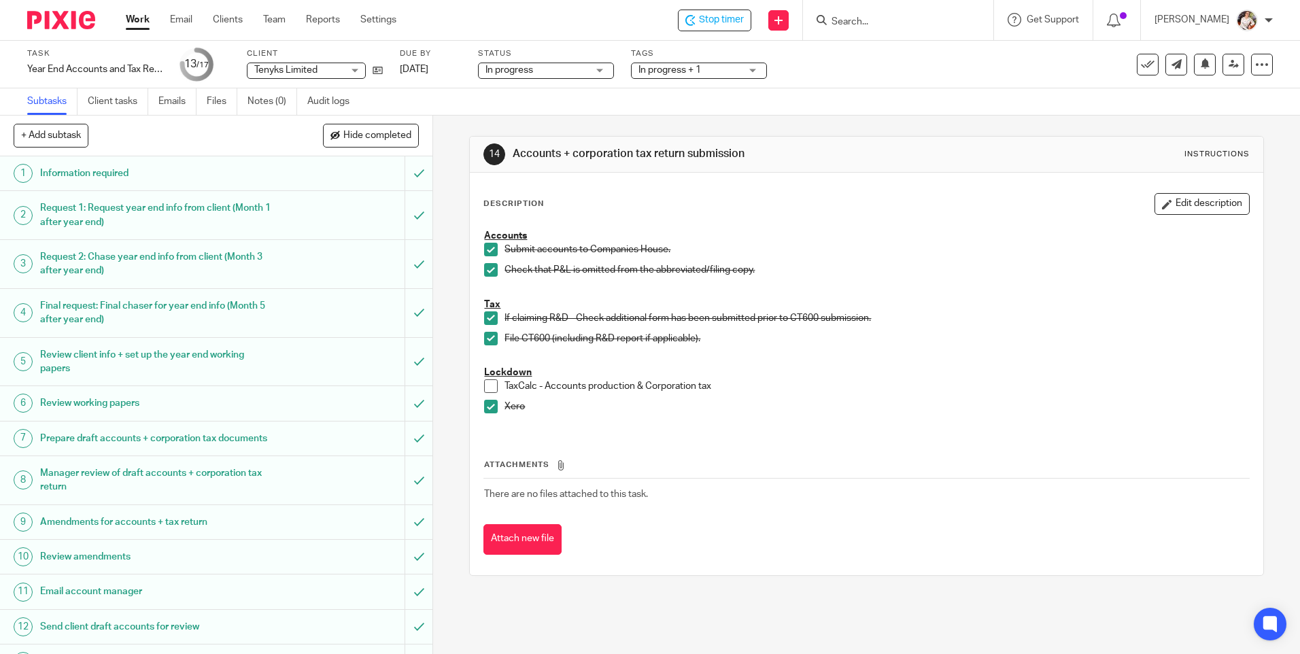
drag, startPoint x: 487, startPoint y: 386, endPoint x: 427, endPoint y: 404, distance: 62.4
click at [487, 386] on span at bounding box center [491, 386] width 14 height 14
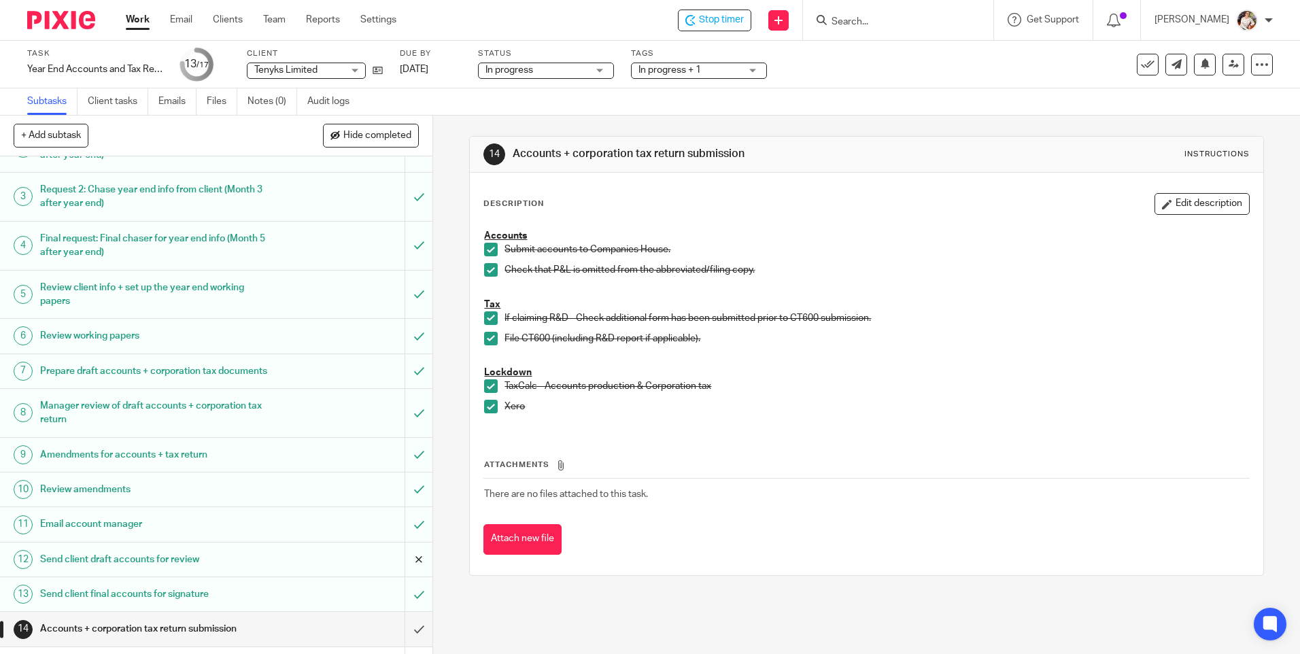
scroll to position [179, 0]
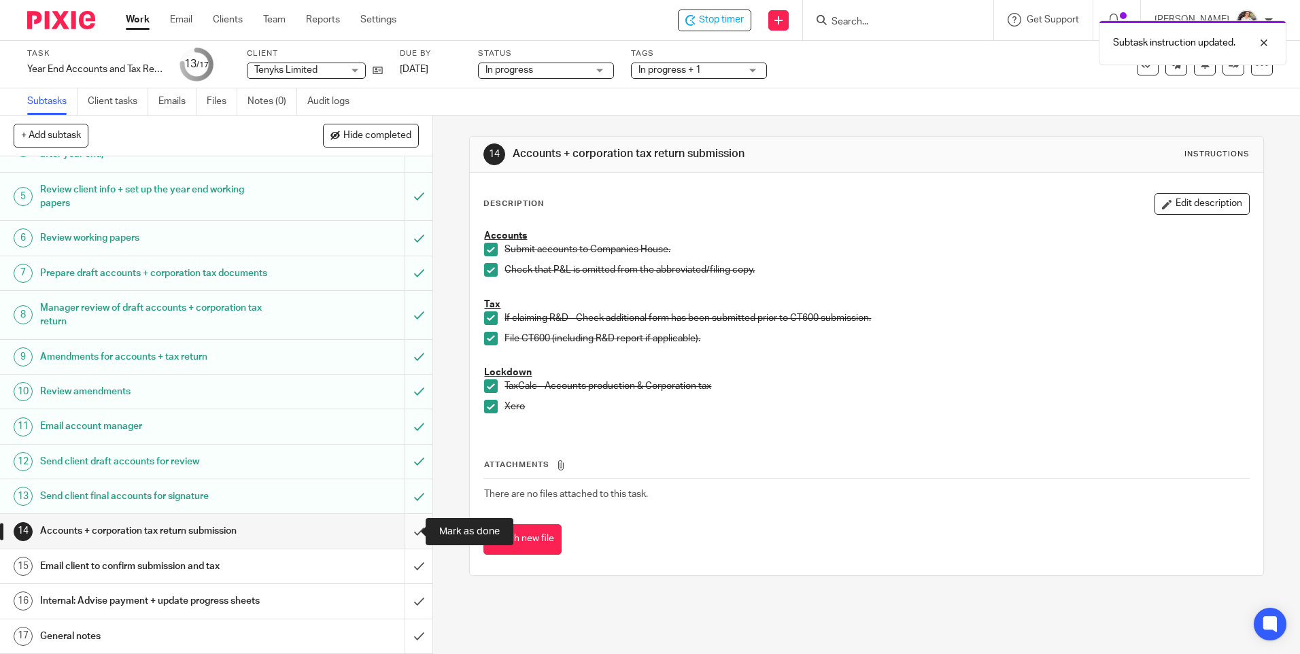
click at [401, 531] on input "submit" at bounding box center [216, 531] width 433 height 34
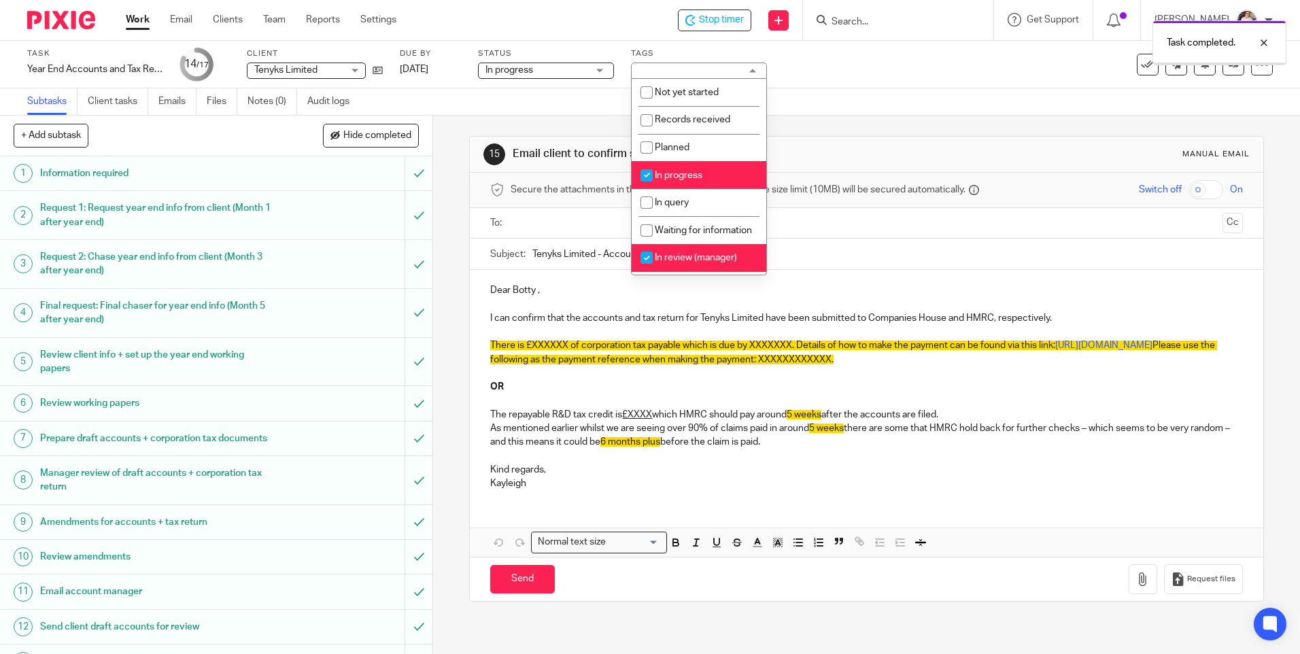
click at [700, 169] on li "In progress" at bounding box center [699, 175] width 135 height 28
checkbox input "false"
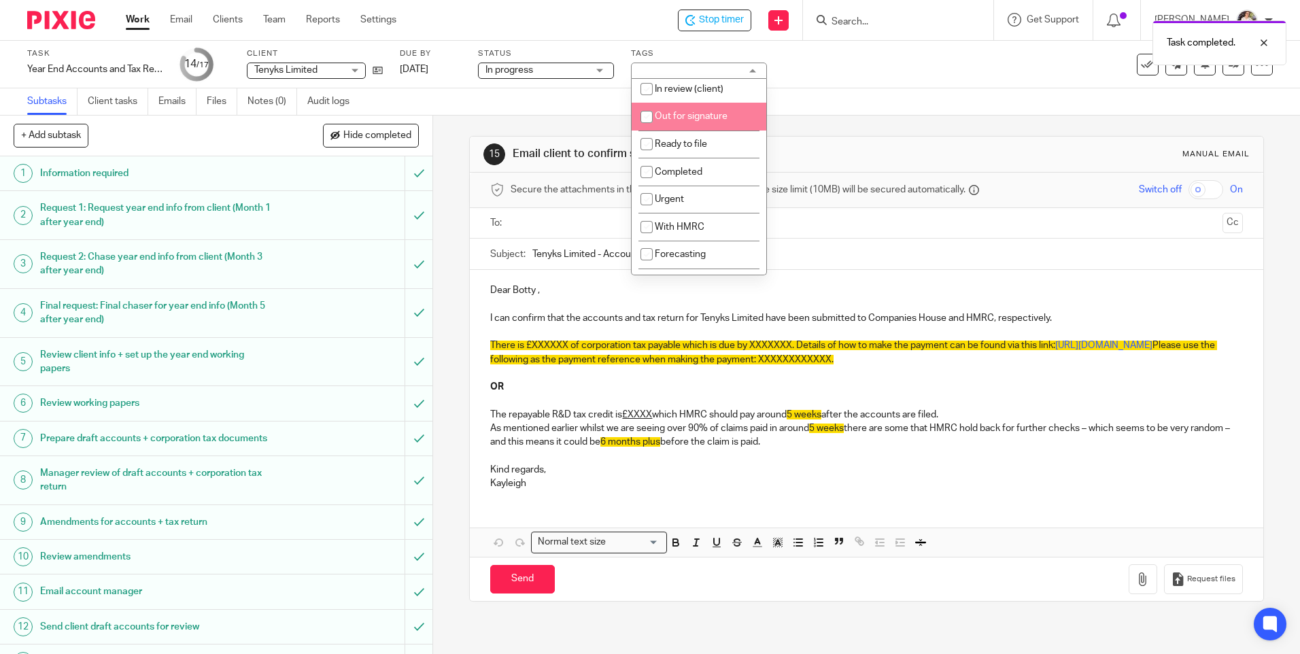
scroll to position [163, 0]
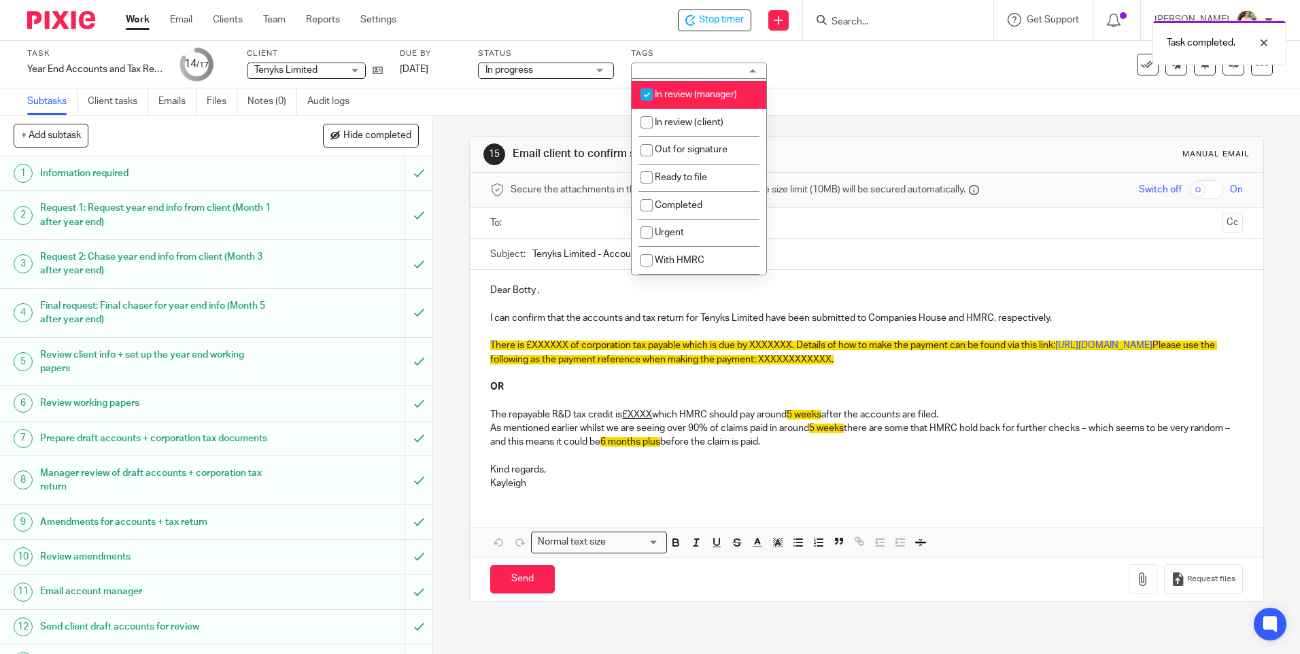
click at [700, 103] on li "In review (manager)" at bounding box center [699, 95] width 135 height 28
checkbox input "false"
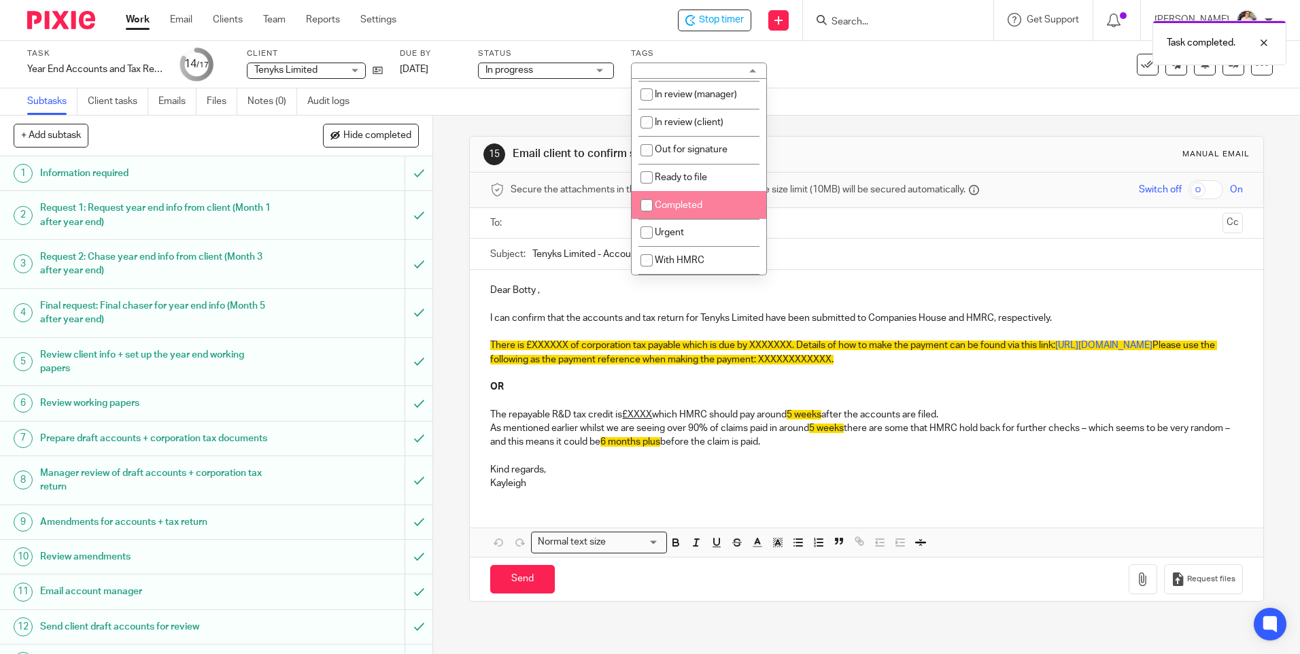
scroll to position [231, 0]
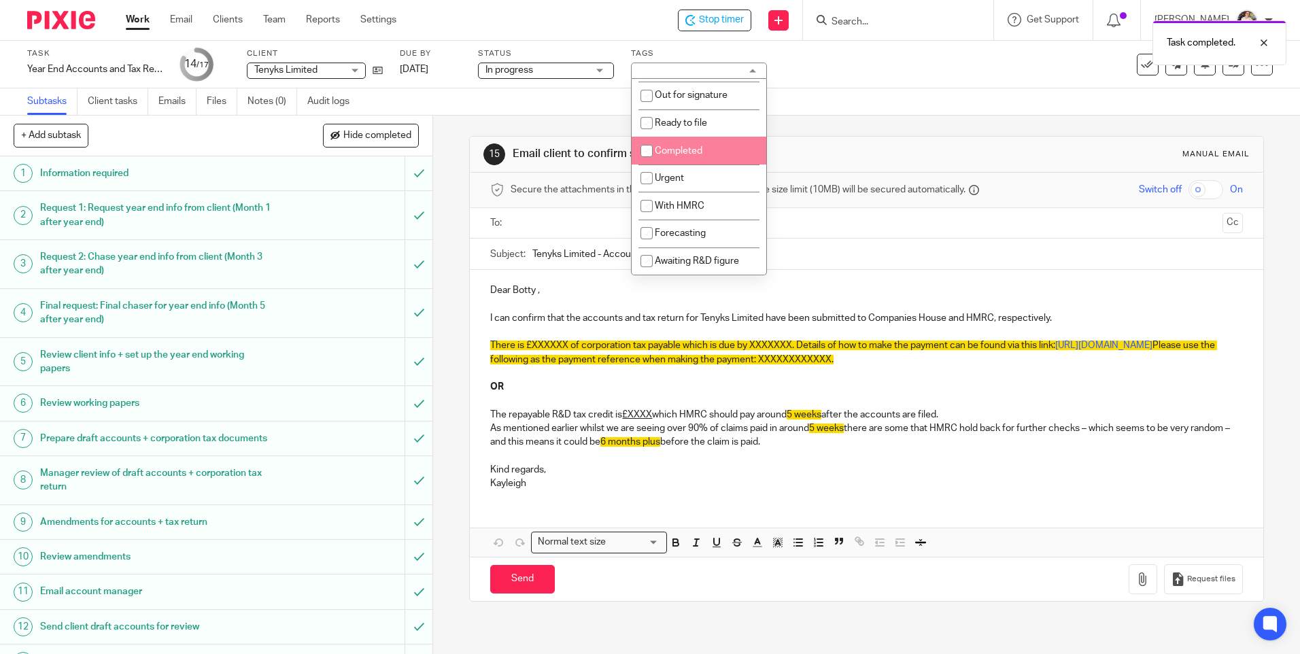
click at [702, 149] on span "Completed" at bounding box center [679, 151] width 48 height 10
checkbox input "true"
click at [999, 104] on div "Subtasks Client tasks Emails Files Notes (0) Audit logs" at bounding box center [650, 101] width 1300 height 27
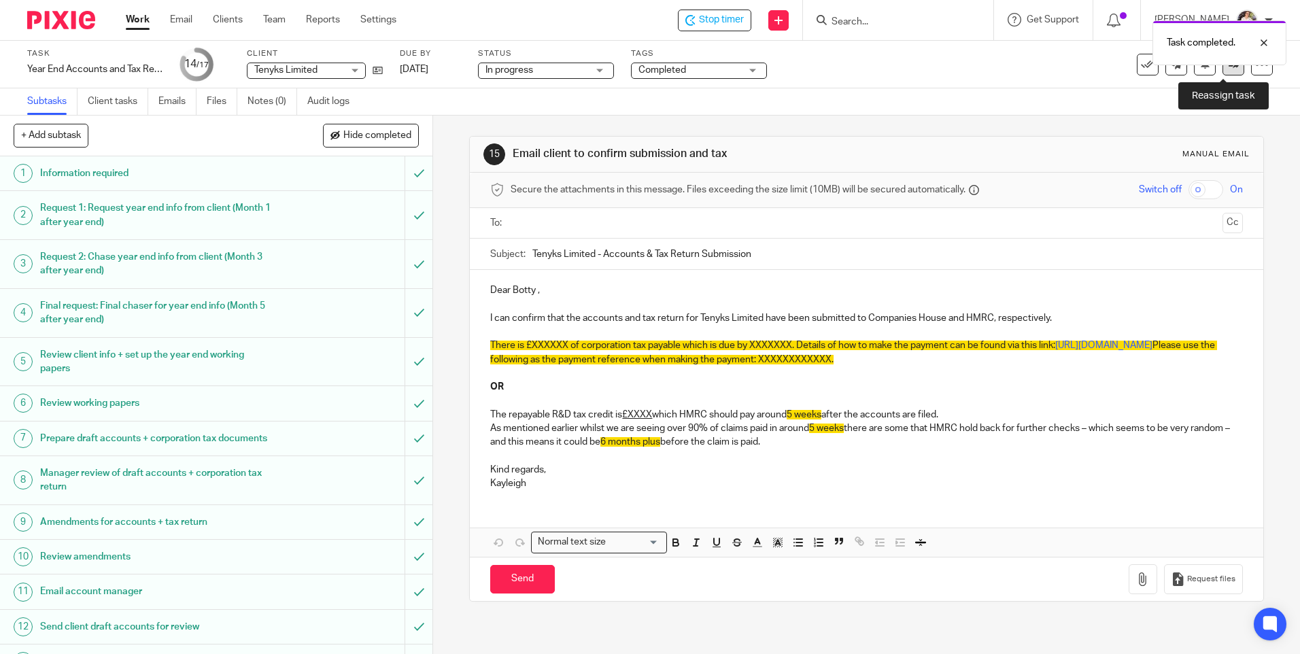
click at [1223, 71] on link at bounding box center [1234, 65] width 22 height 22
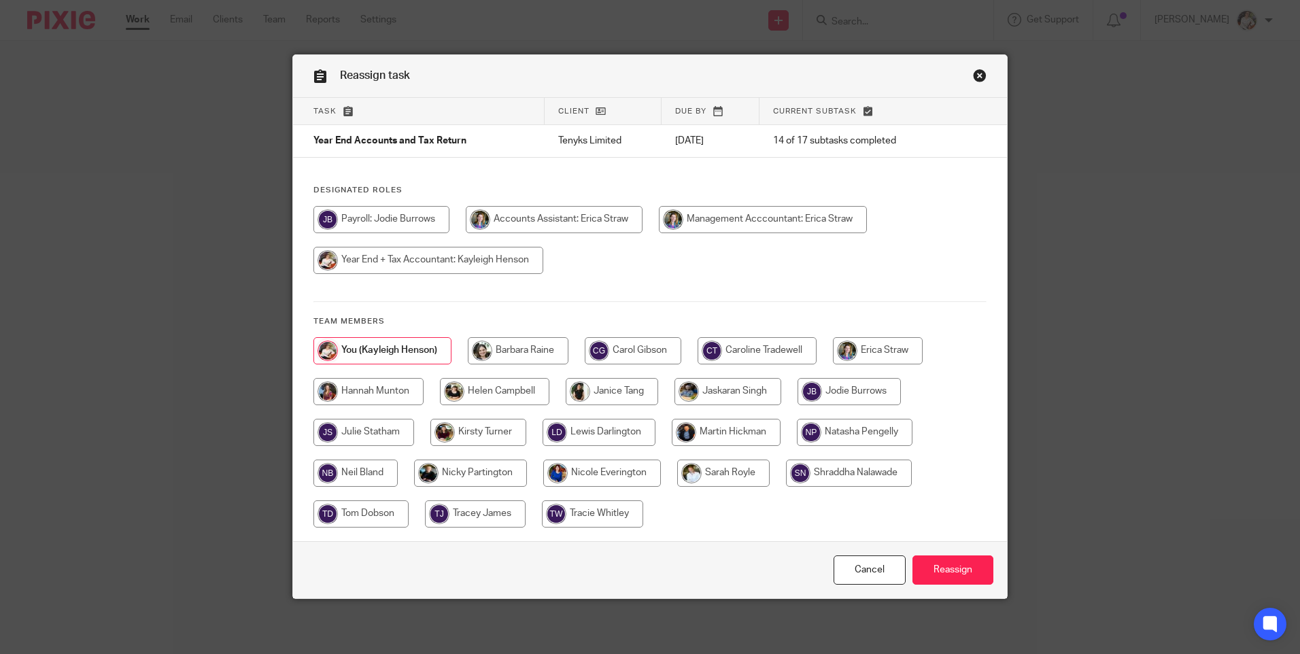
click at [741, 354] on input "radio" at bounding box center [757, 350] width 119 height 27
radio input "true"
click at [966, 558] on input "Reassign" at bounding box center [953, 570] width 81 height 29
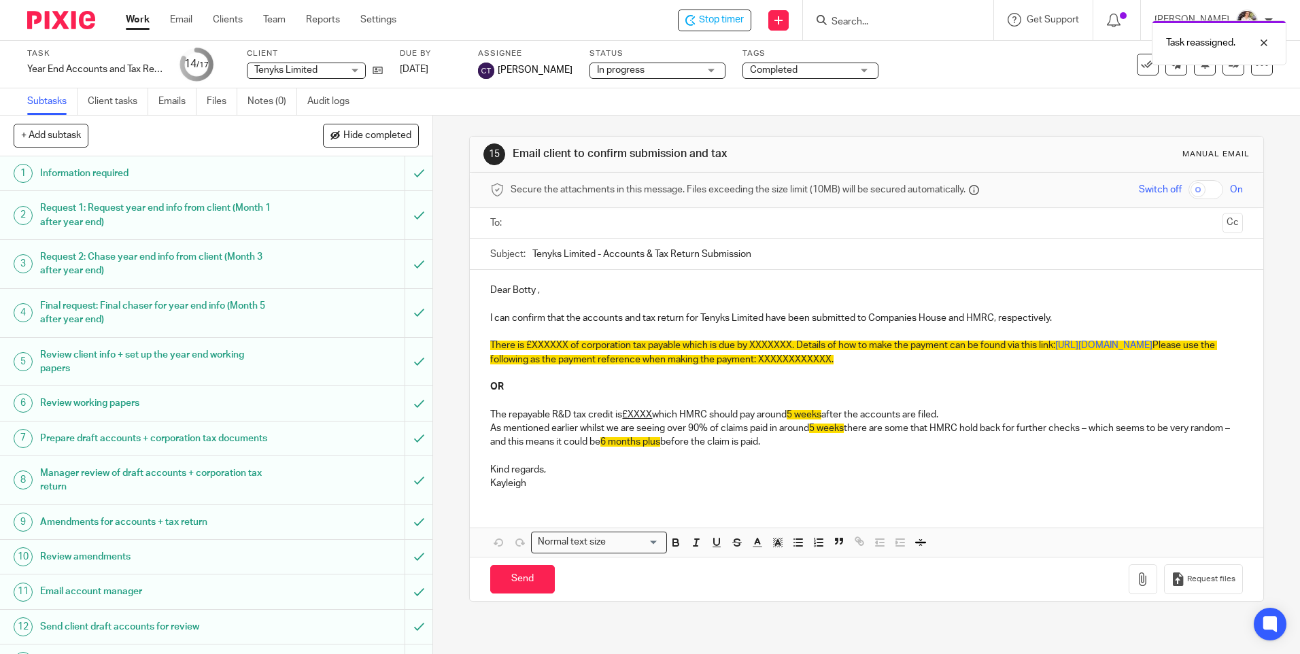
click at [131, 27] on link "Work" at bounding box center [138, 20] width 24 height 14
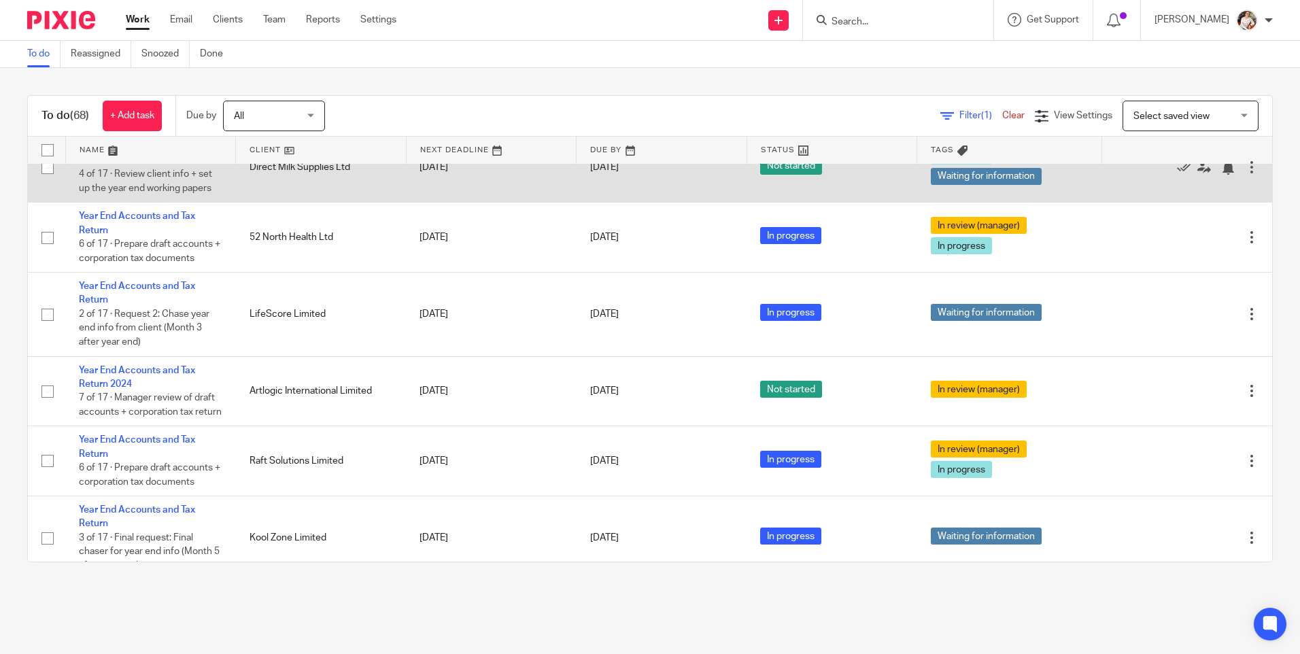
scroll to position [544, 0]
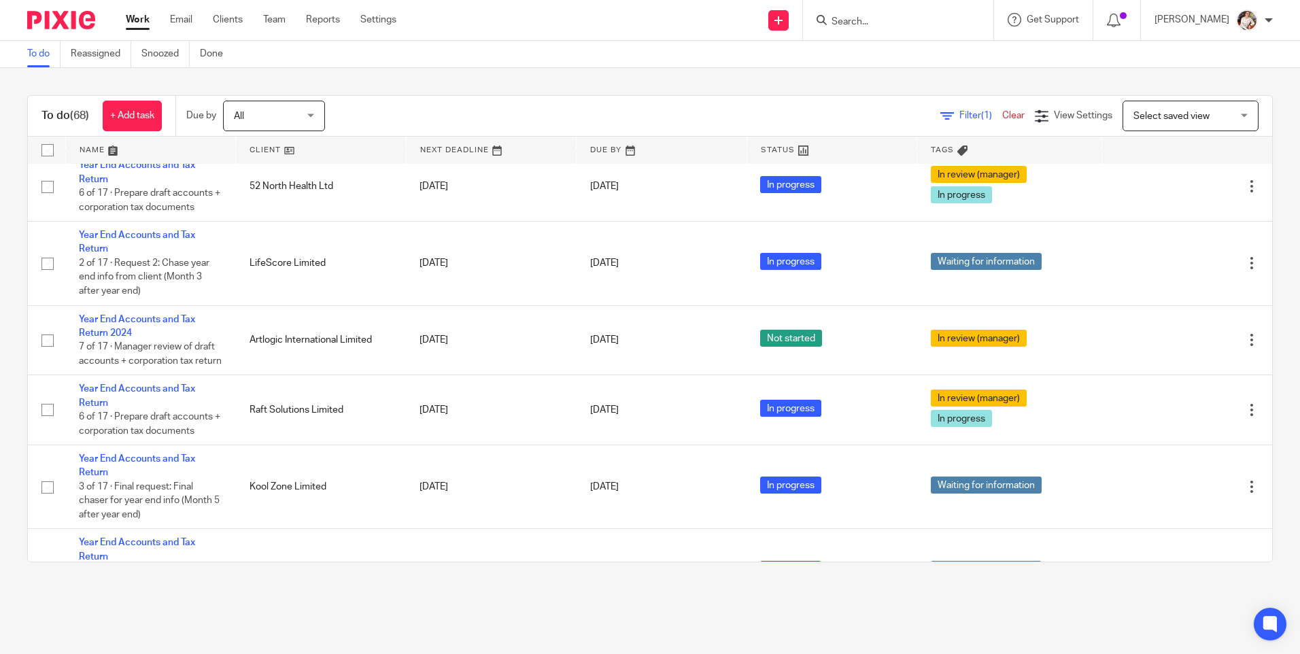
click at [875, 14] on form at bounding box center [902, 20] width 145 height 17
click at [873, 20] on input "Search" at bounding box center [891, 22] width 122 height 12
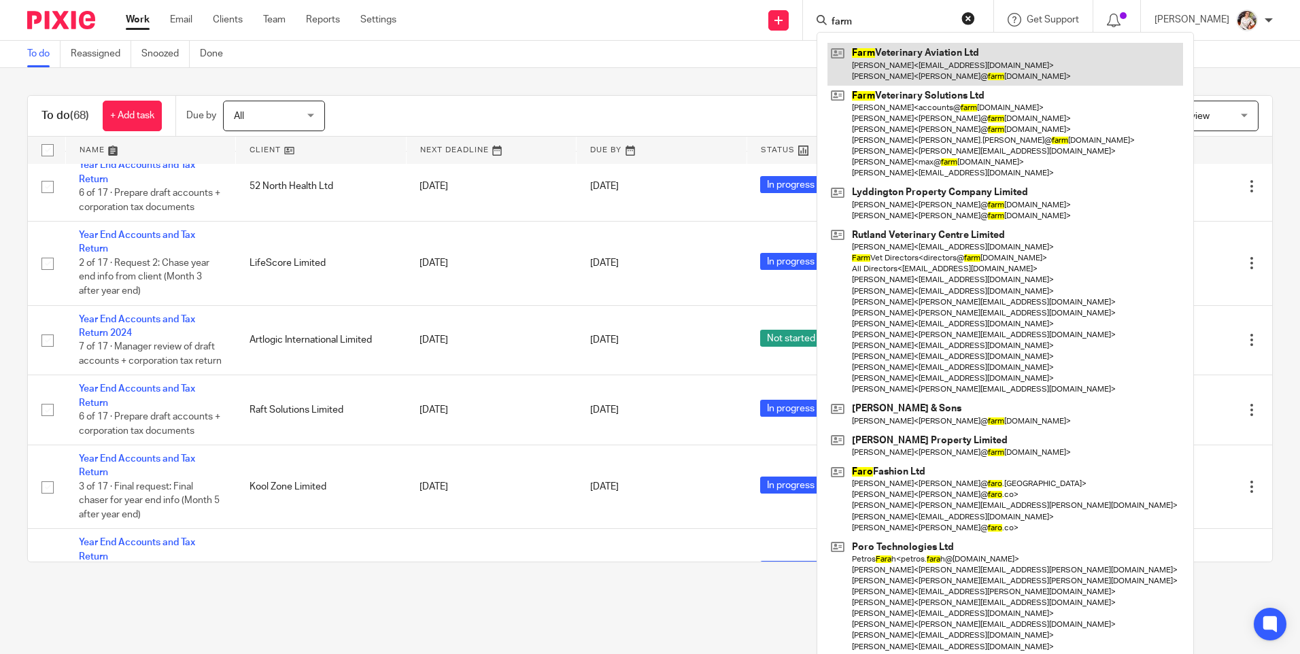
type input "farm"
click at [936, 49] on link at bounding box center [1006, 64] width 356 height 42
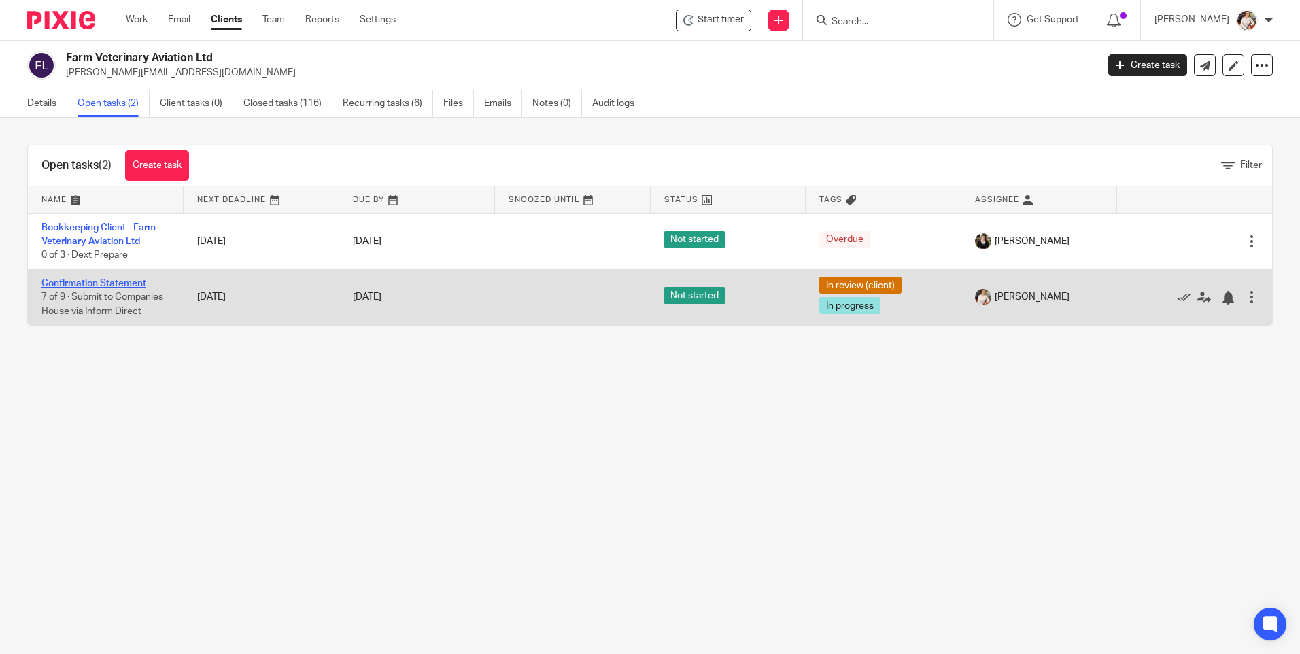
click at [91, 283] on link "Confirmation Statement" at bounding box center [93, 284] width 105 height 10
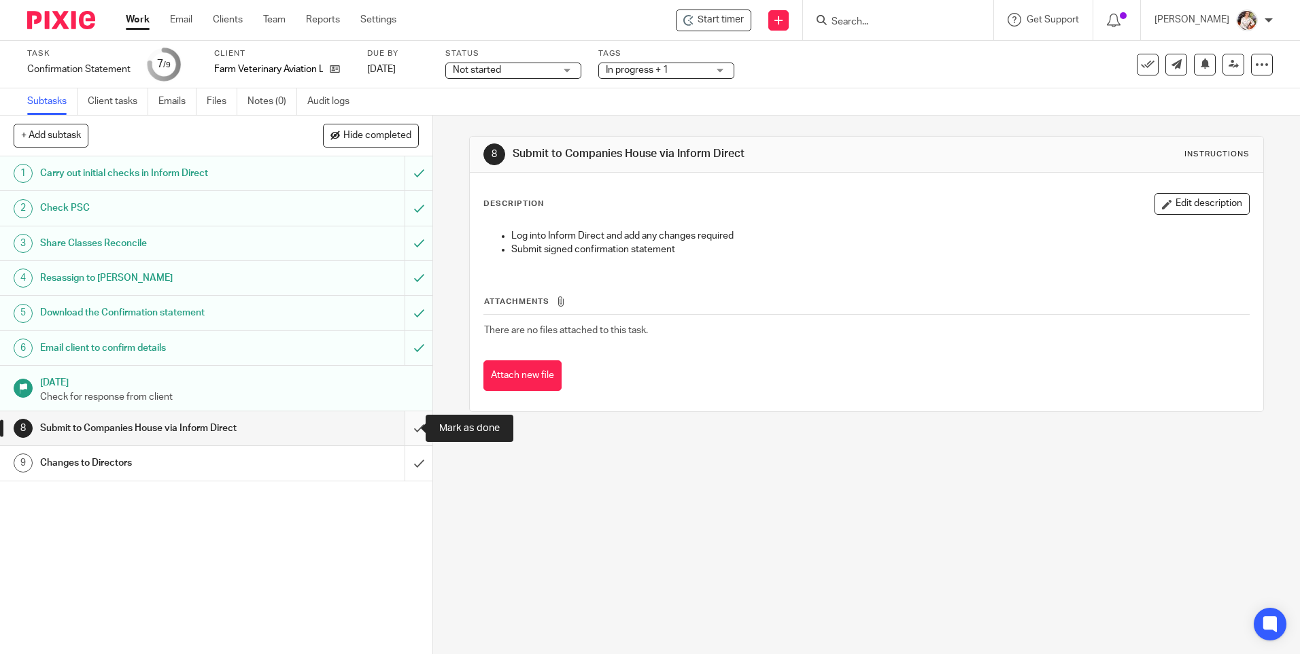
click at [403, 426] on input "submit" at bounding box center [216, 428] width 433 height 34
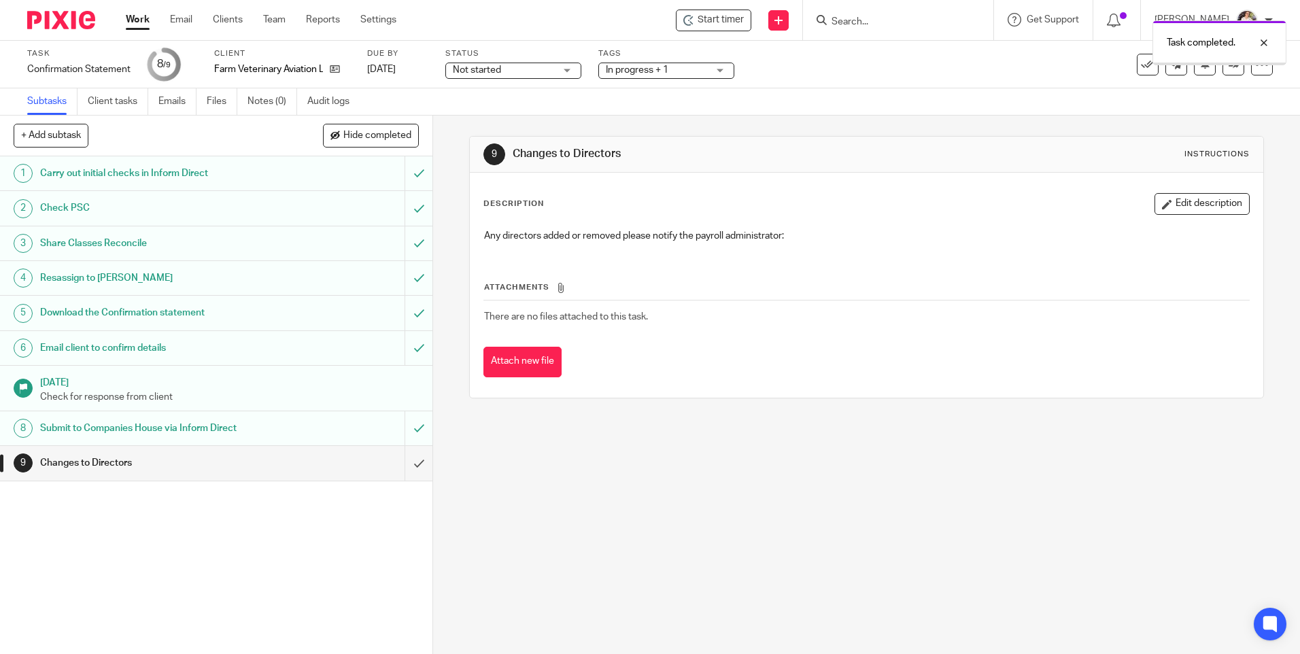
click at [405, 462] on input "submit" at bounding box center [216, 463] width 433 height 34
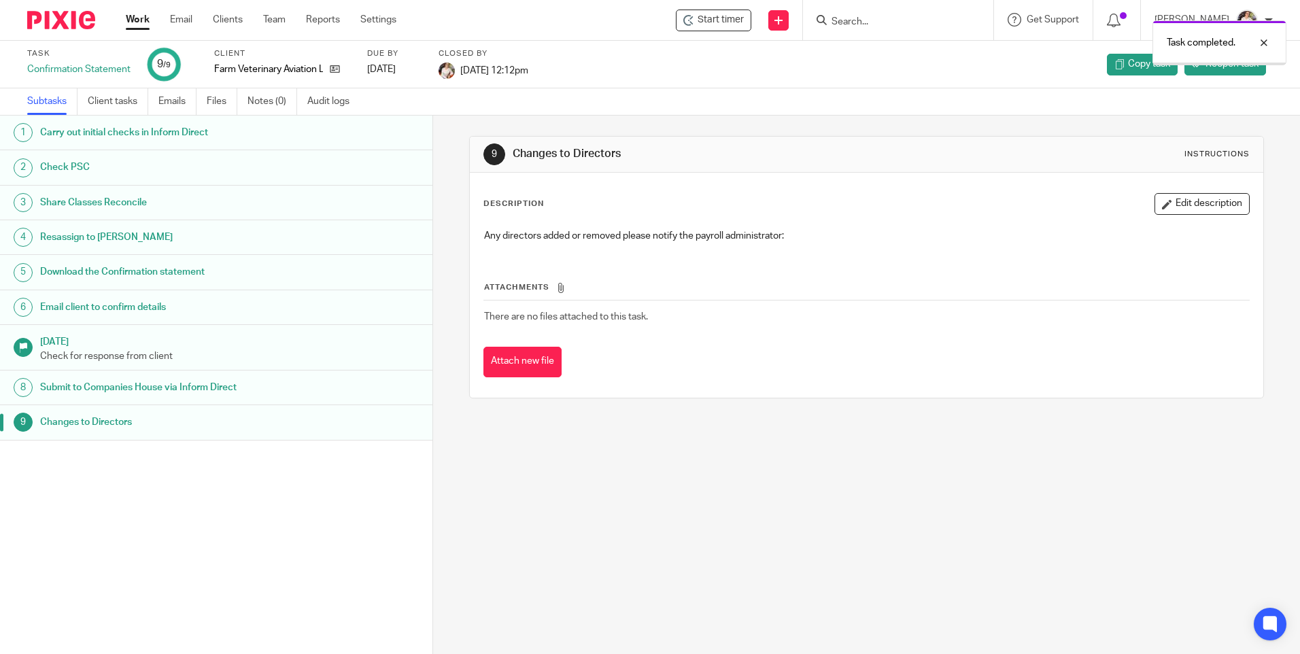
click at [143, 23] on link "Work" at bounding box center [138, 20] width 24 height 14
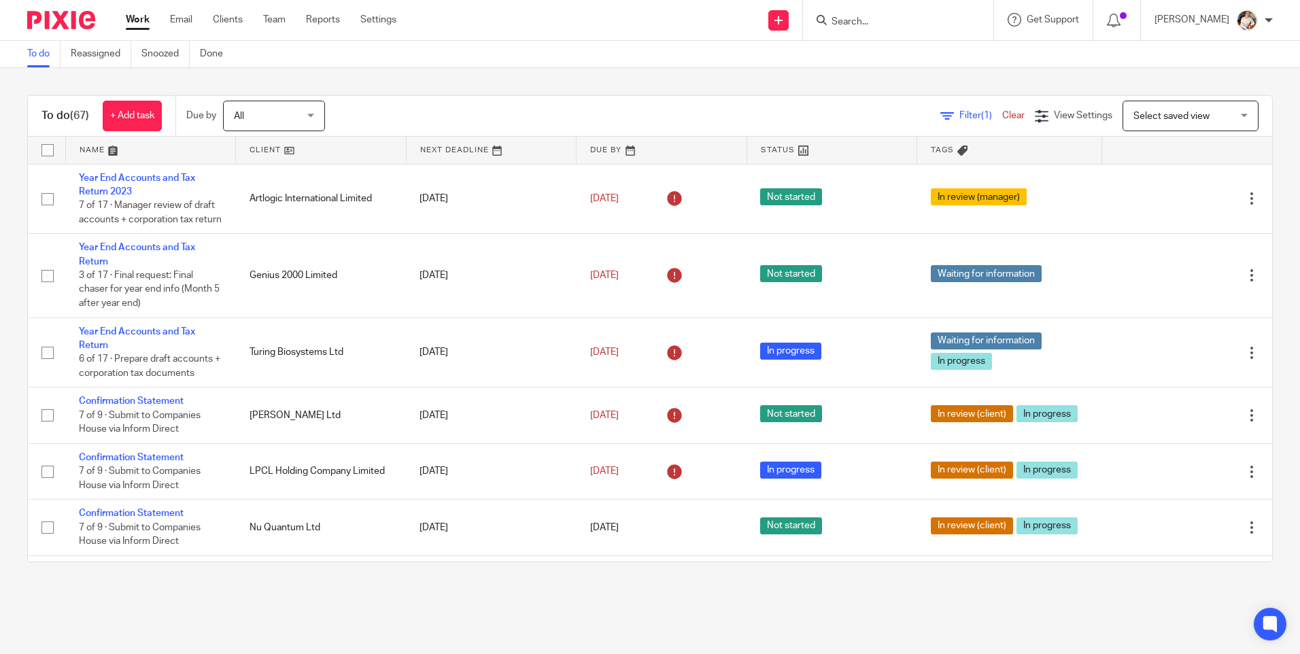
click at [889, 26] on input "Search" at bounding box center [891, 22] width 122 height 12
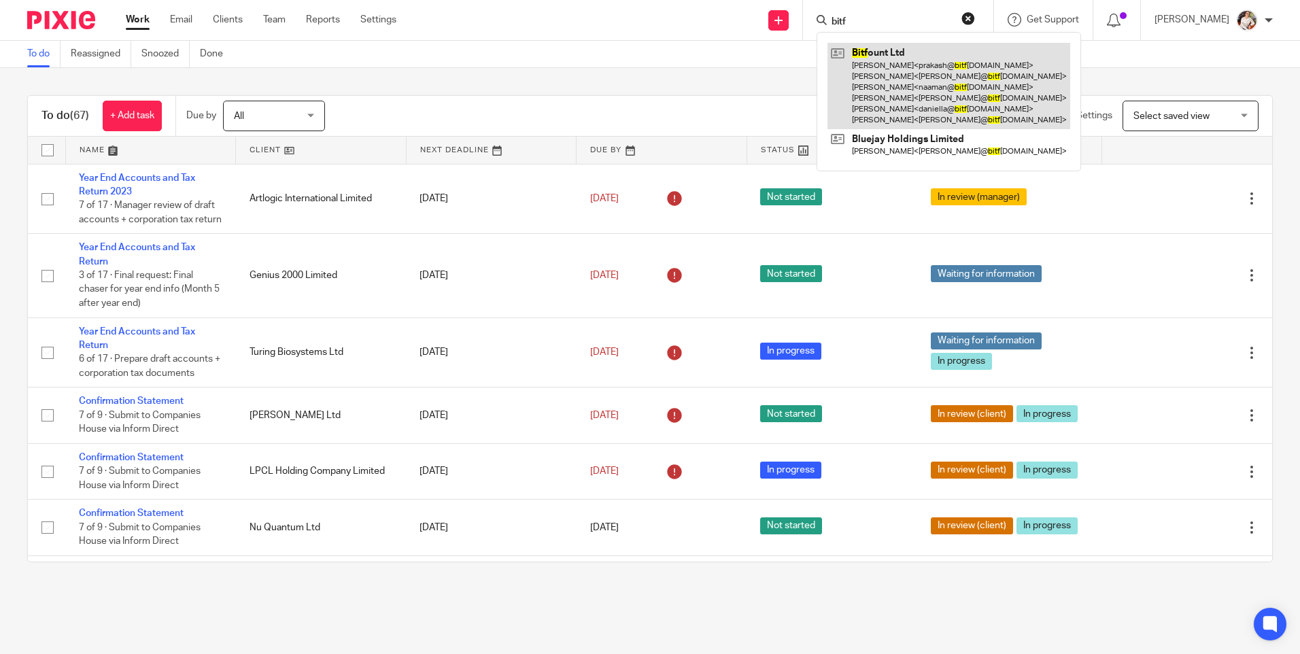
type input "bitf"
click at [895, 62] on link at bounding box center [949, 86] width 243 height 86
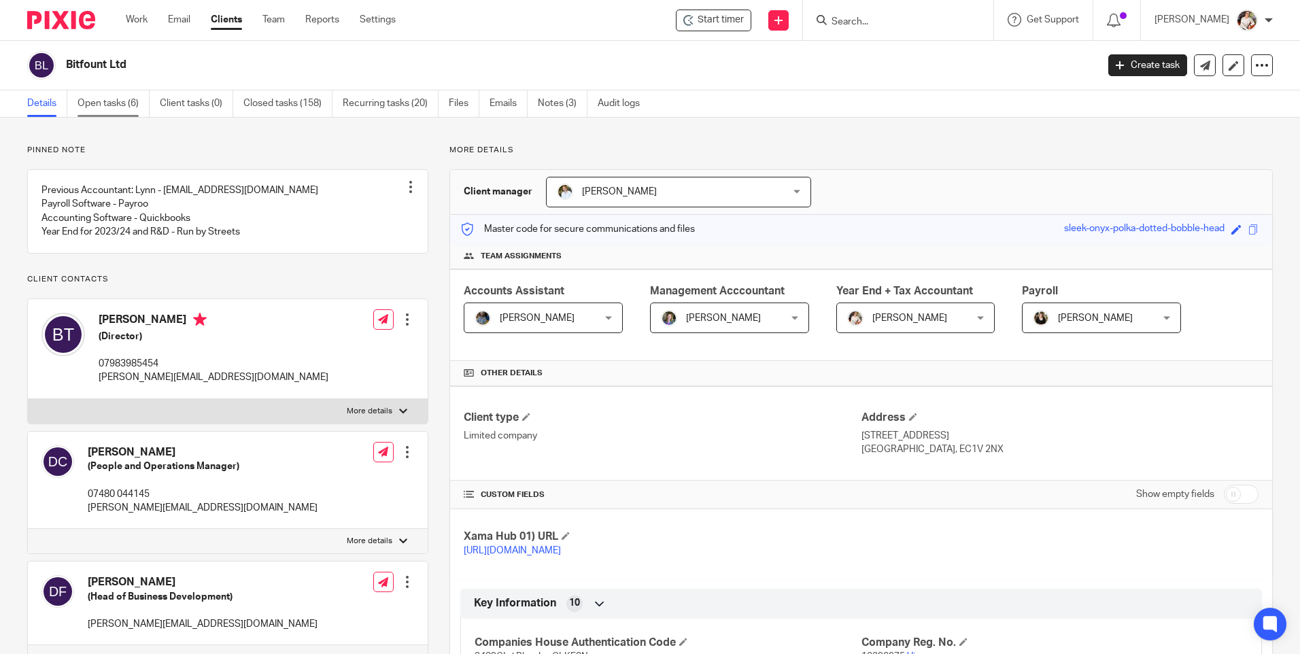
click at [118, 106] on link "Open tasks (6)" at bounding box center [114, 103] width 72 height 27
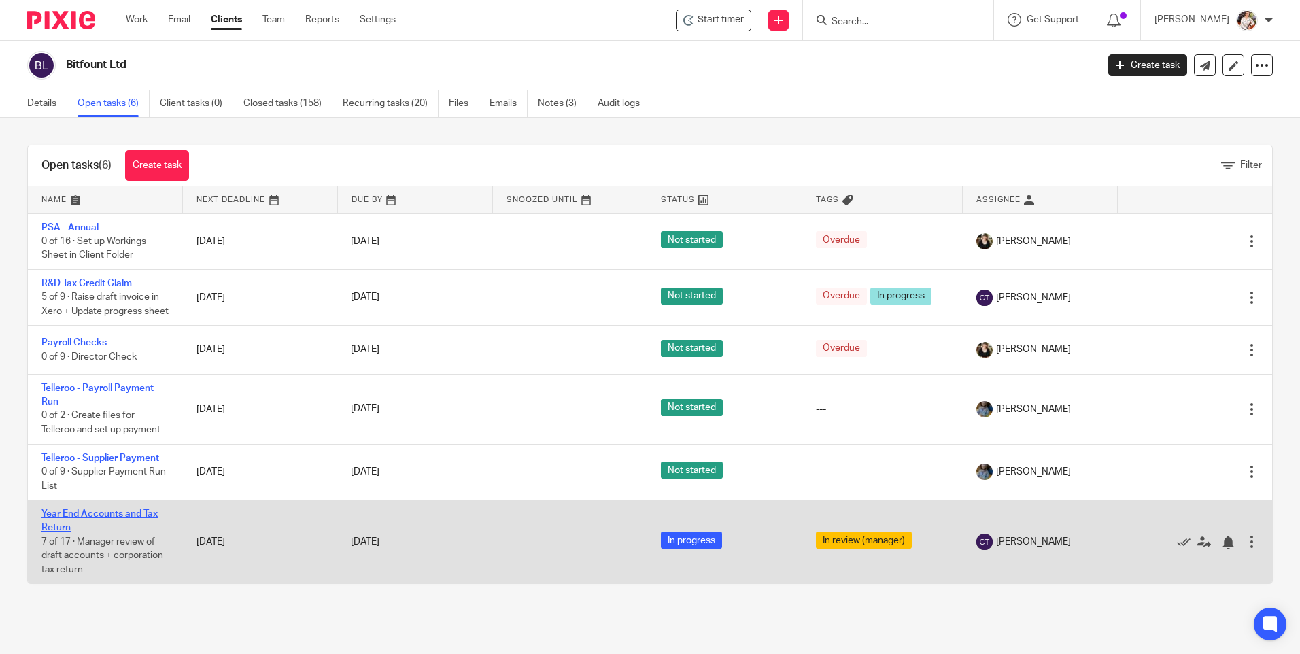
click at [122, 526] on link "Year End Accounts and Tax Return" at bounding box center [99, 520] width 116 height 23
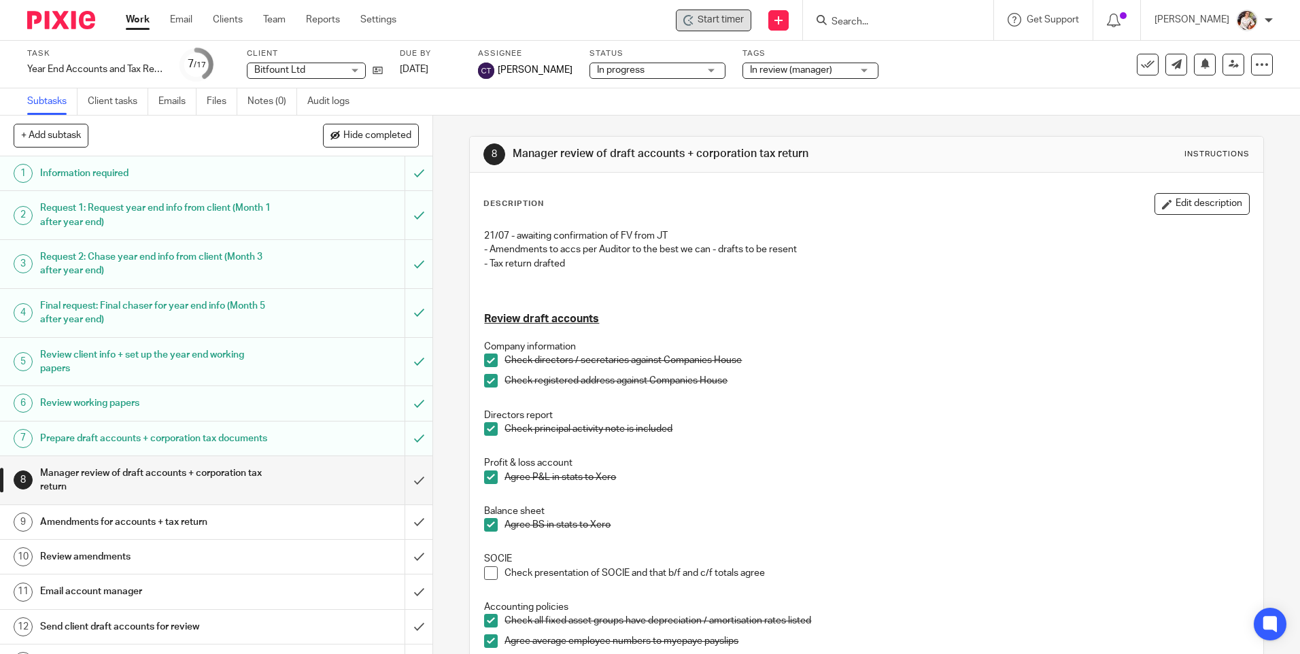
click at [724, 26] on span "Start timer" at bounding box center [721, 20] width 46 height 14
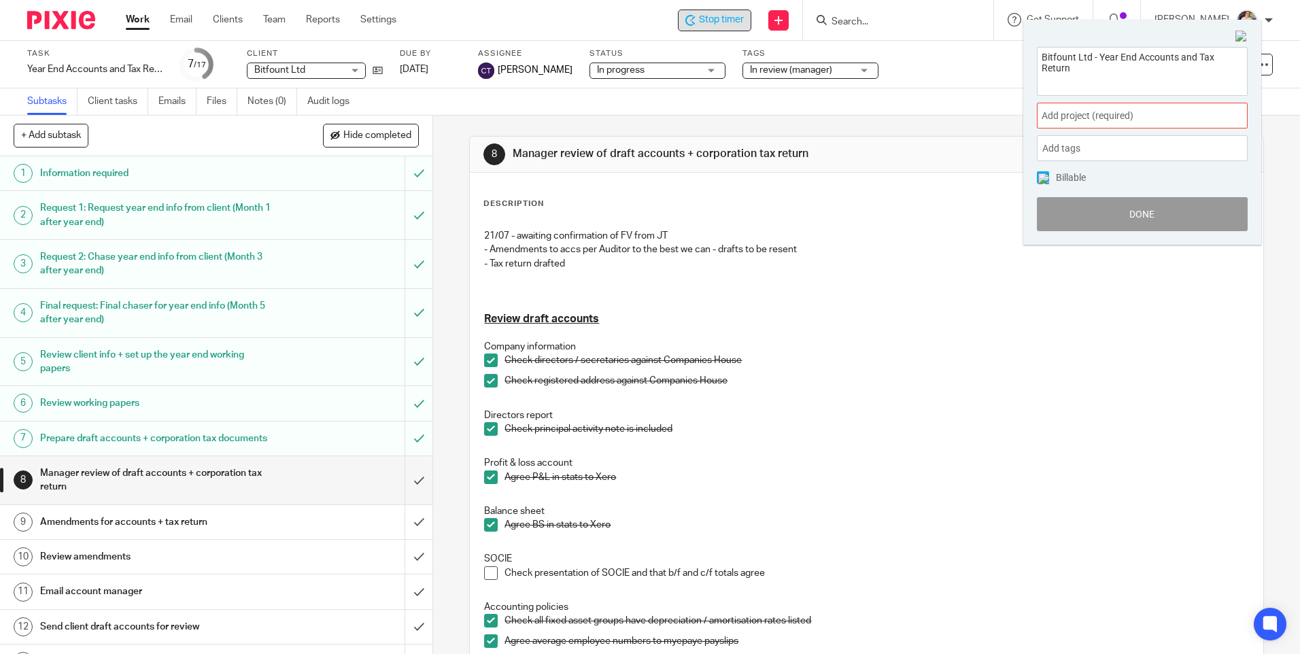
click at [1100, 122] on span "Add project (required) :" at bounding box center [1127, 116] width 171 height 14
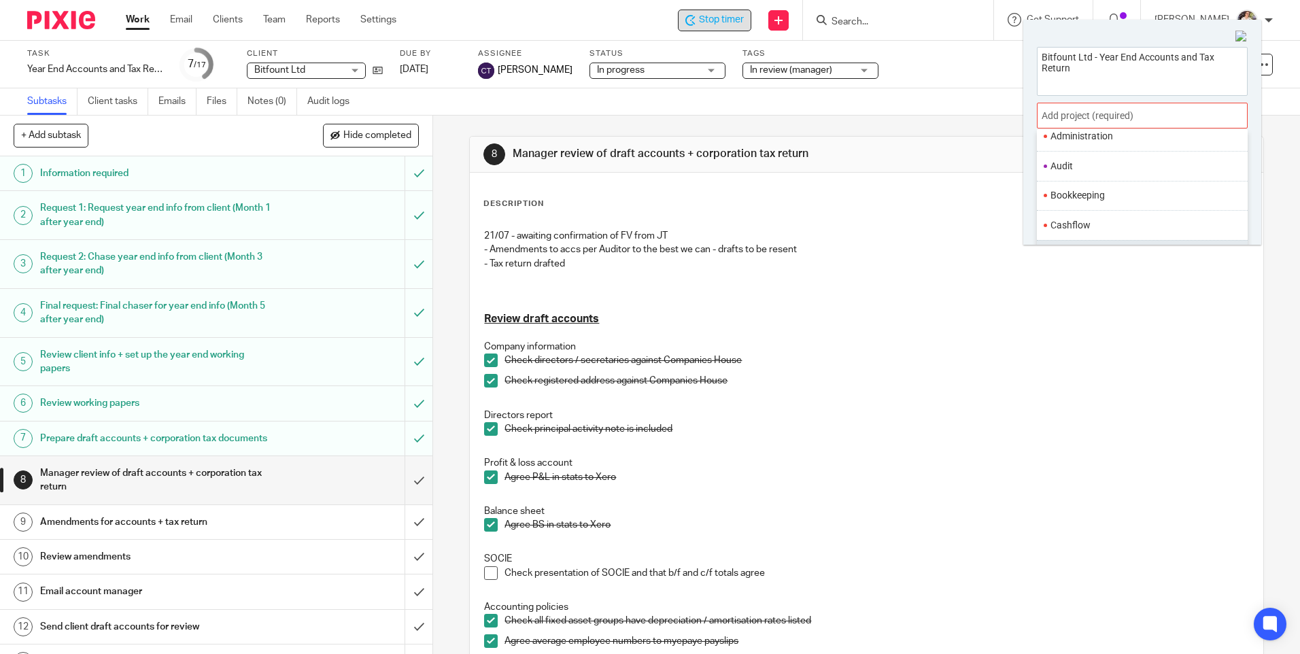
scroll to position [33, 0]
click at [1092, 209] on li "Audit" at bounding box center [1140, 212] width 178 height 14
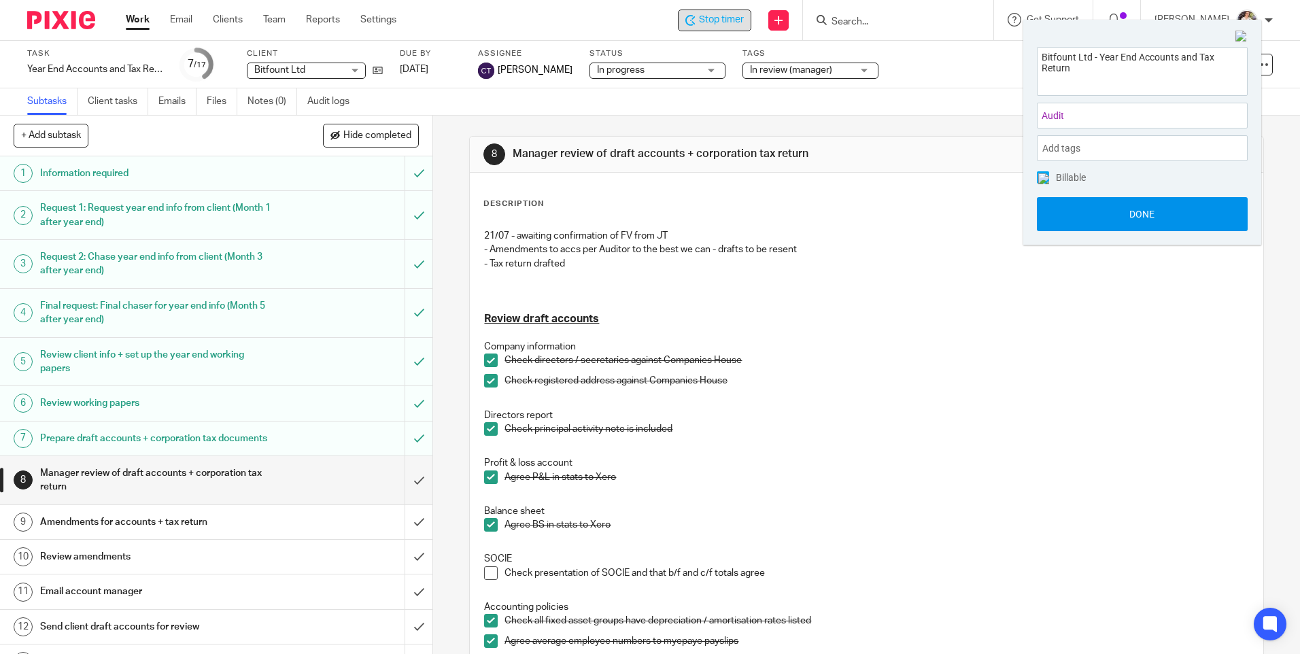
click at [1095, 220] on button "Done" at bounding box center [1142, 214] width 211 height 34
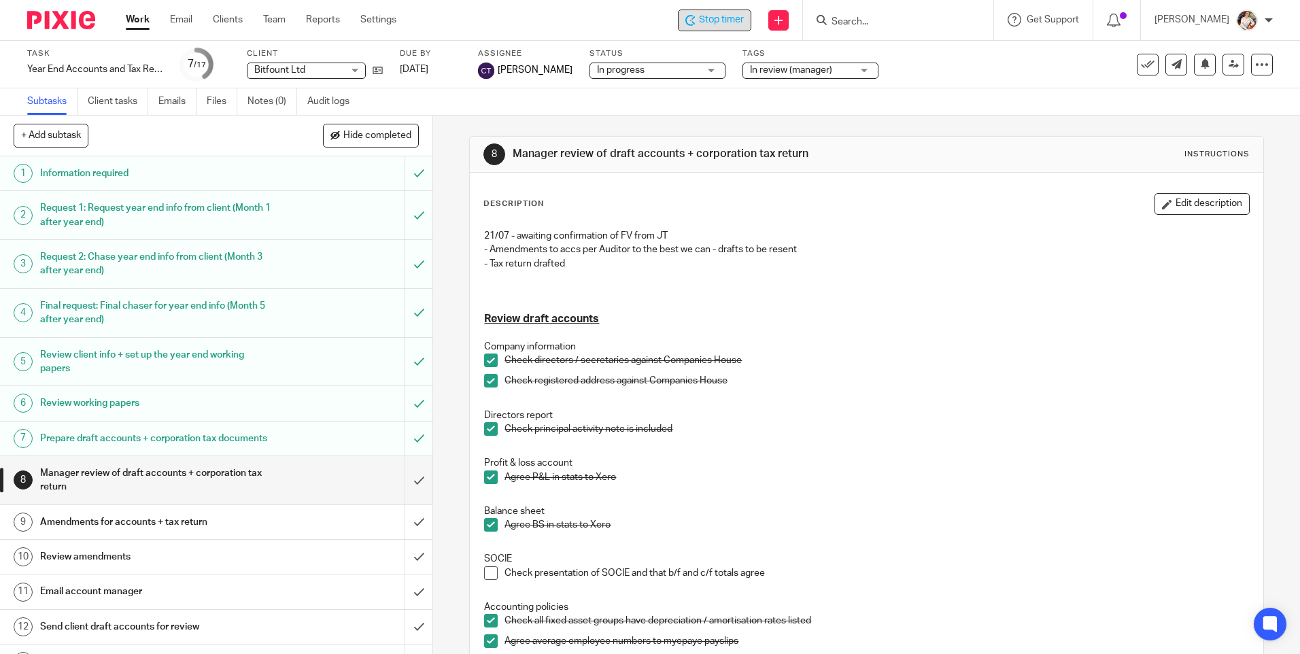
click at [1149, 399] on p at bounding box center [866, 401] width 764 height 14
drag, startPoint x: 1148, startPoint y: 209, endPoint x: 1004, endPoint y: 226, distance: 145.3
click at [1162, 209] on icon "button" at bounding box center [1167, 204] width 10 height 10
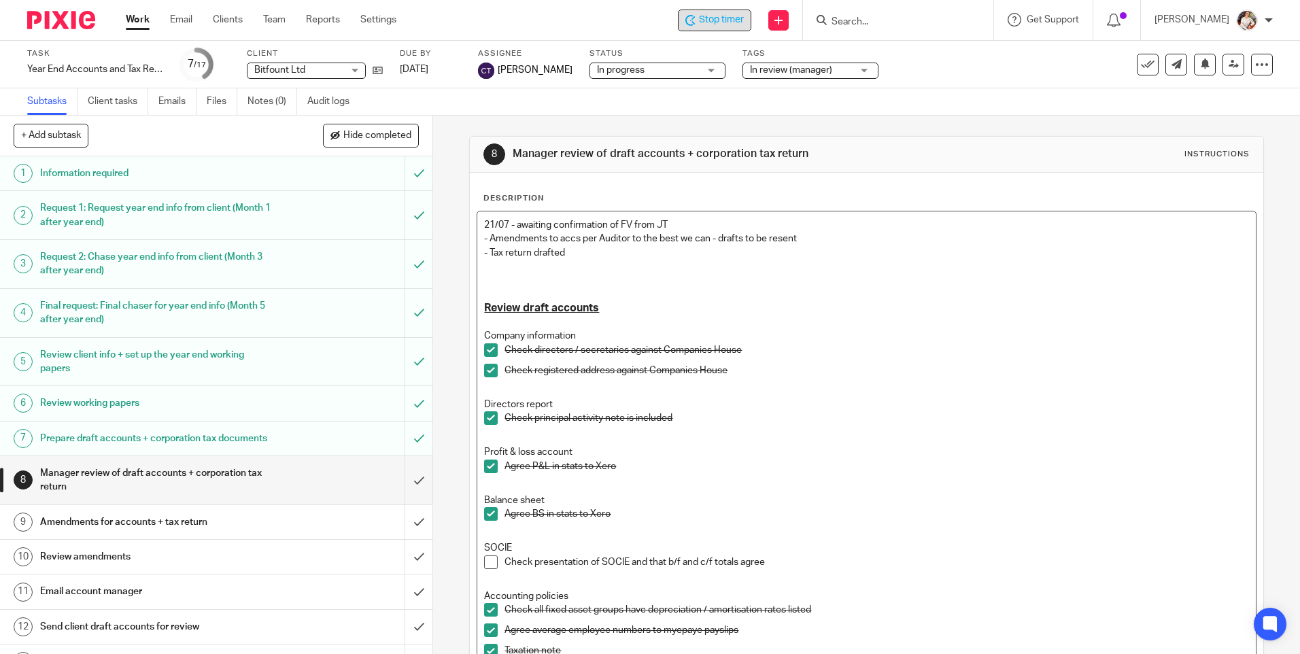
click at [577, 260] on p at bounding box center [866, 280] width 764 height 41
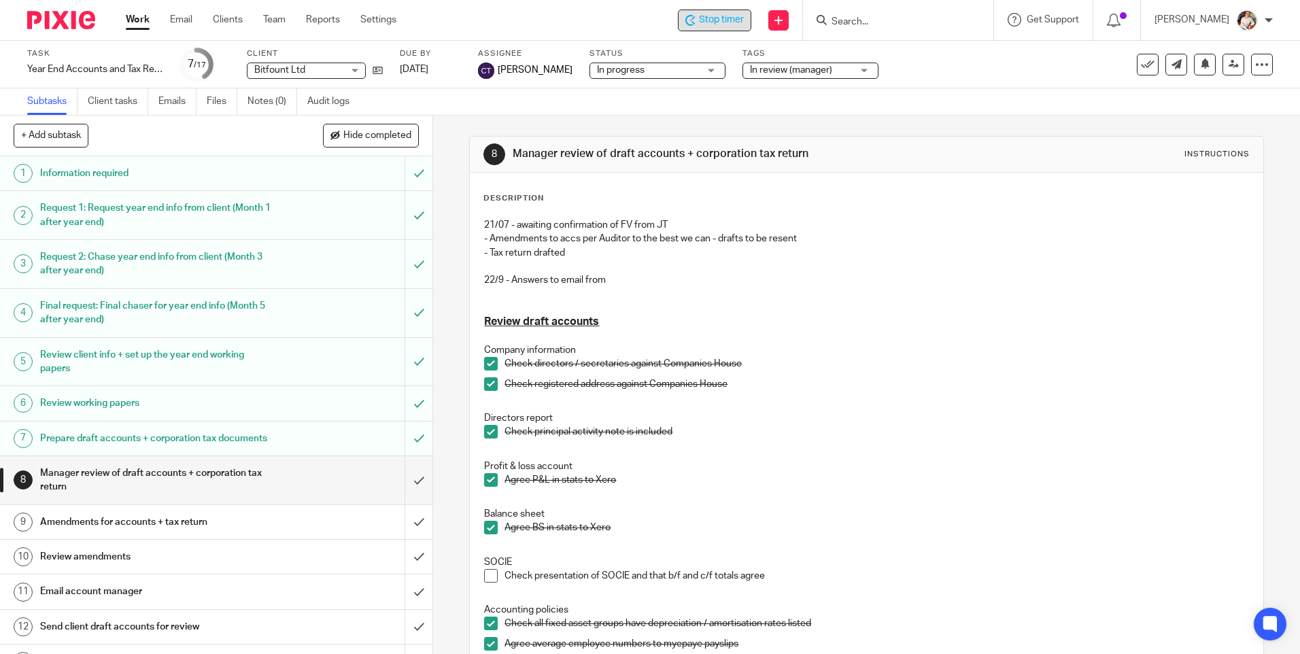
drag, startPoint x: 600, startPoint y: 273, endPoint x: 610, endPoint y: 278, distance: 11.6
click at [611, 278] on p "22/9 - Answers to email from" at bounding box center [866, 293] width 764 height 41
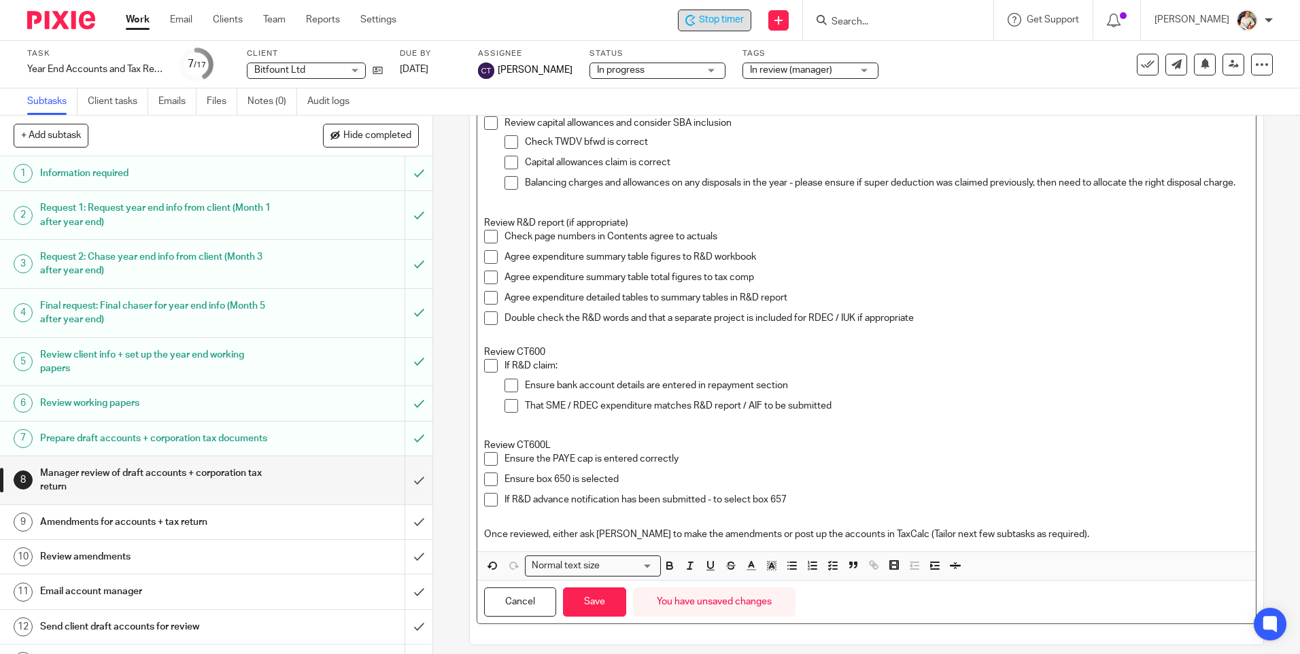
scroll to position [964, 0]
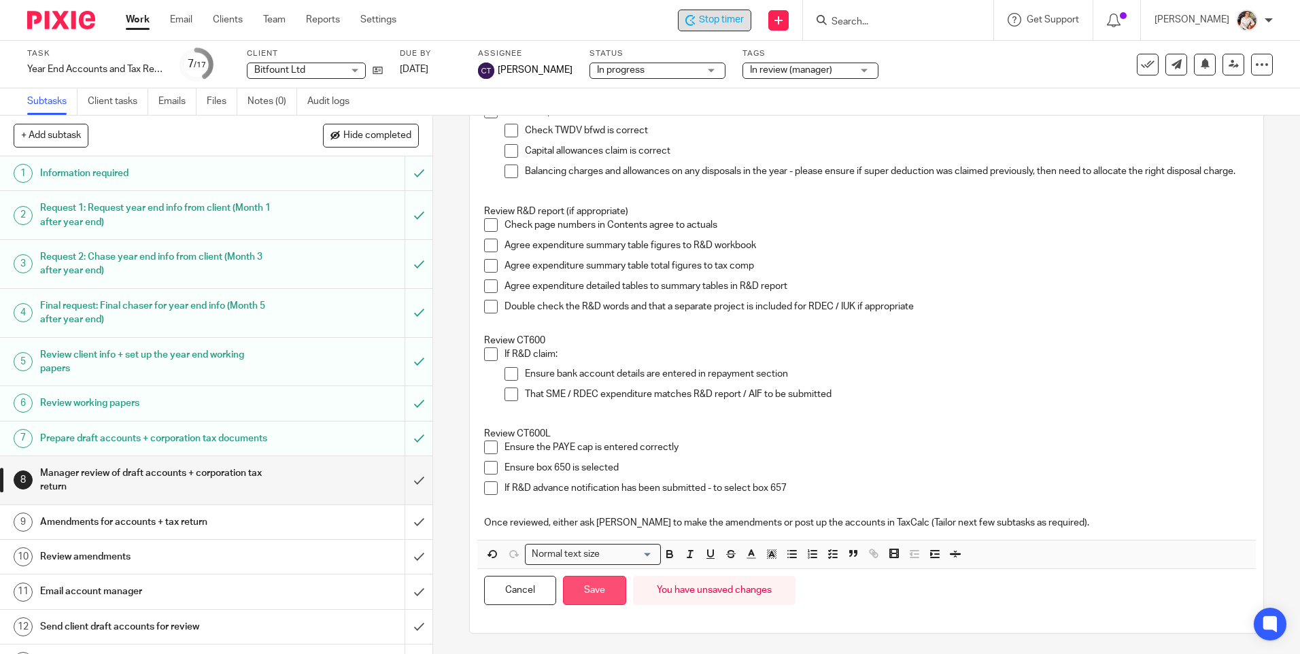
click at [598, 595] on button "Save" at bounding box center [594, 590] width 63 height 29
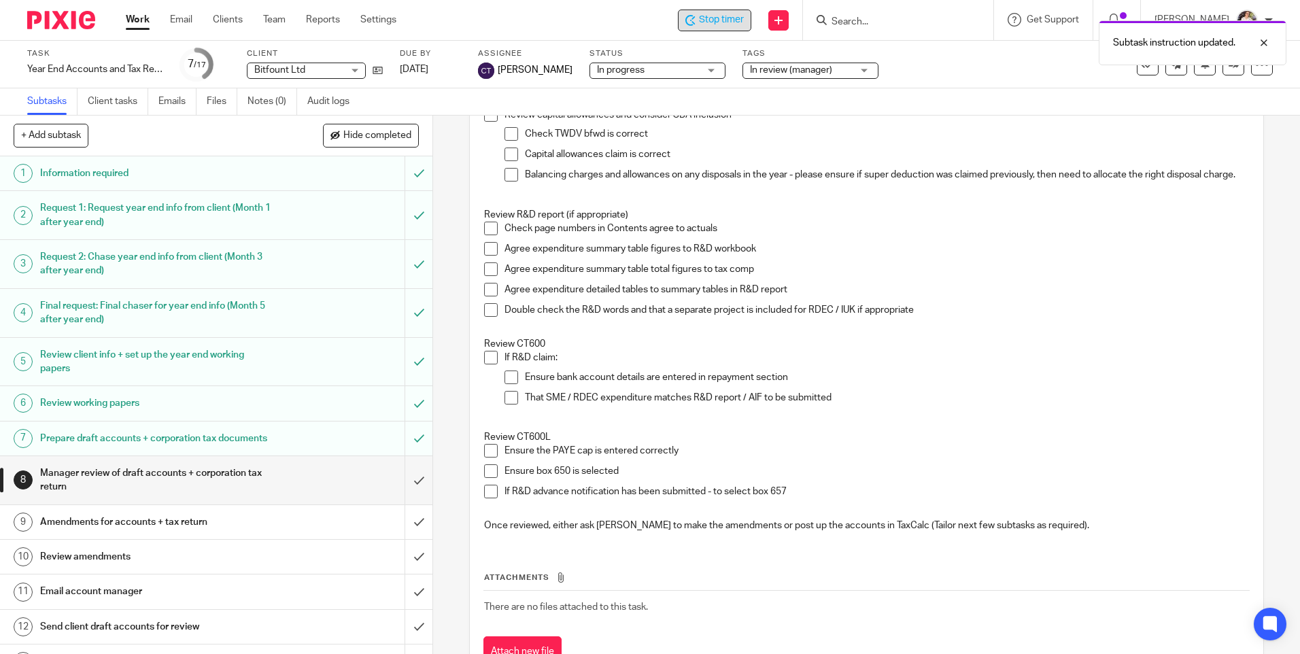
scroll to position [975, 0]
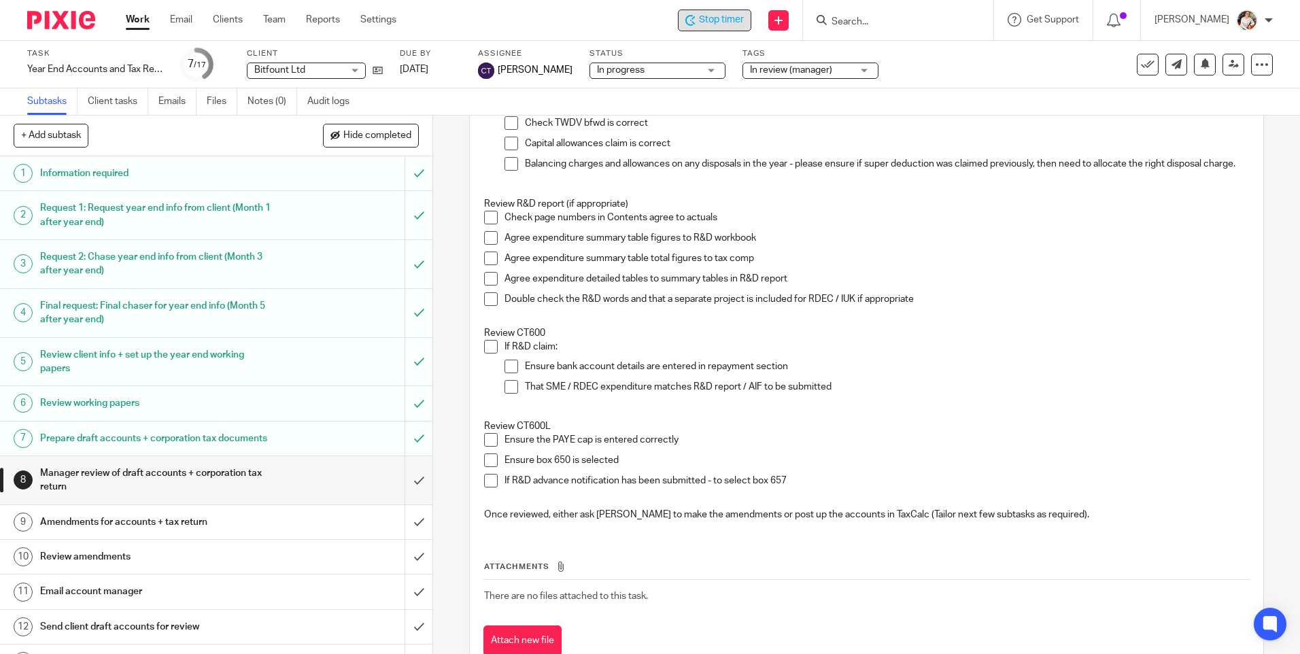
click at [696, 25] on icon at bounding box center [691, 20] width 10 height 11
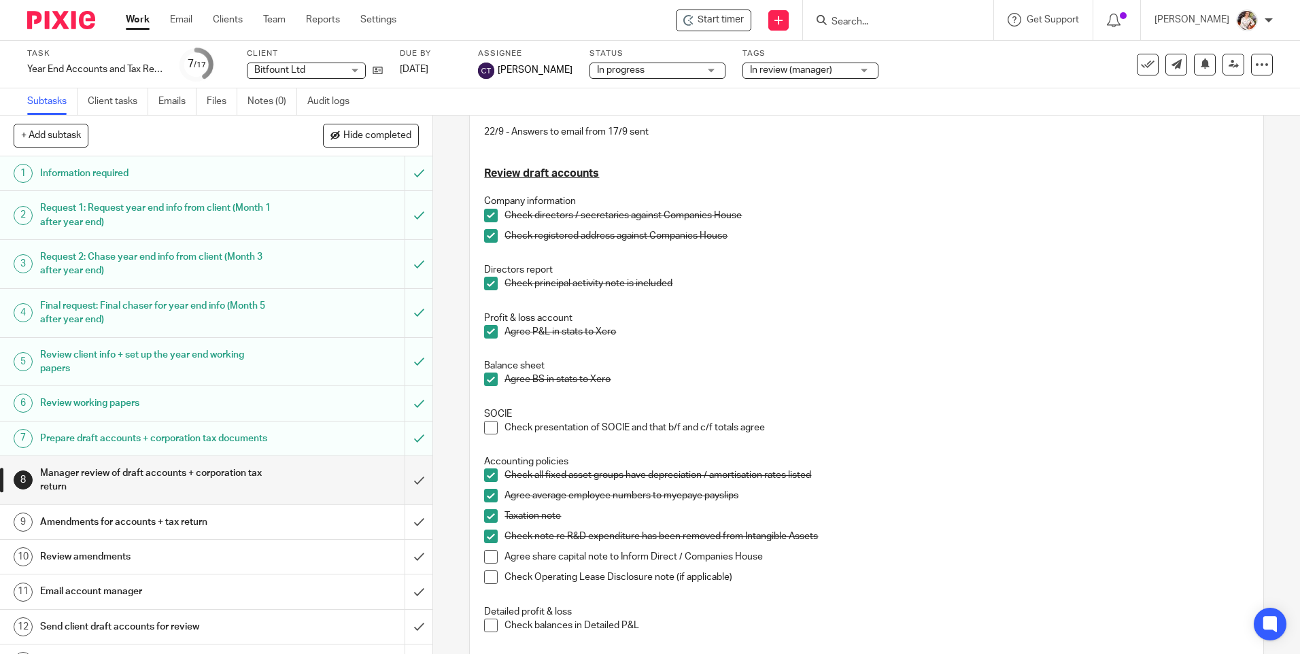
scroll to position [0, 0]
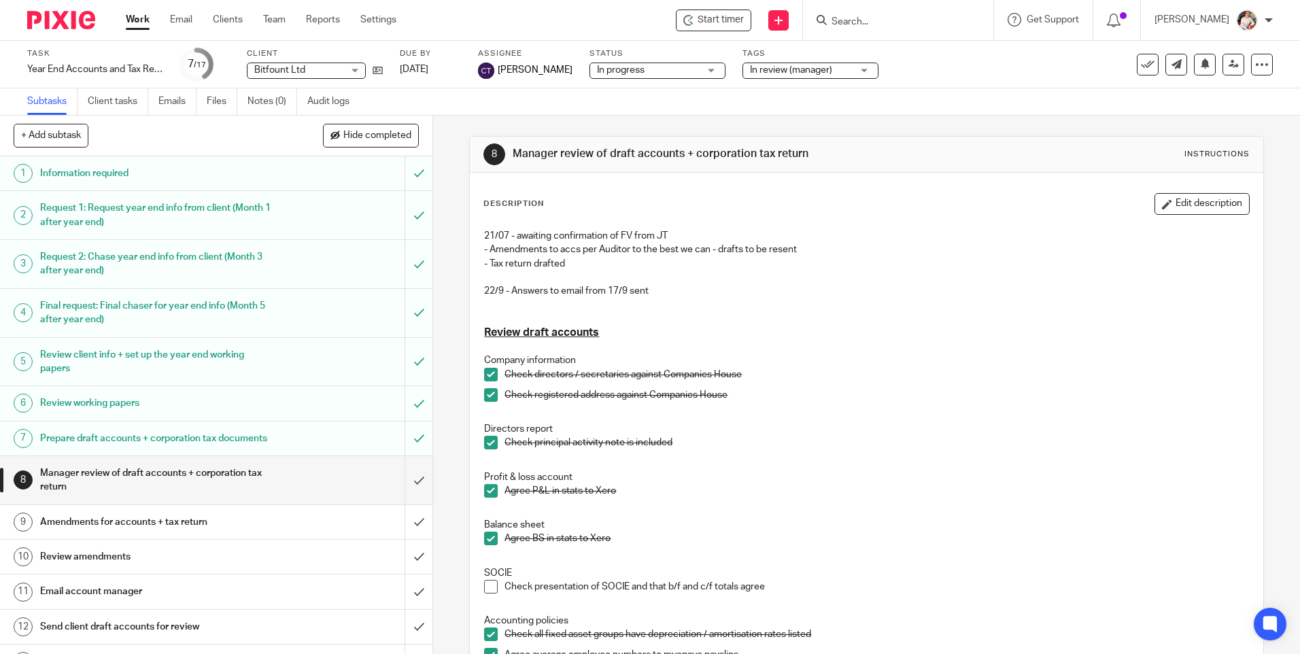
click at [133, 17] on link "Work" at bounding box center [138, 20] width 24 height 14
